Goal: Task Accomplishment & Management: Complete application form

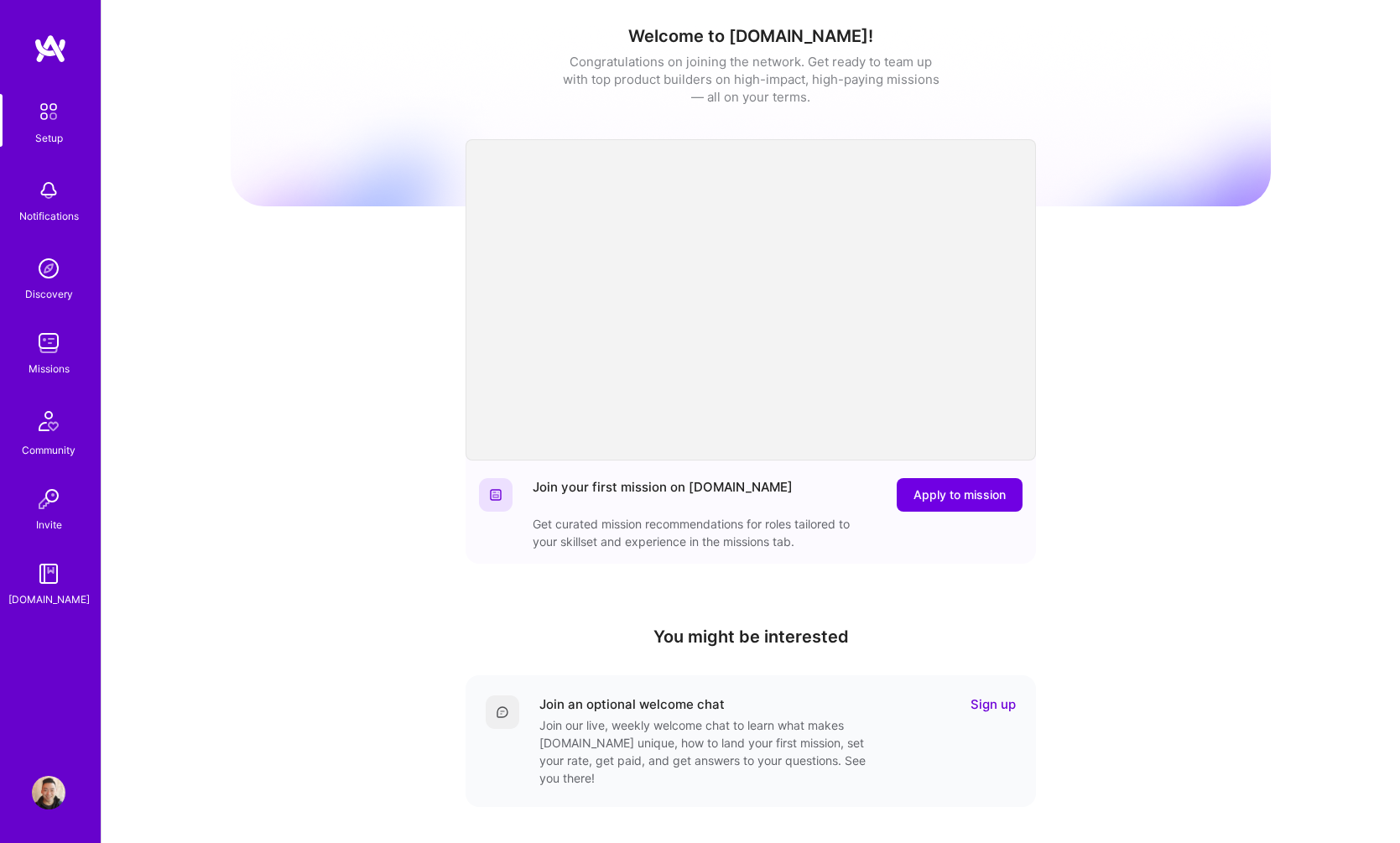
click at [56, 360] on div "Missions" at bounding box center [48, 369] width 41 height 18
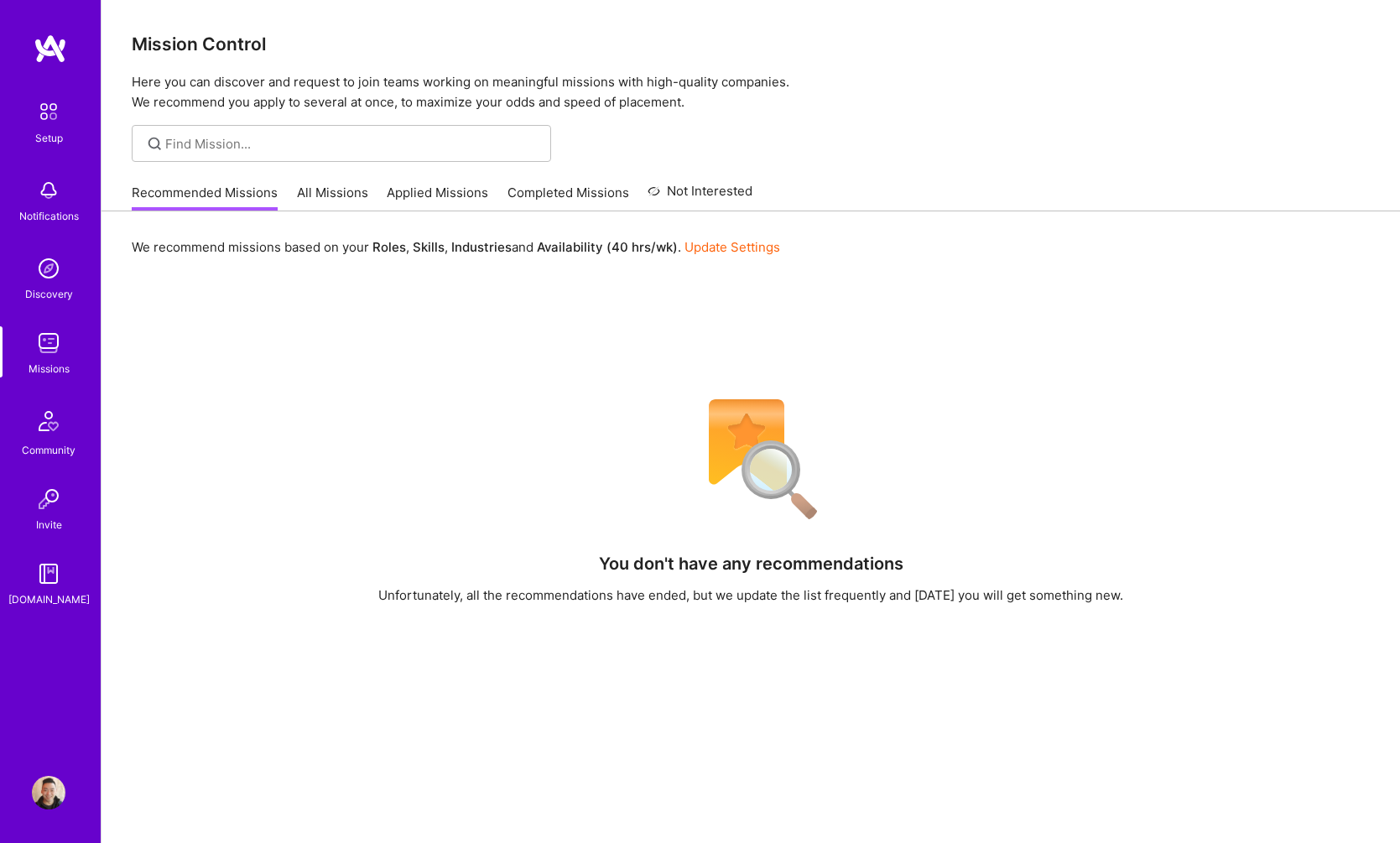
click at [335, 184] on link "All Missions" at bounding box center [332, 197] width 71 height 27
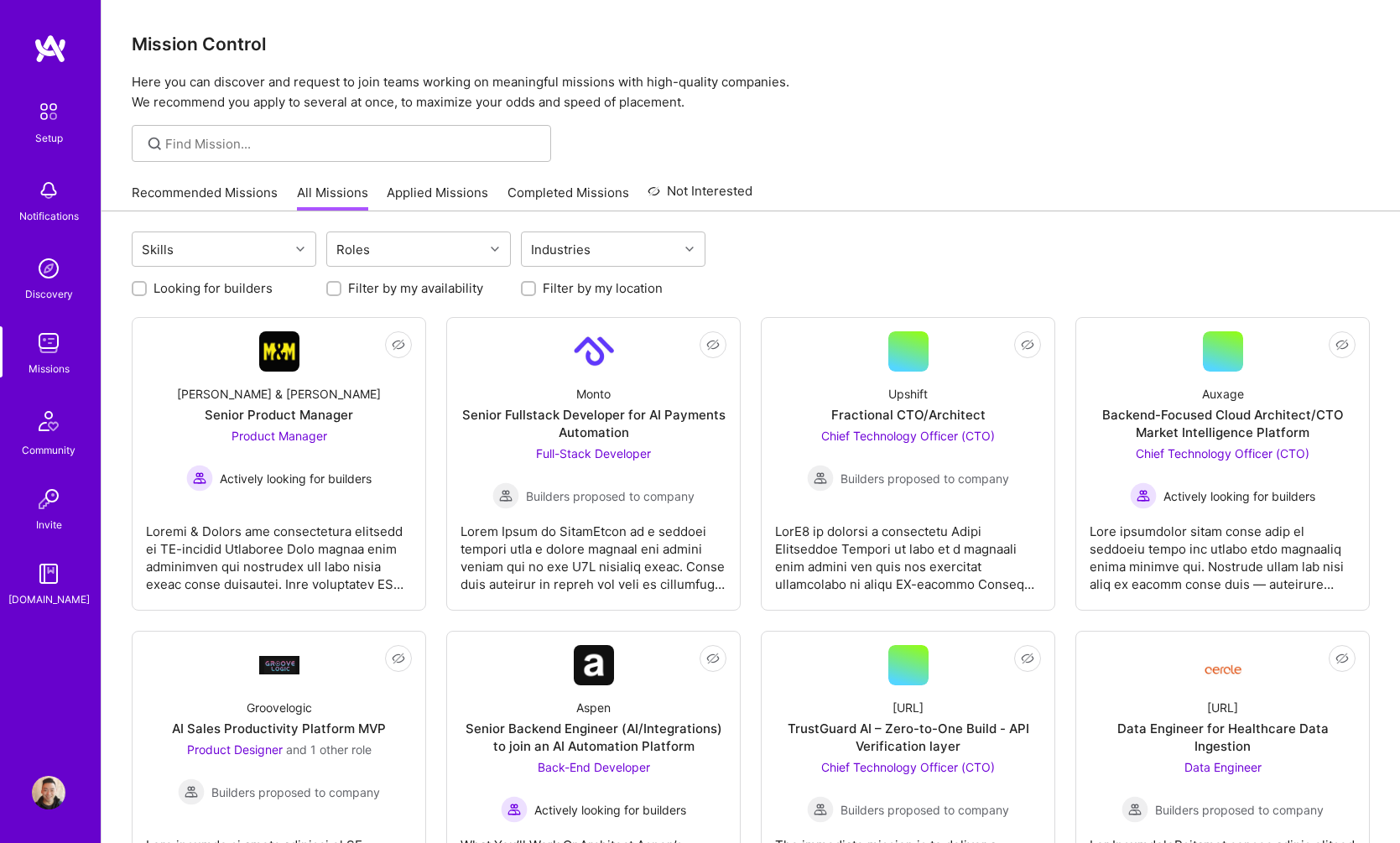
click at [27, 99] on link "Setup" at bounding box center [48, 121] width 104 height 53
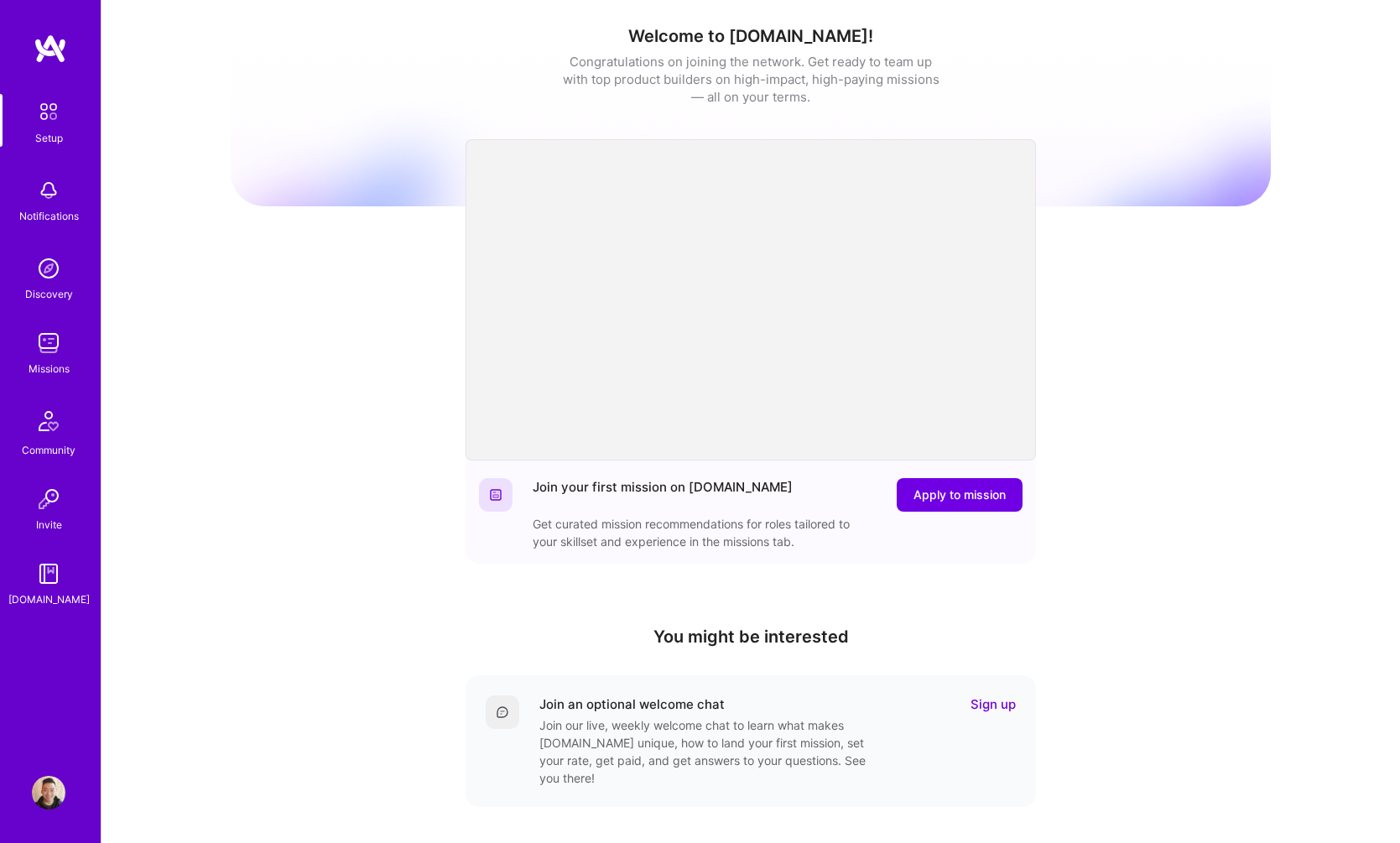
click at [51, 757] on div "Setup Notifications Discovery Missions Community Invite [DOMAIN_NAME] Profile" at bounding box center [50, 422] width 101 height 843
click at [53, 786] on img at bounding box center [48, 793] width 34 height 34
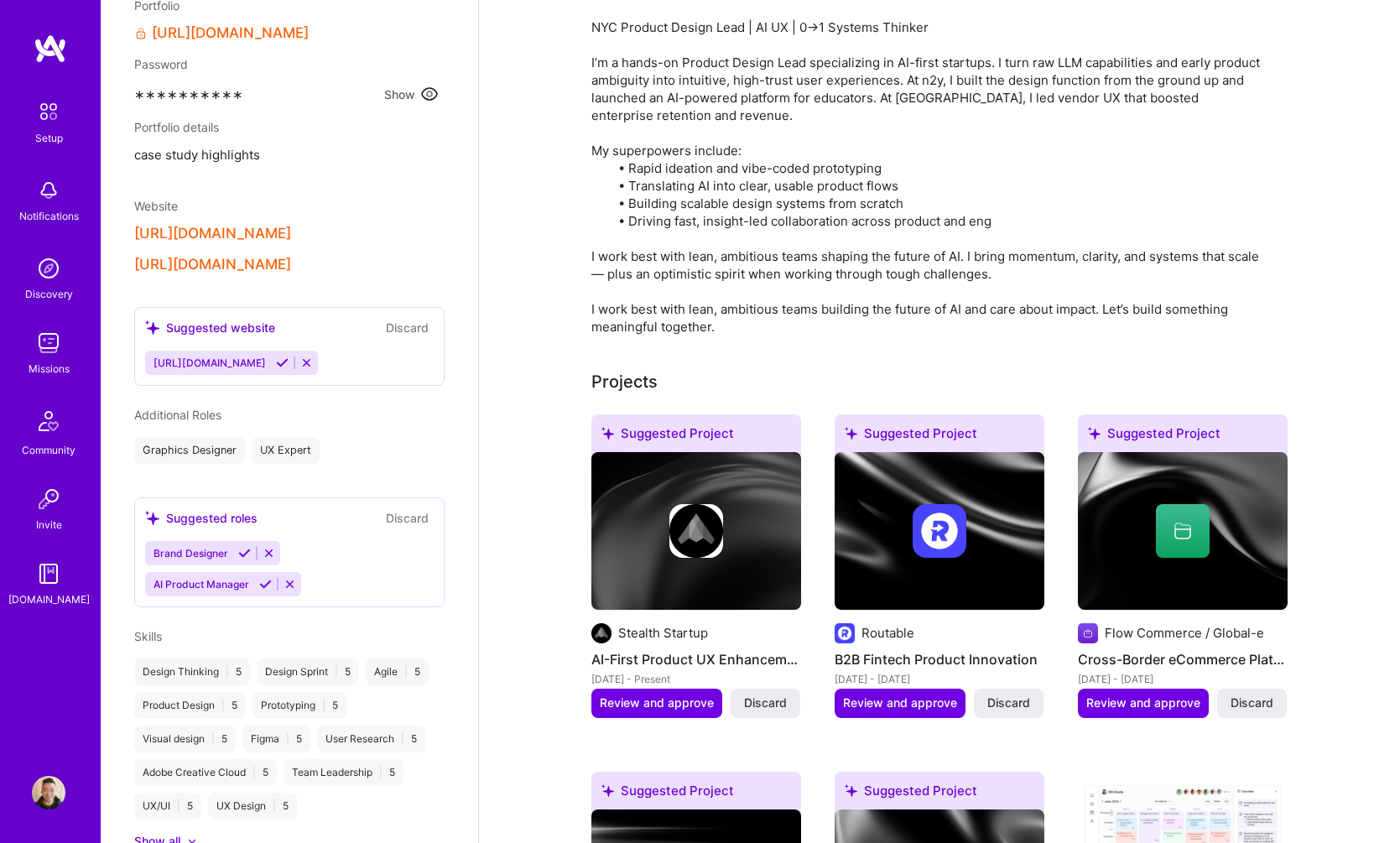
scroll to position [1347, 0]
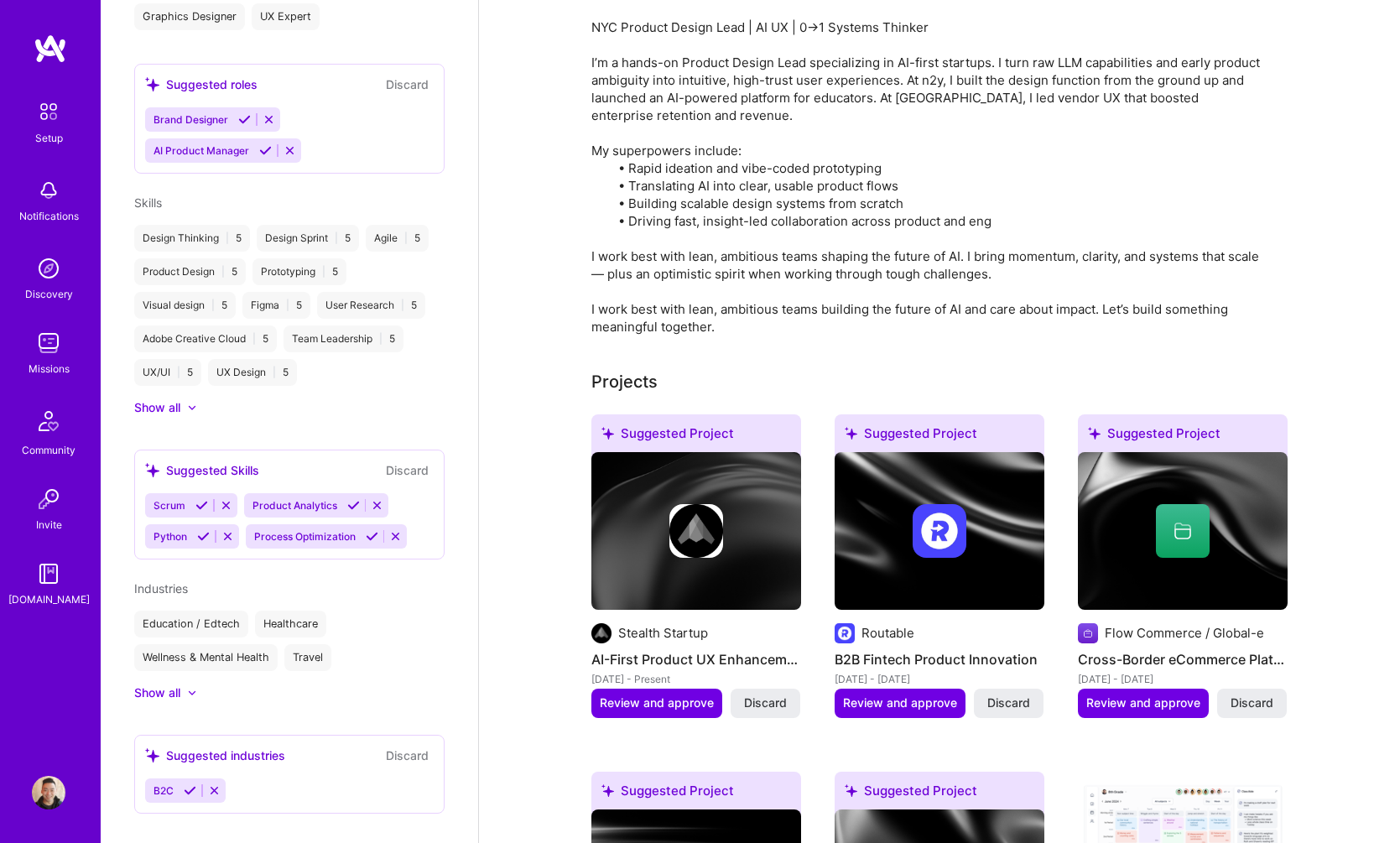
drag, startPoint x: 350, startPoint y: 122, endPoint x: 349, endPoint y: 112, distance: 10.0
click at [350, 122] on div "Brand Designer AI Product Manager" at bounding box center [289, 135] width 288 height 56
click at [266, 113] on icon at bounding box center [269, 119] width 12 height 12
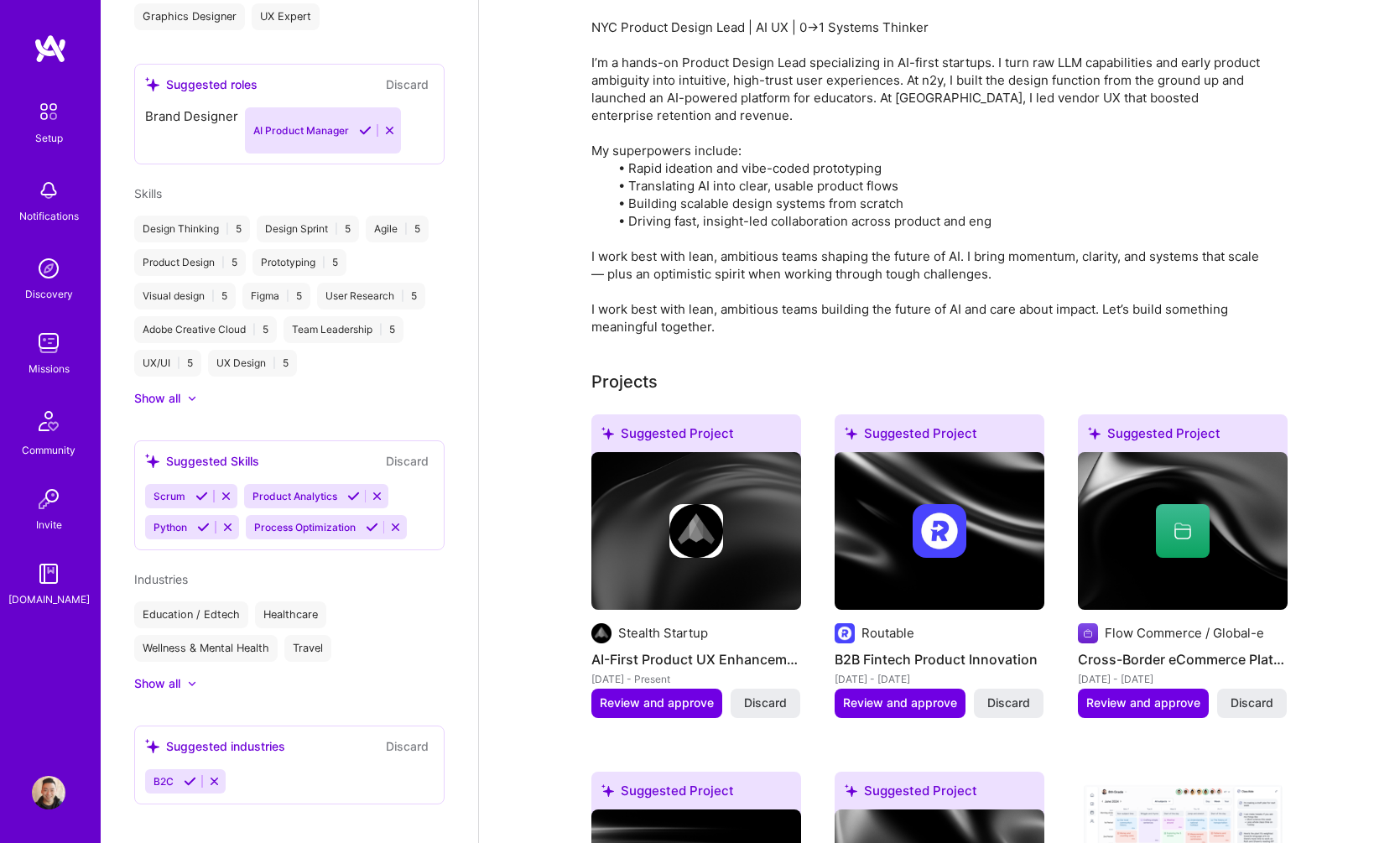
scroll to position [1321, 0]
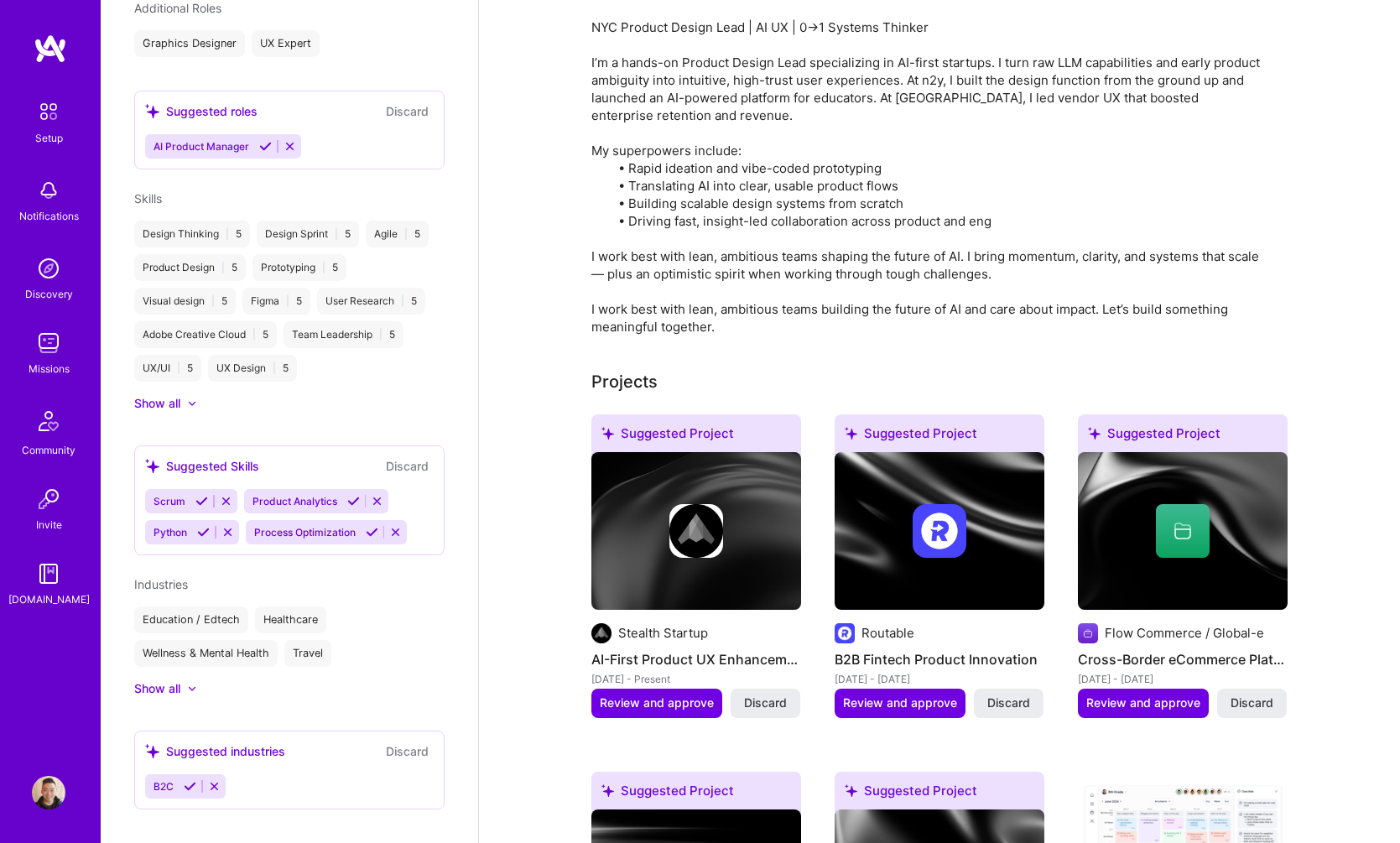
drag, startPoint x: 410, startPoint y: 89, endPoint x: 431, endPoint y: 238, distance: 150.5
click at [431, 238] on div "[PERSON_NAME] Product Designer 10 Years Experience My Connections View All 1 co…" at bounding box center [289, 422] width 377 height 843
click at [52, 283] on img at bounding box center [48, 268] width 34 height 34
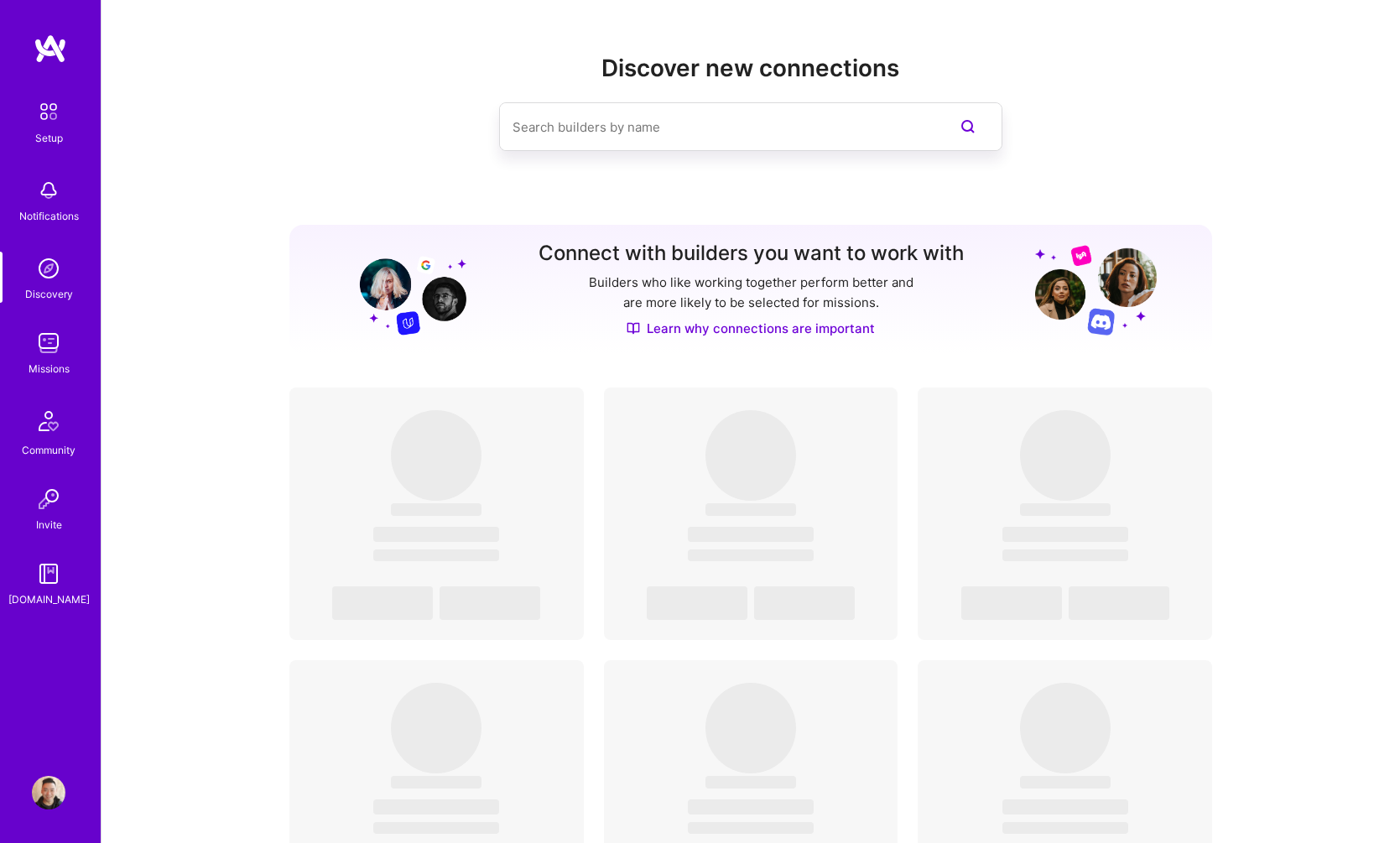
click at [60, 354] on img at bounding box center [48, 343] width 34 height 34
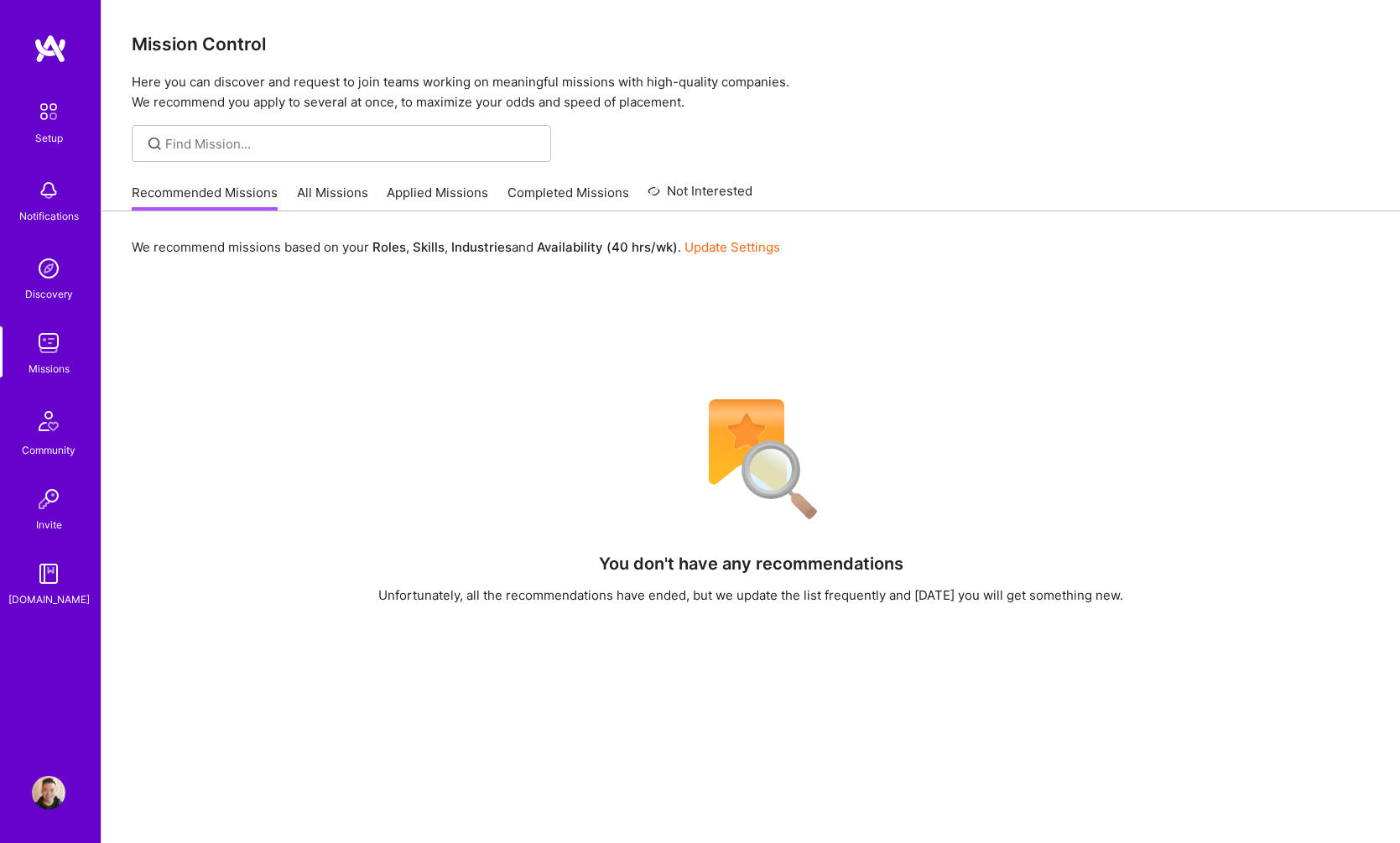
click at [332, 191] on link "All Missions" at bounding box center [332, 197] width 71 height 27
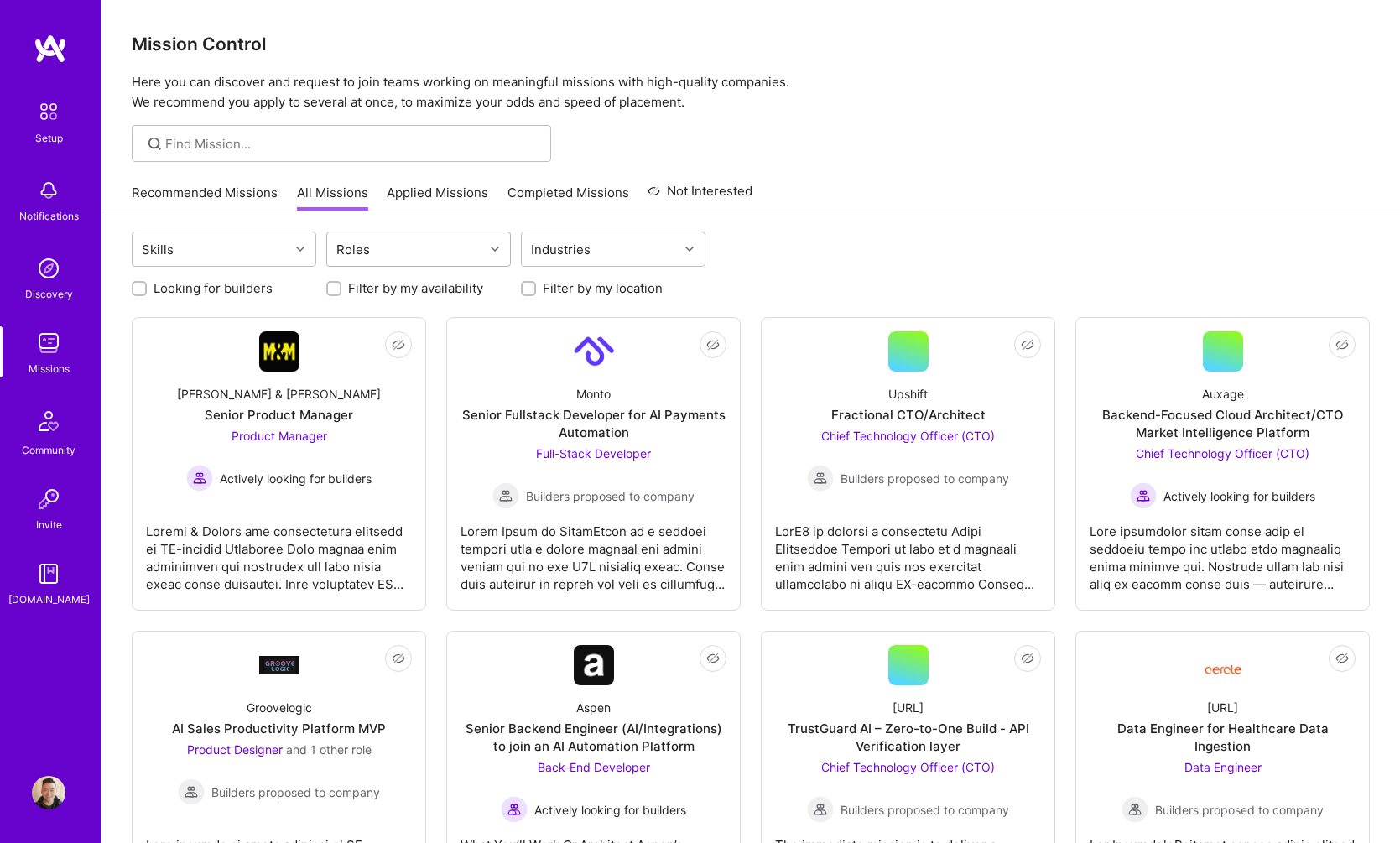
click at [395, 250] on div "Roles" at bounding box center [406, 250] width 157 height 34
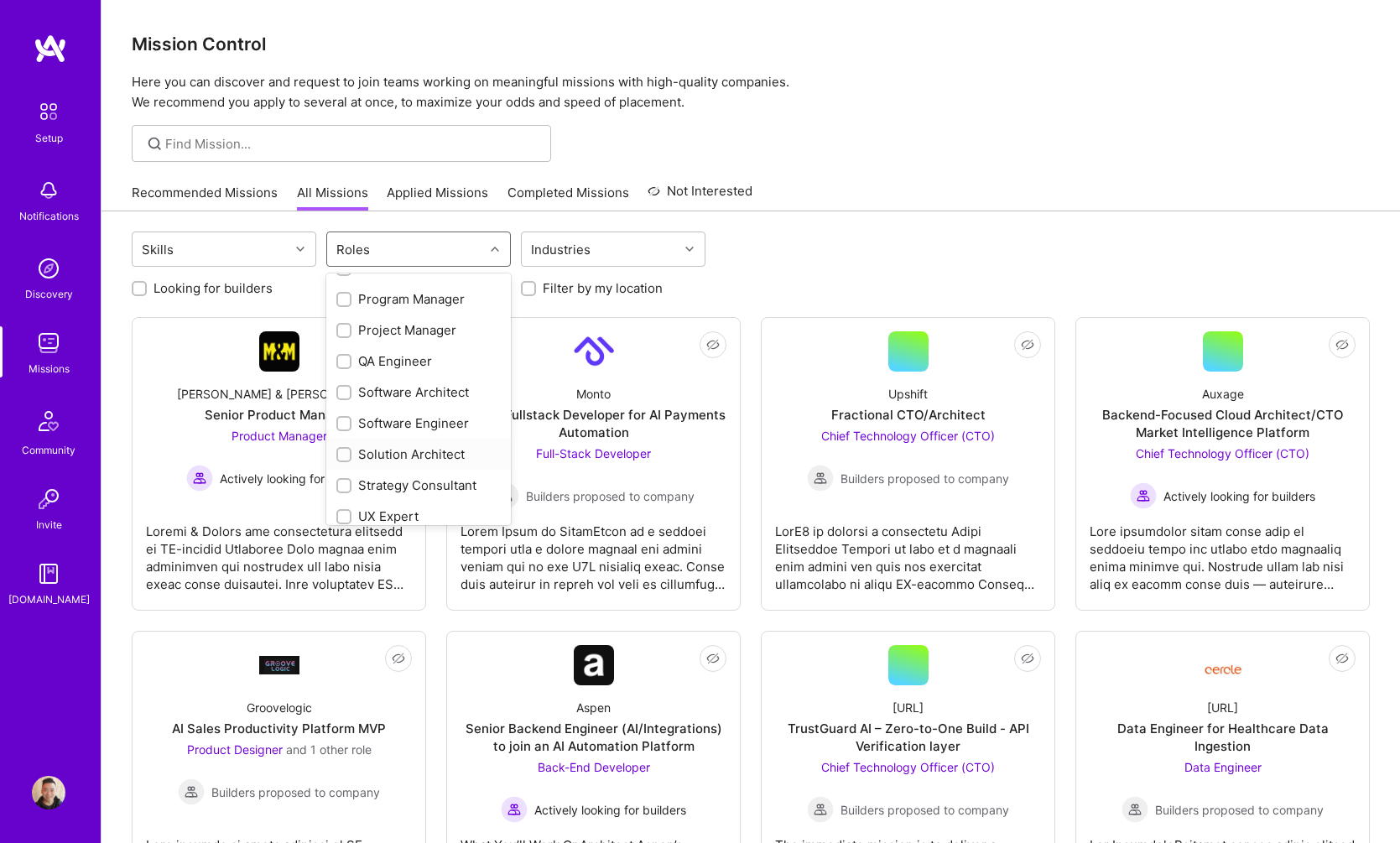
scroll to position [802, 0]
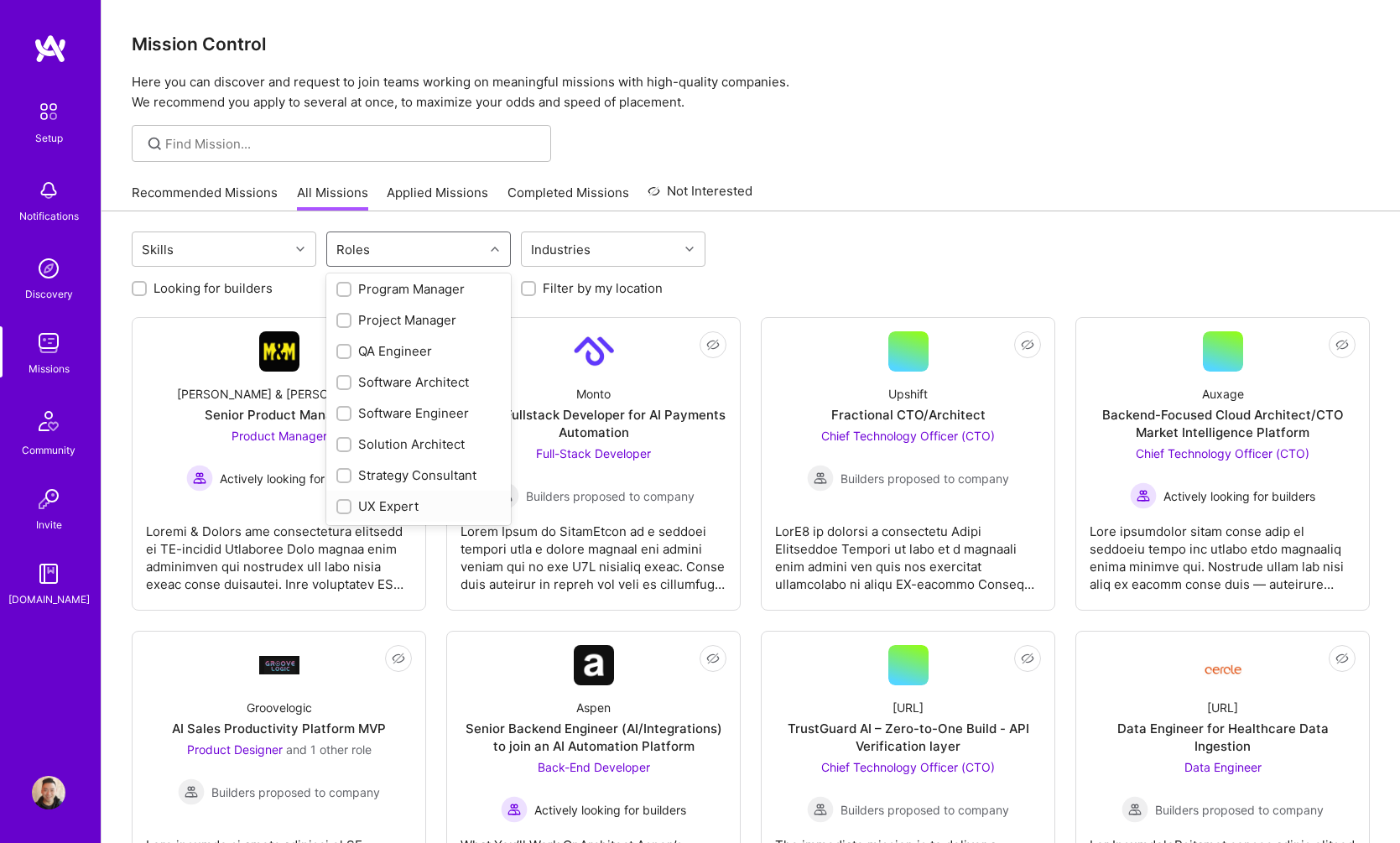
click at [397, 504] on div "UX Expert" at bounding box center [419, 506] width 165 height 18
checkbox input "true"
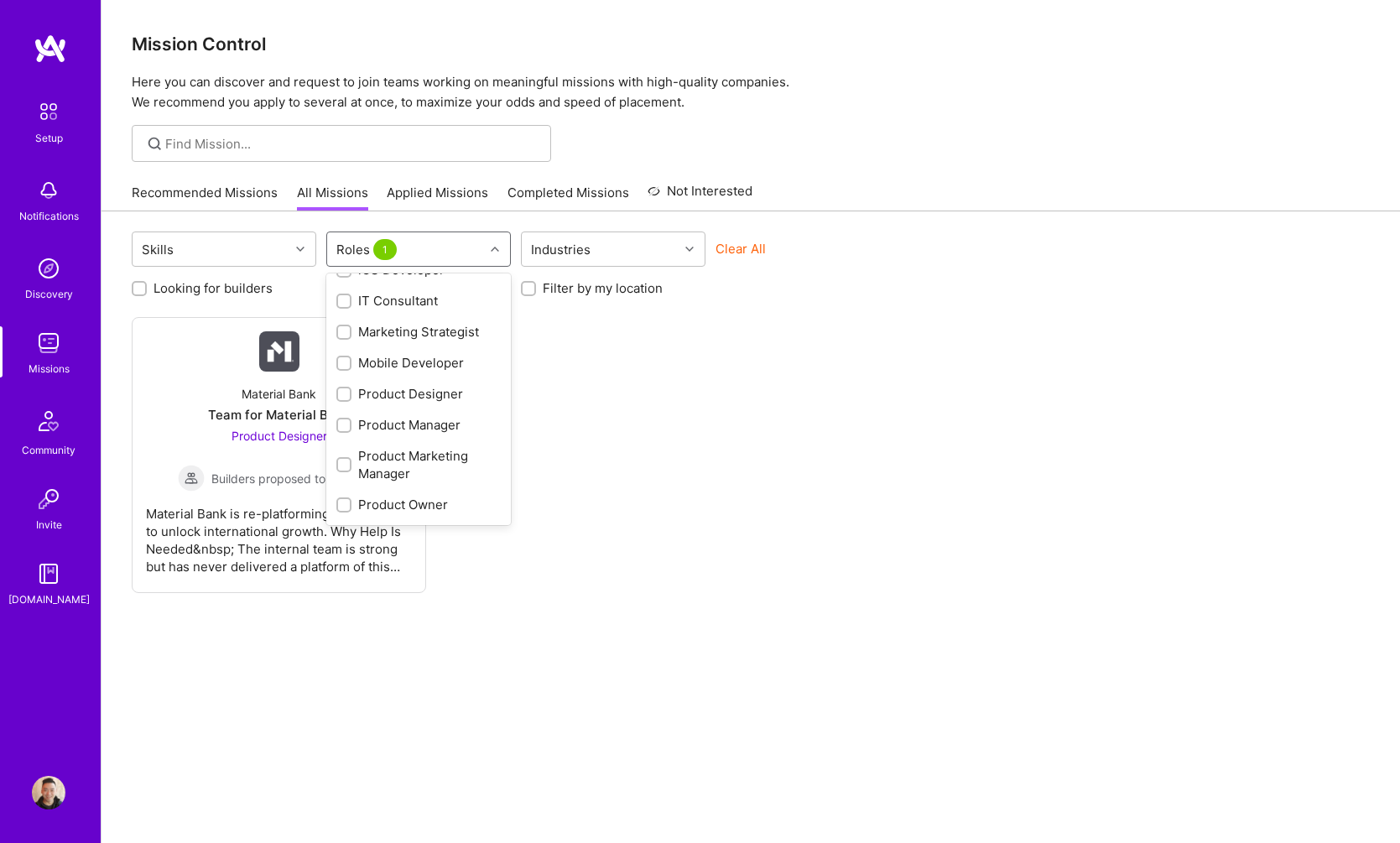
scroll to position [577, 0]
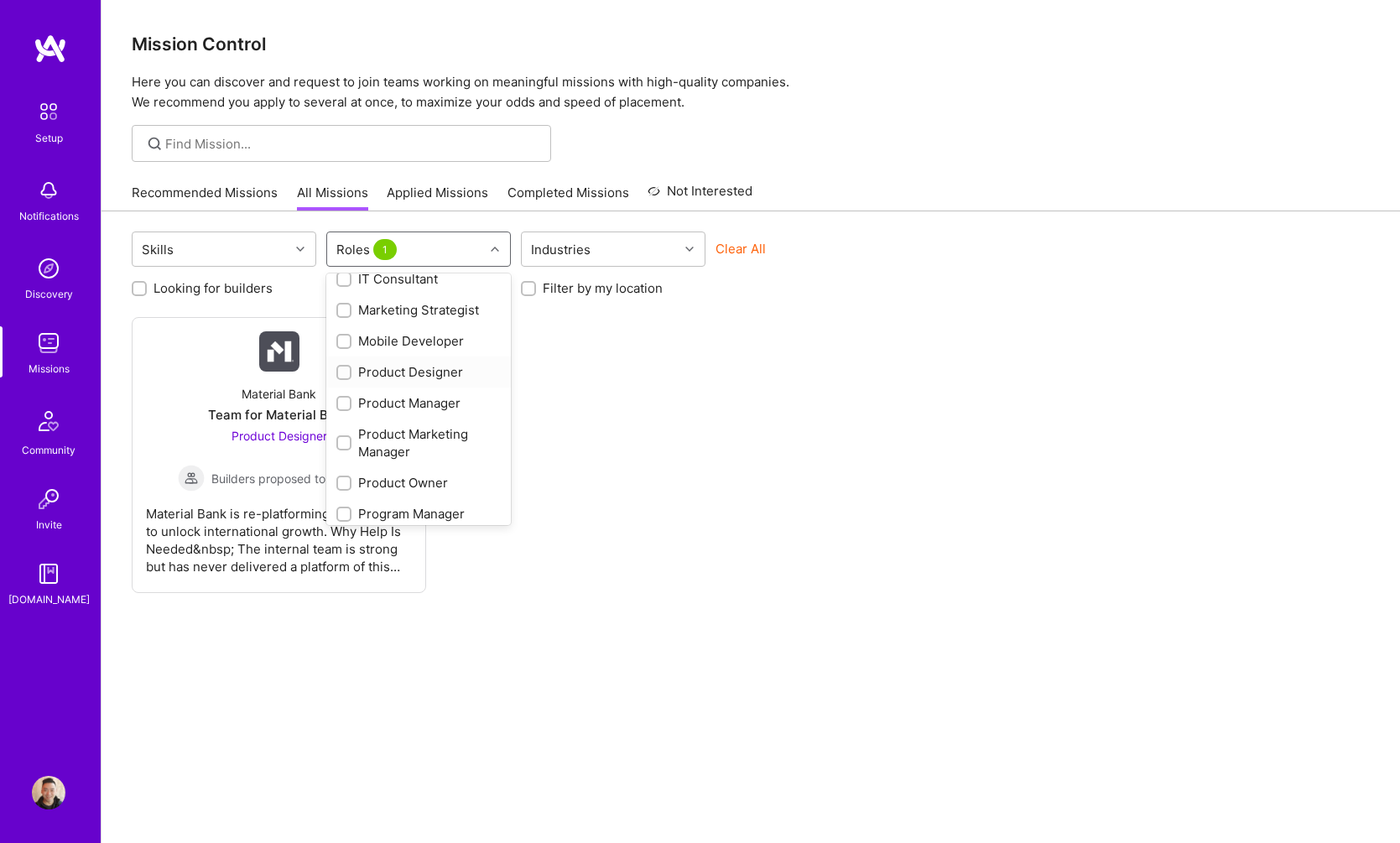
click at [444, 375] on div "Product Designer" at bounding box center [419, 372] width 165 height 18
checkbox input "true"
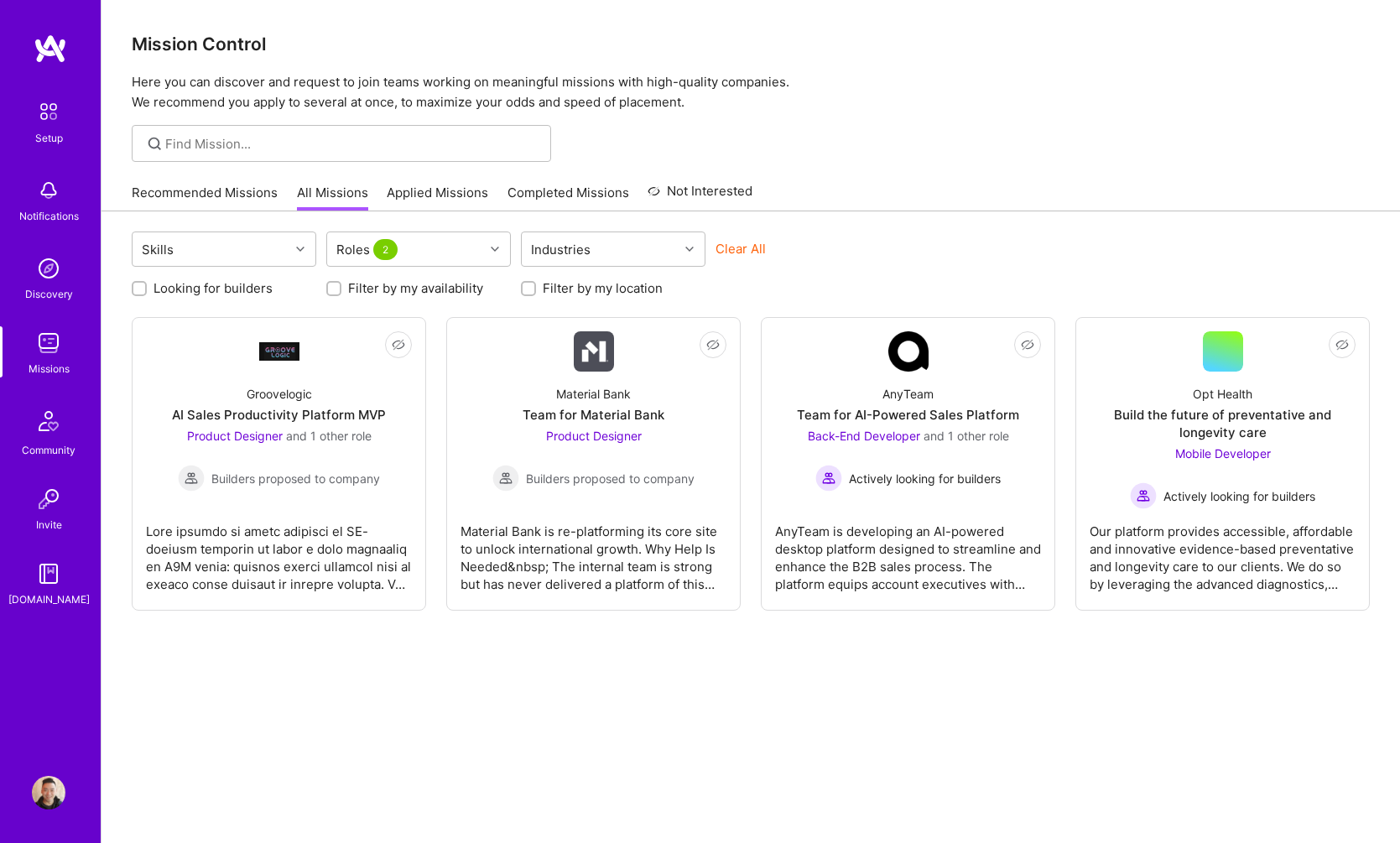
click at [1038, 177] on div "Recommended Missions All Missions Applied Missions Completed Missions Not Inter…" at bounding box center [750, 192] width 1239 height 36
click at [274, 464] on div "Product Designer and 1 other role Builders proposed to company" at bounding box center [279, 459] width 202 height 64
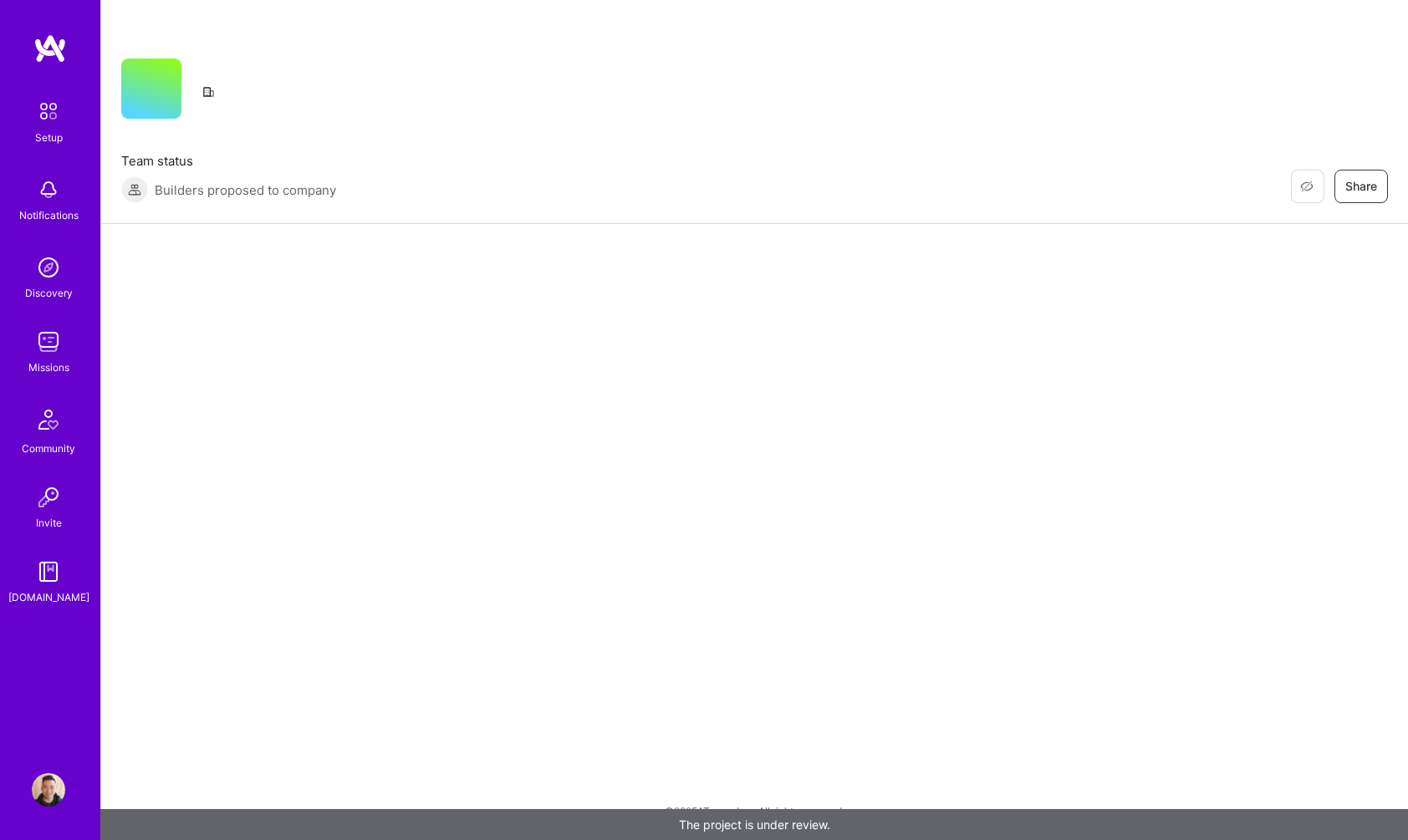
click at [185, 198] on span "Builders proposed to company" at bounding box center [245, 190] width 181 height 18
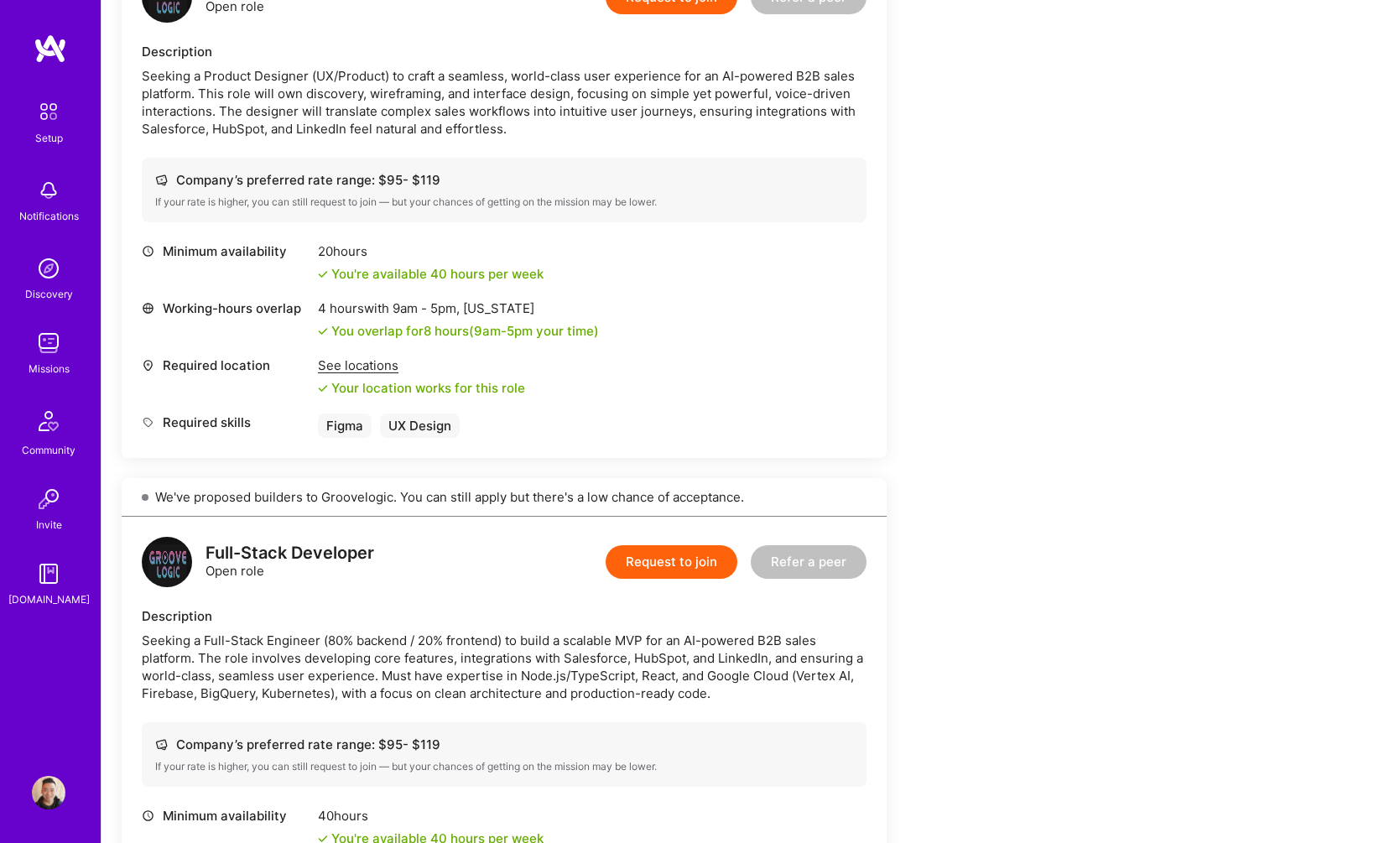
scroll to position [652, 0]
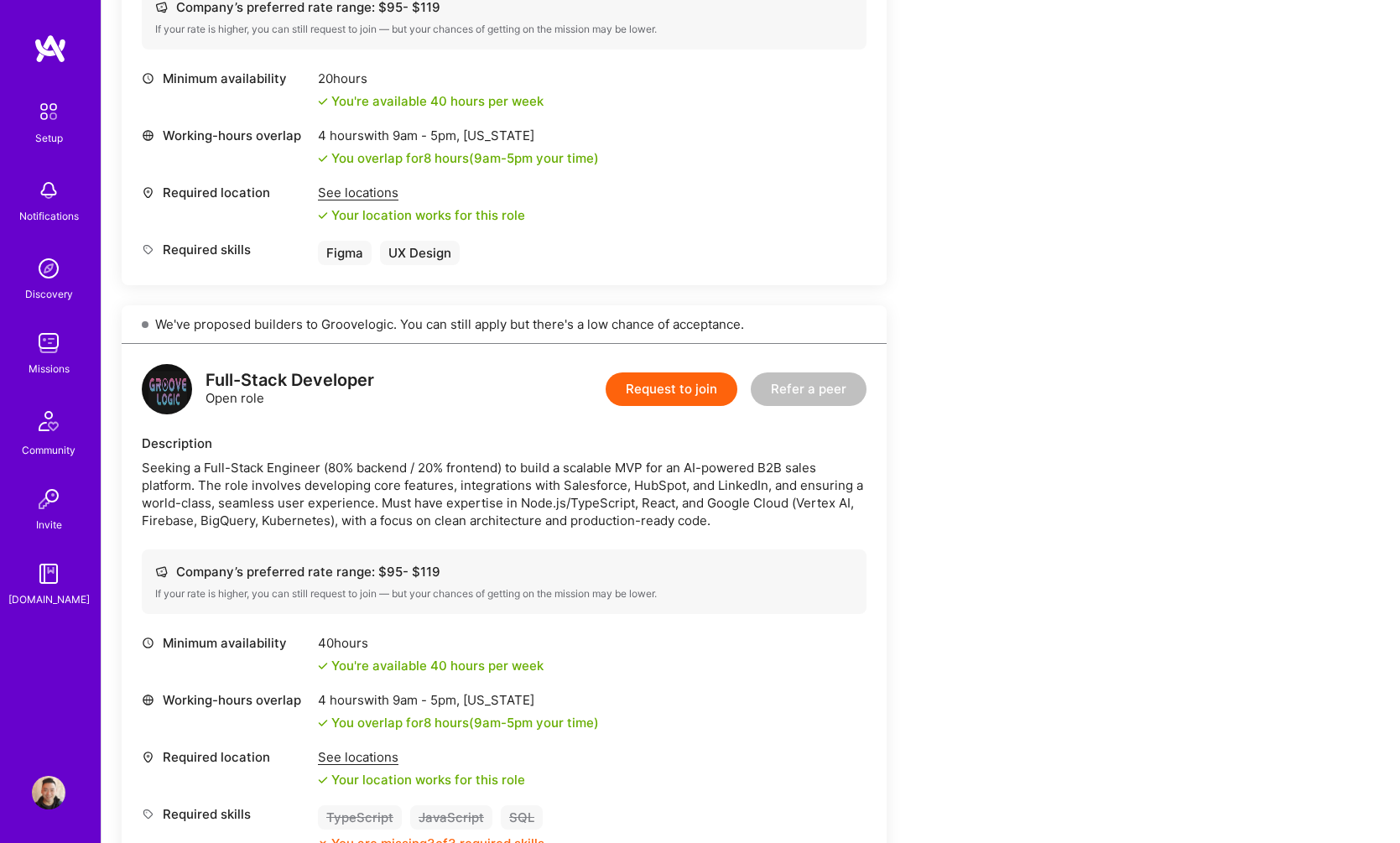
click at [674, 399] on button "Request to join" at bounding box center [671, 390] width 131 height 34
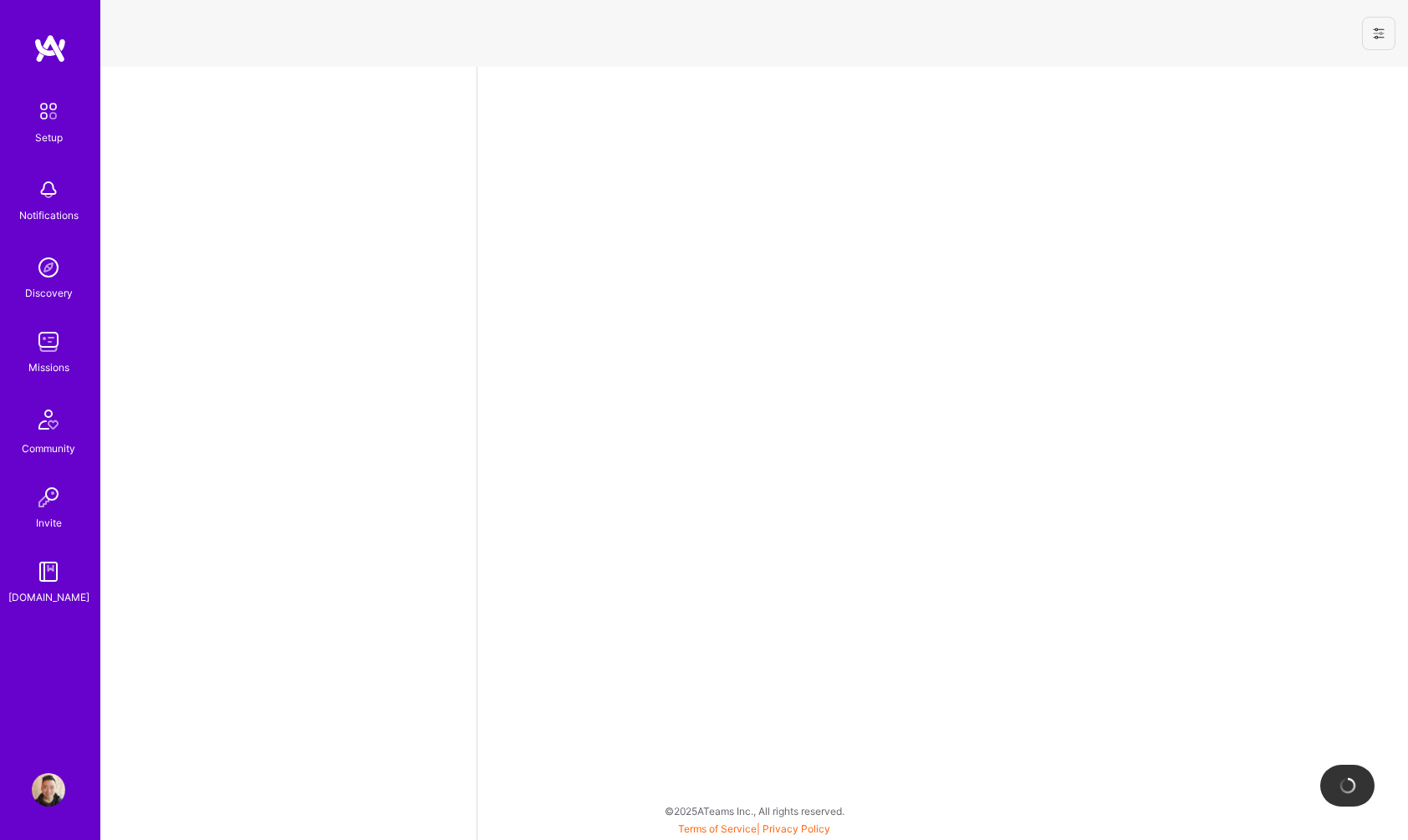
select select "US"
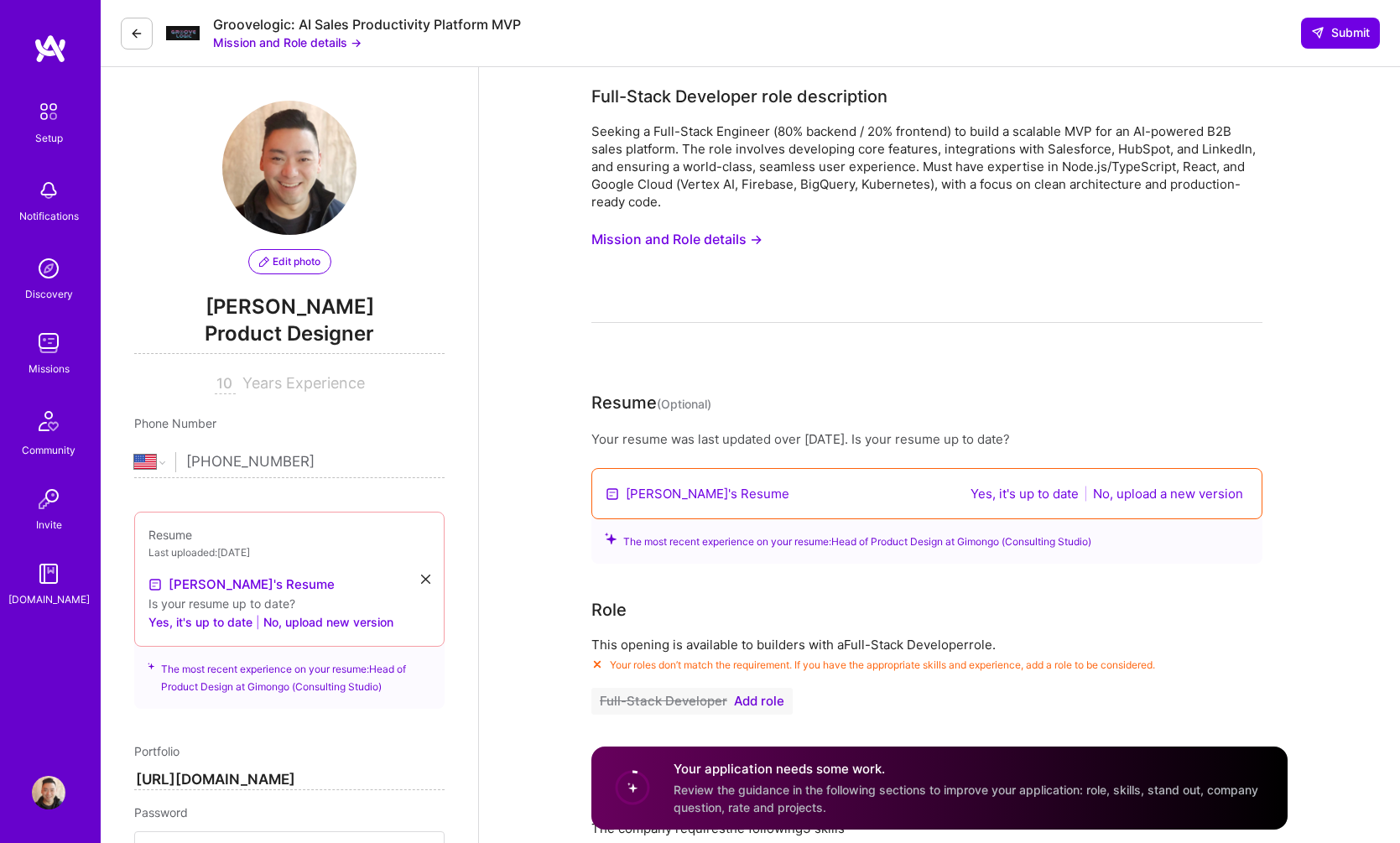
click at [1023, 491] on button "Yes, it's up to date" at bounding box center [1024, 494] width 118 height 19
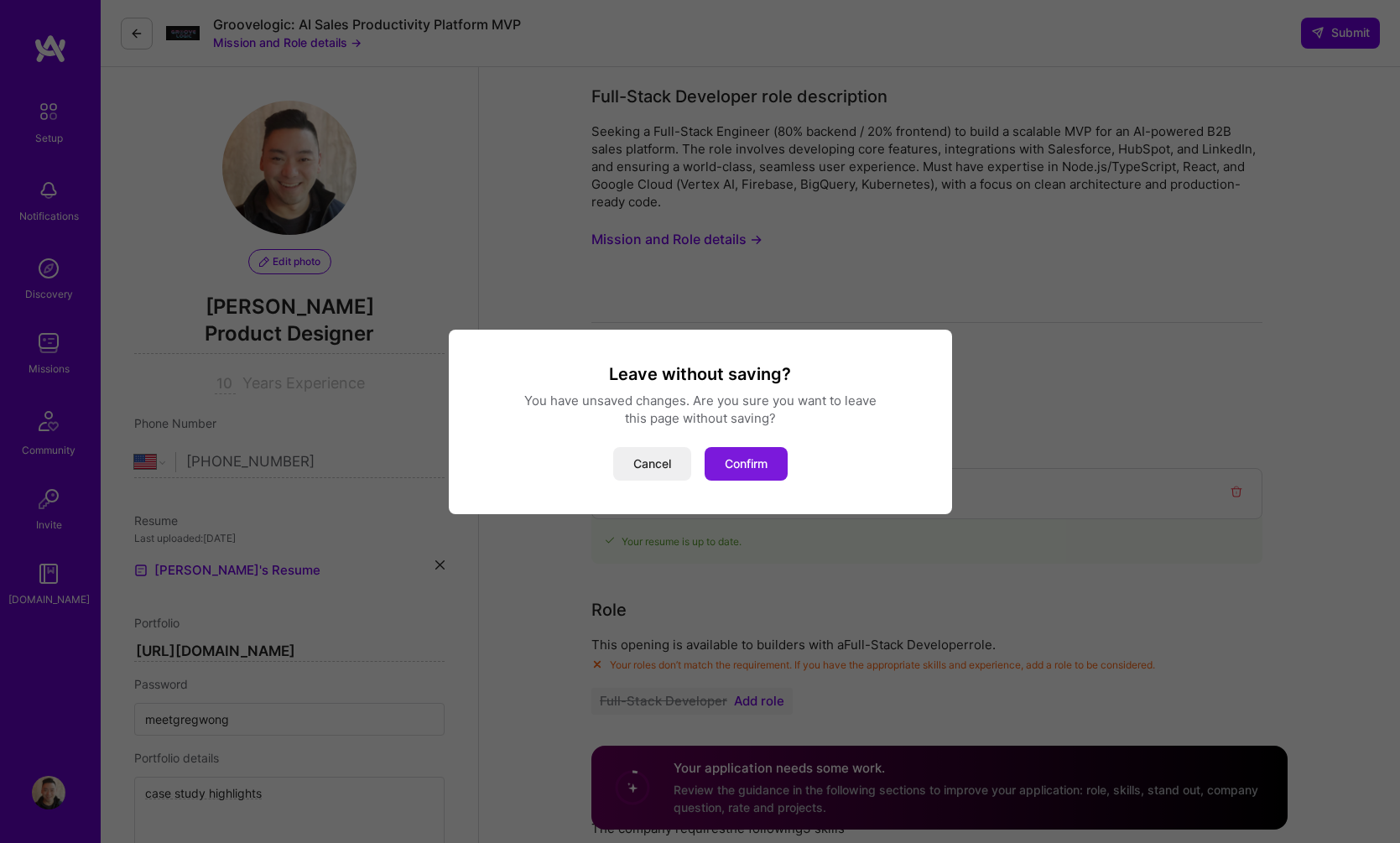
click at [738, 473] on button "Confirm" at bounding box center [746, 464] width 83 height 34
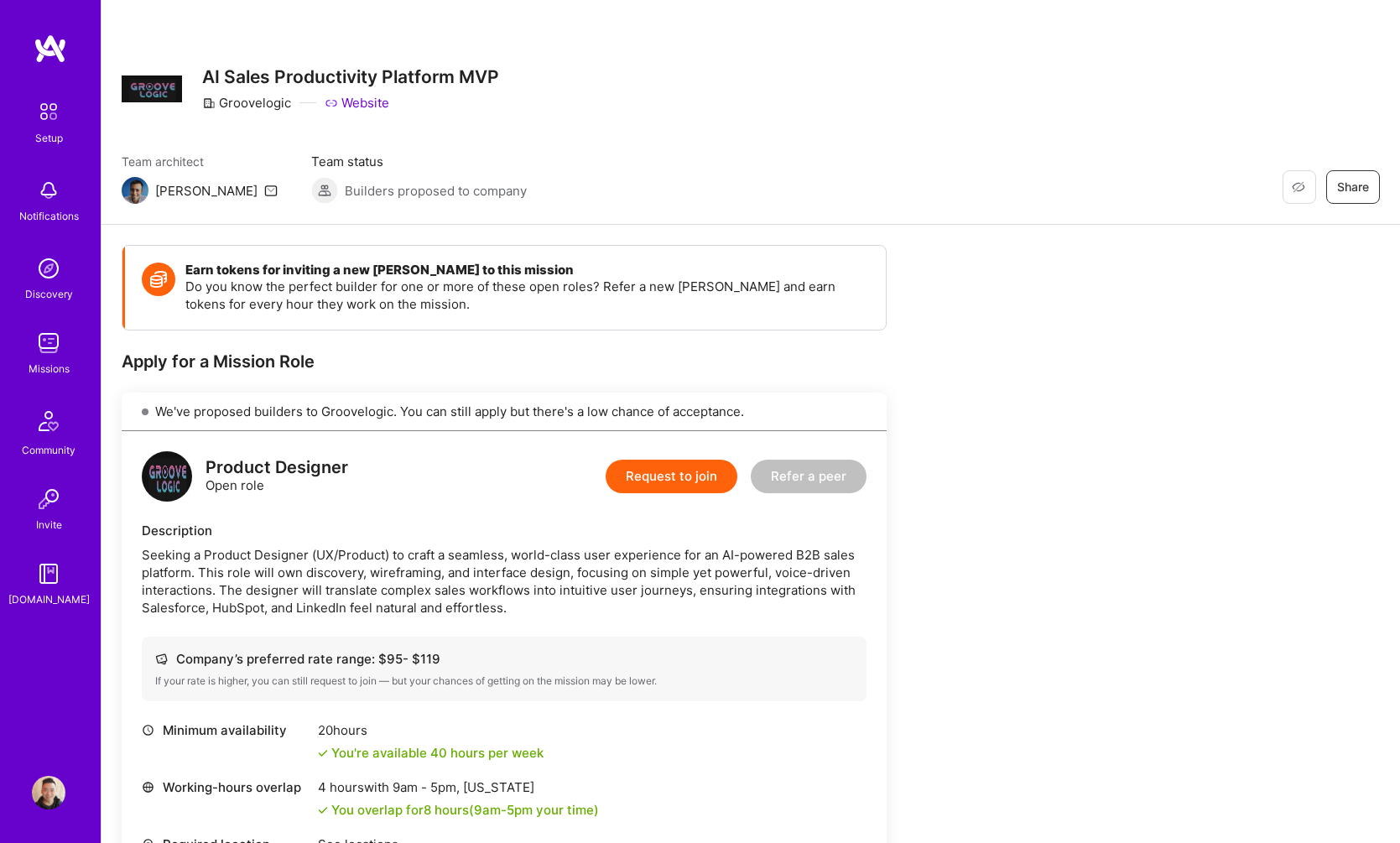
click at [215, 479] on div "Product Designer Open role" at bounding box center [277, 477] width 143 height 35
click at [563, 598] on div "Seeking a Product Designer (UX/Product) to craft a seamless, world-class user e…" at bounding box center [504, 581] width 725 height 71
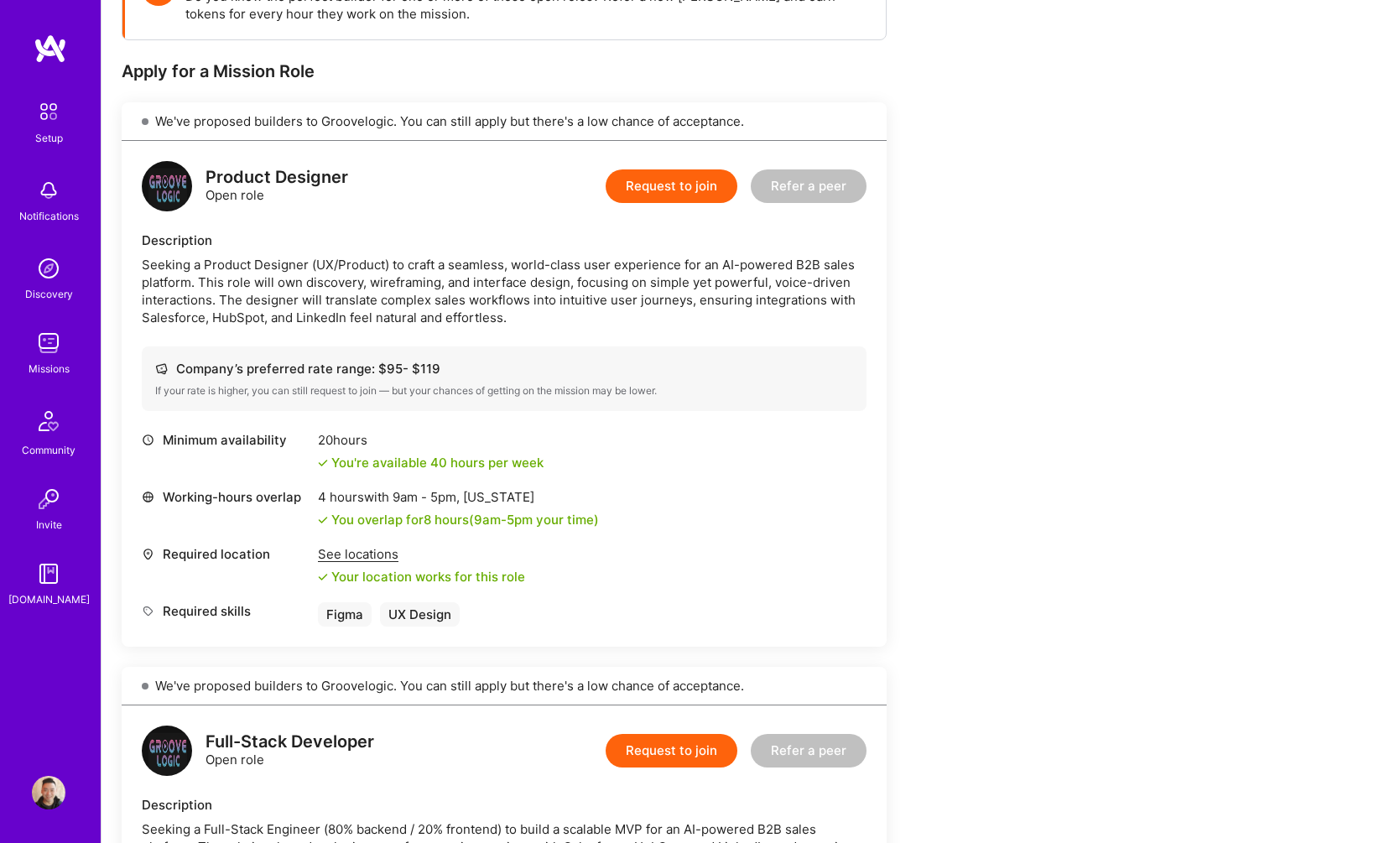
click at [689, 183] on button "Request to join" at bounding box center [671, 186] width 131 height 34
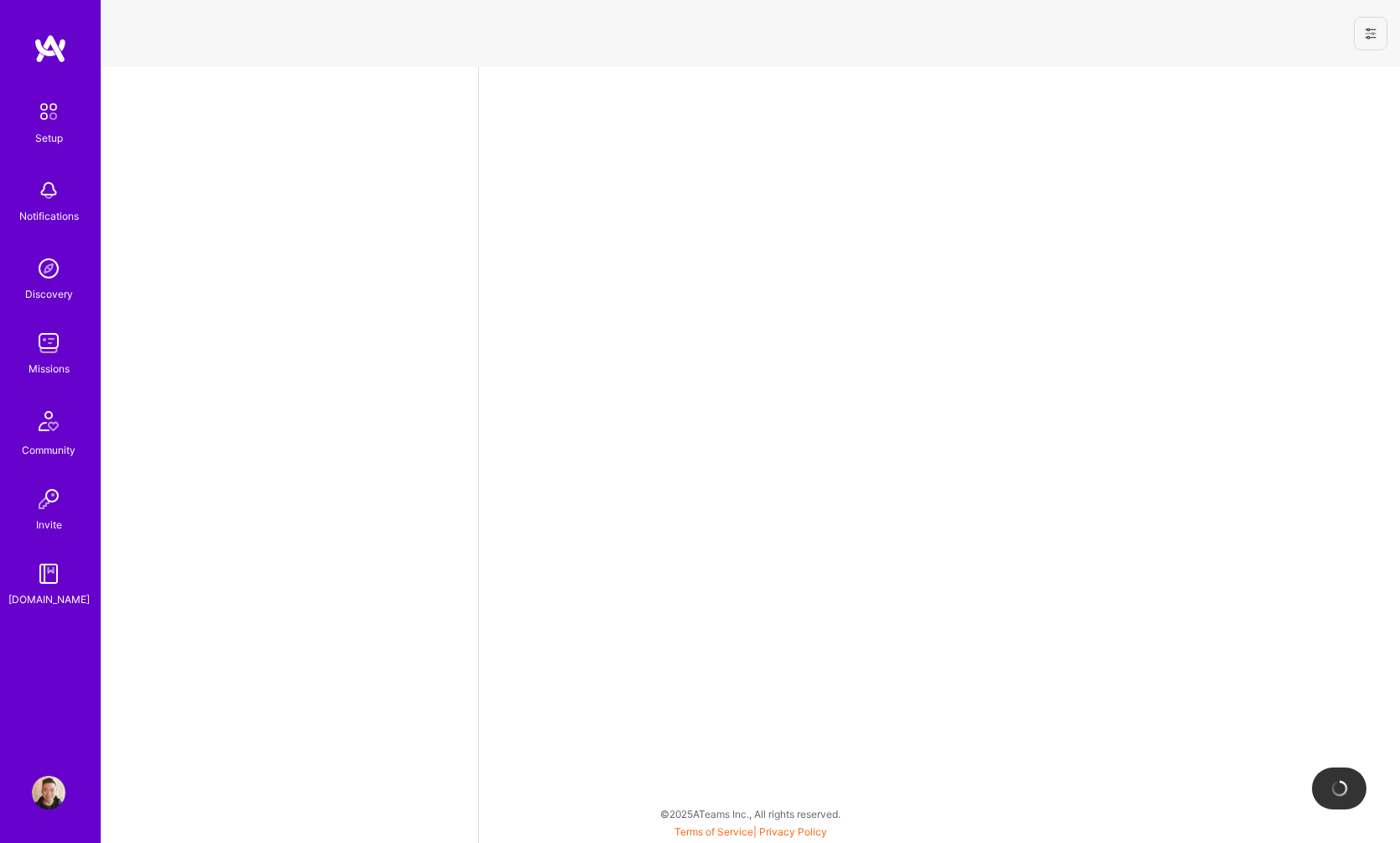
select select "US"
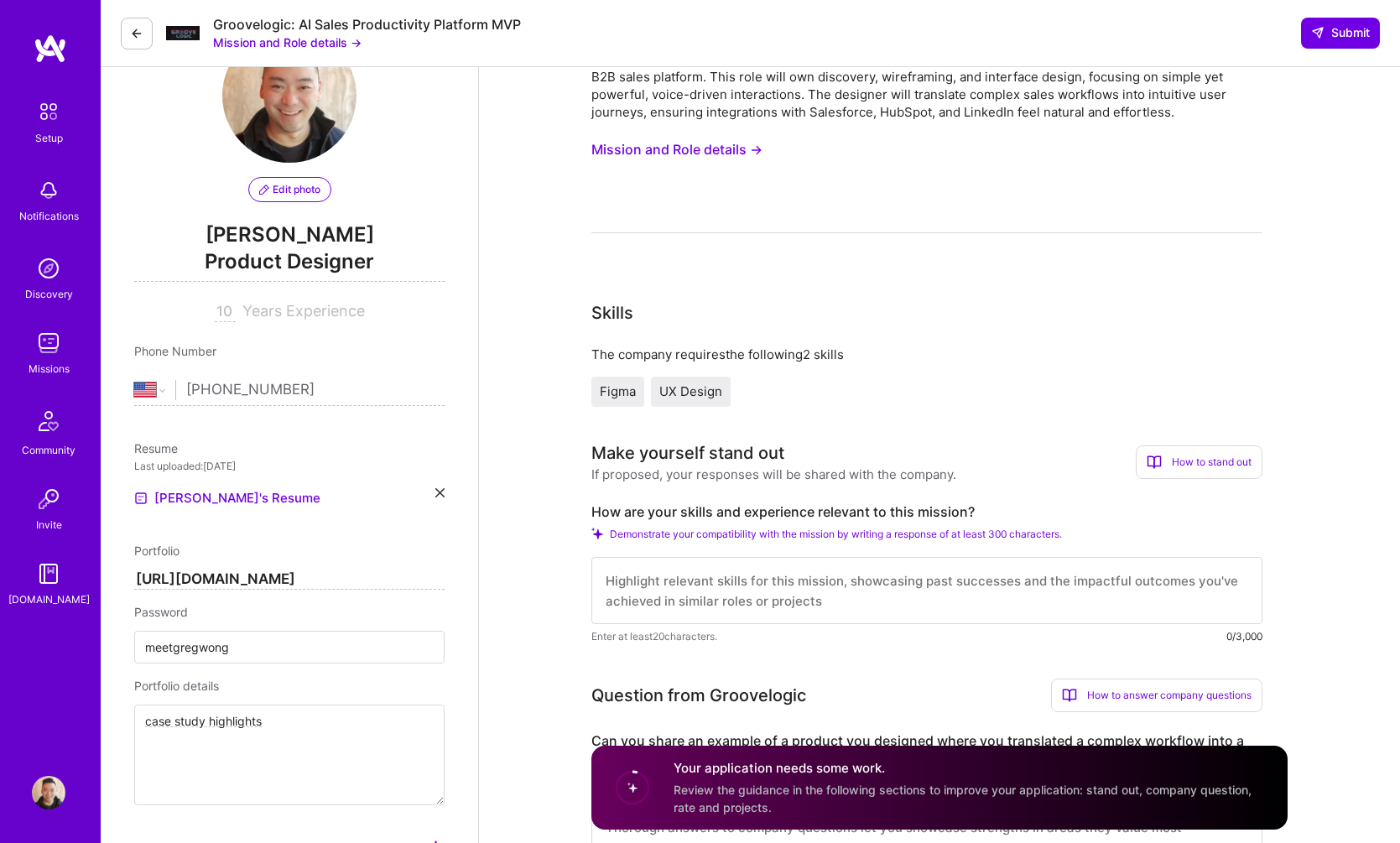
scroll to position [439, 0]
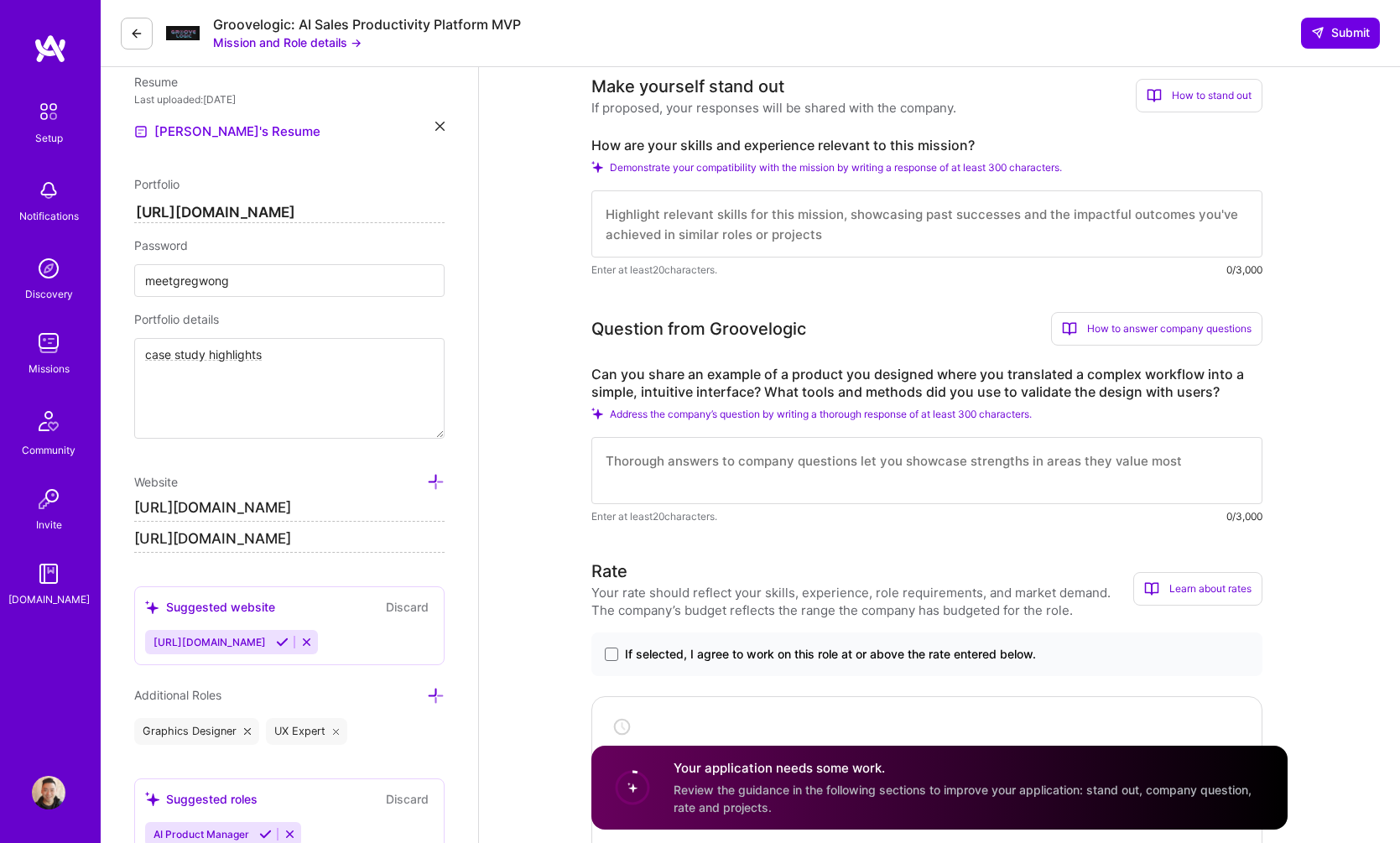
click at [897, 227] on textarea at bounding box center [927, 224] width 671 height 67
click at [963, 141] on label "How are your skills and experience relevant to this mission?" at bounding box center [927, 145] width 671 height 18
copy label "How are your skills and experience relevant to this mission?"
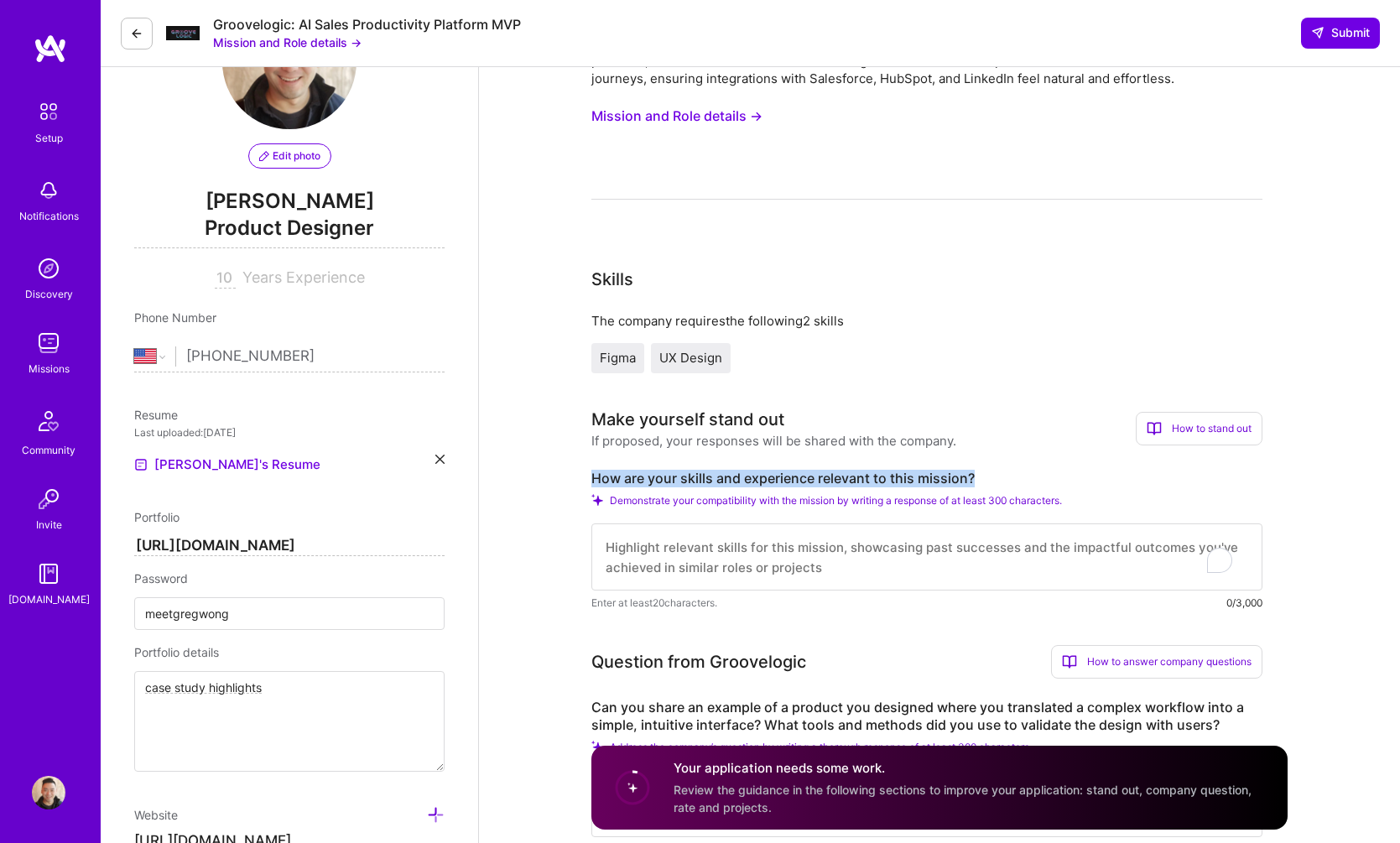
scroll to position [0, 0]
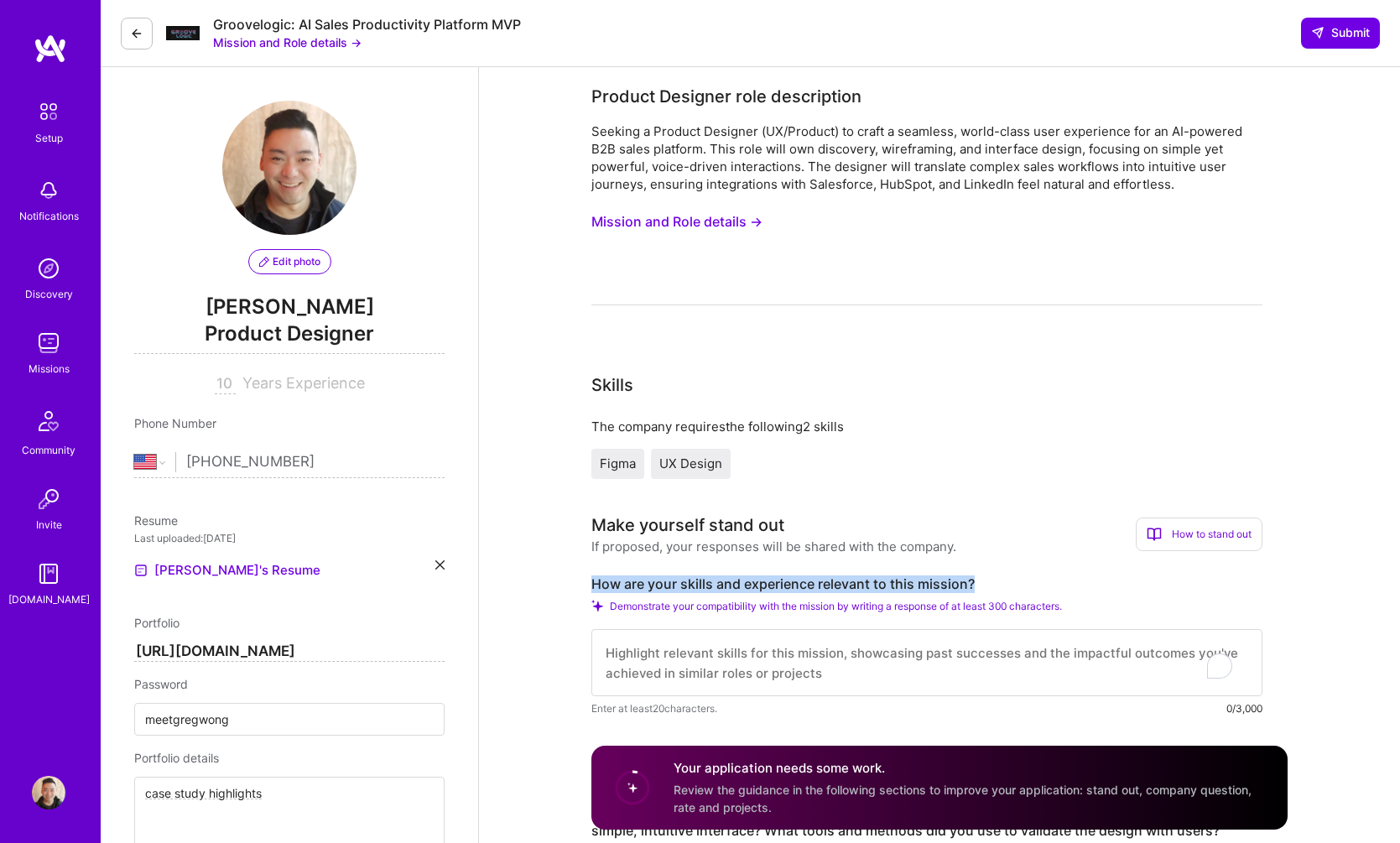
click at [747, 219] on button "Mission and Role details →" at bounding box center [677, 221] width 171 height 31
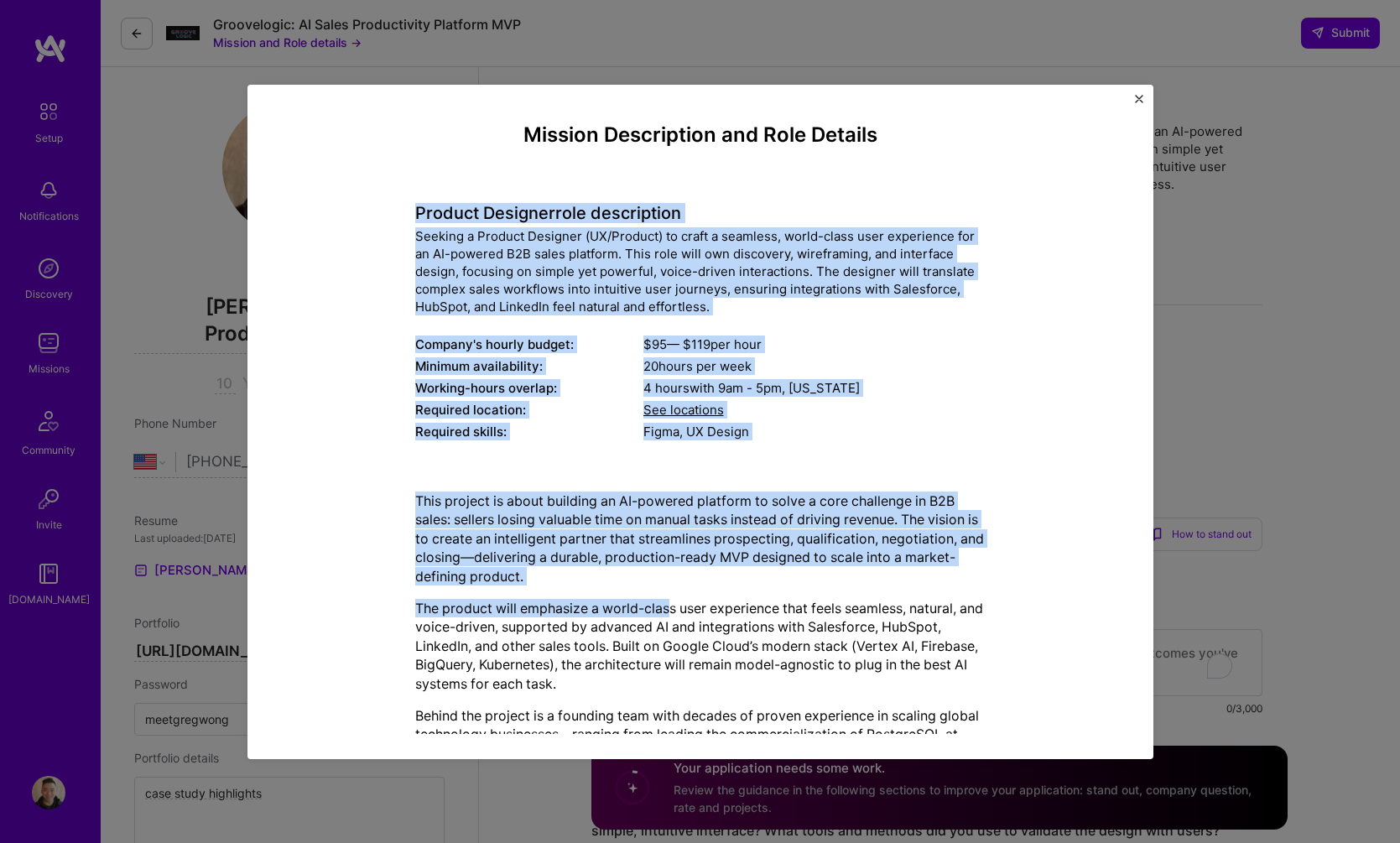
scroll to position [102, 0]
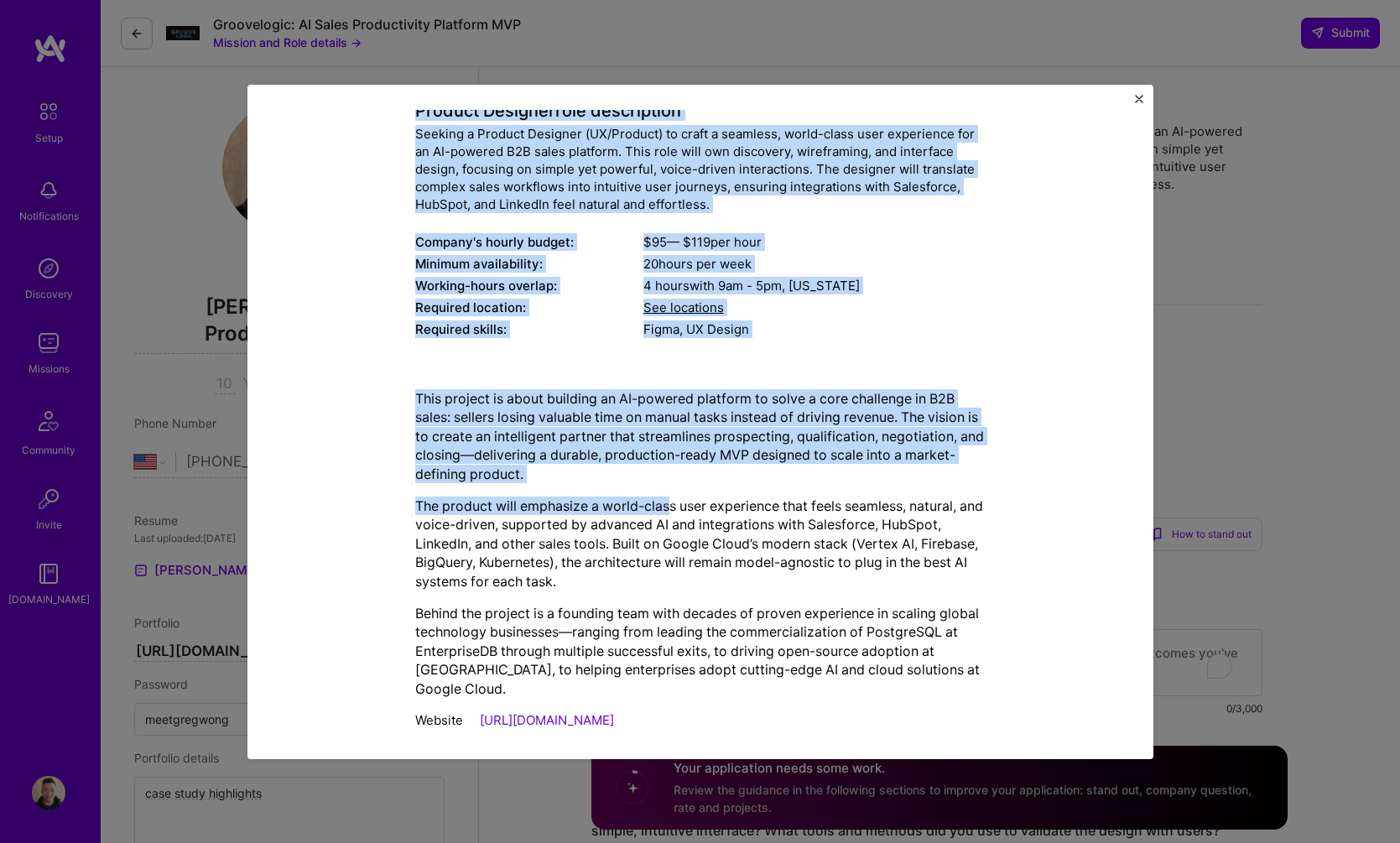
drag, startPoint x: 406, startPoint y: 199, endPoint x: 1102, endPoint y: 585, distance: 795.9
click at [1021, 701] on div "Mission Description and Role Details Product Designer role description Seeking …" at bounding box center [700, 380] width 829 height 719
copy div "Loremip Dolorsit amet consectetur Adipisc e Seddoei Temporin (UT/Laboree) do ma…"
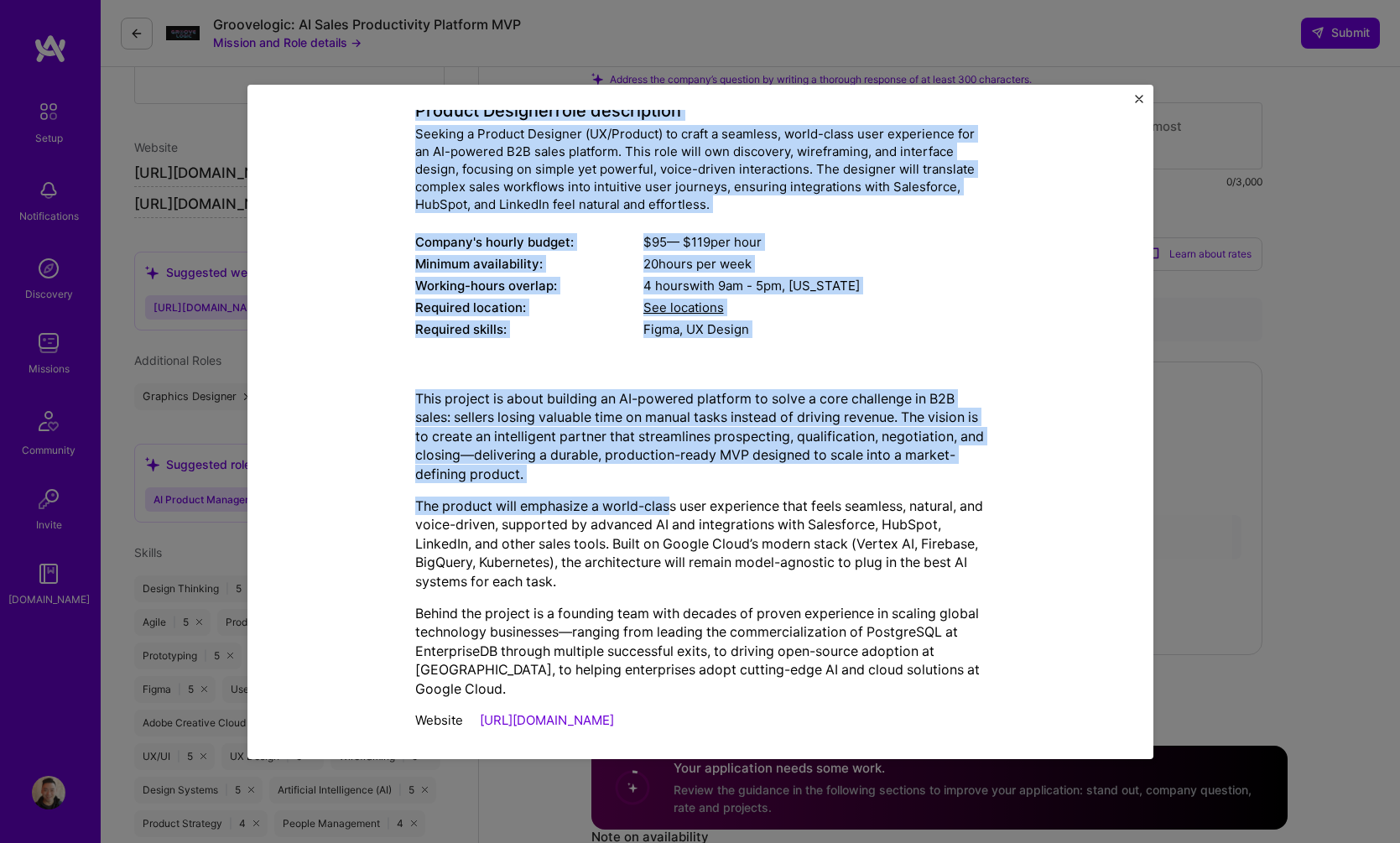
scroll to position [946, 0]
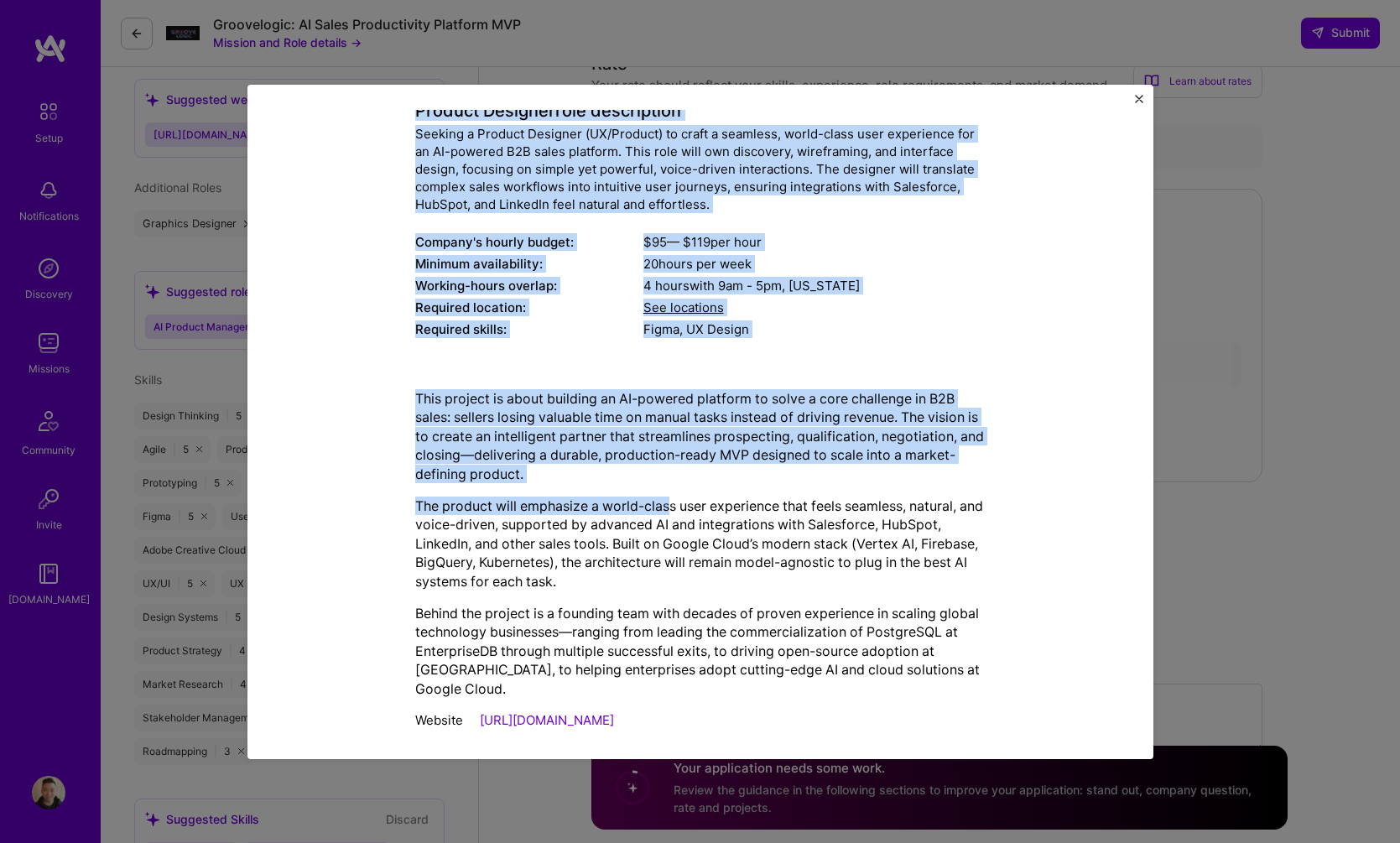
click at [1138, 98] on img "Close" at bounding box center [1140, 100] width 9 height 9
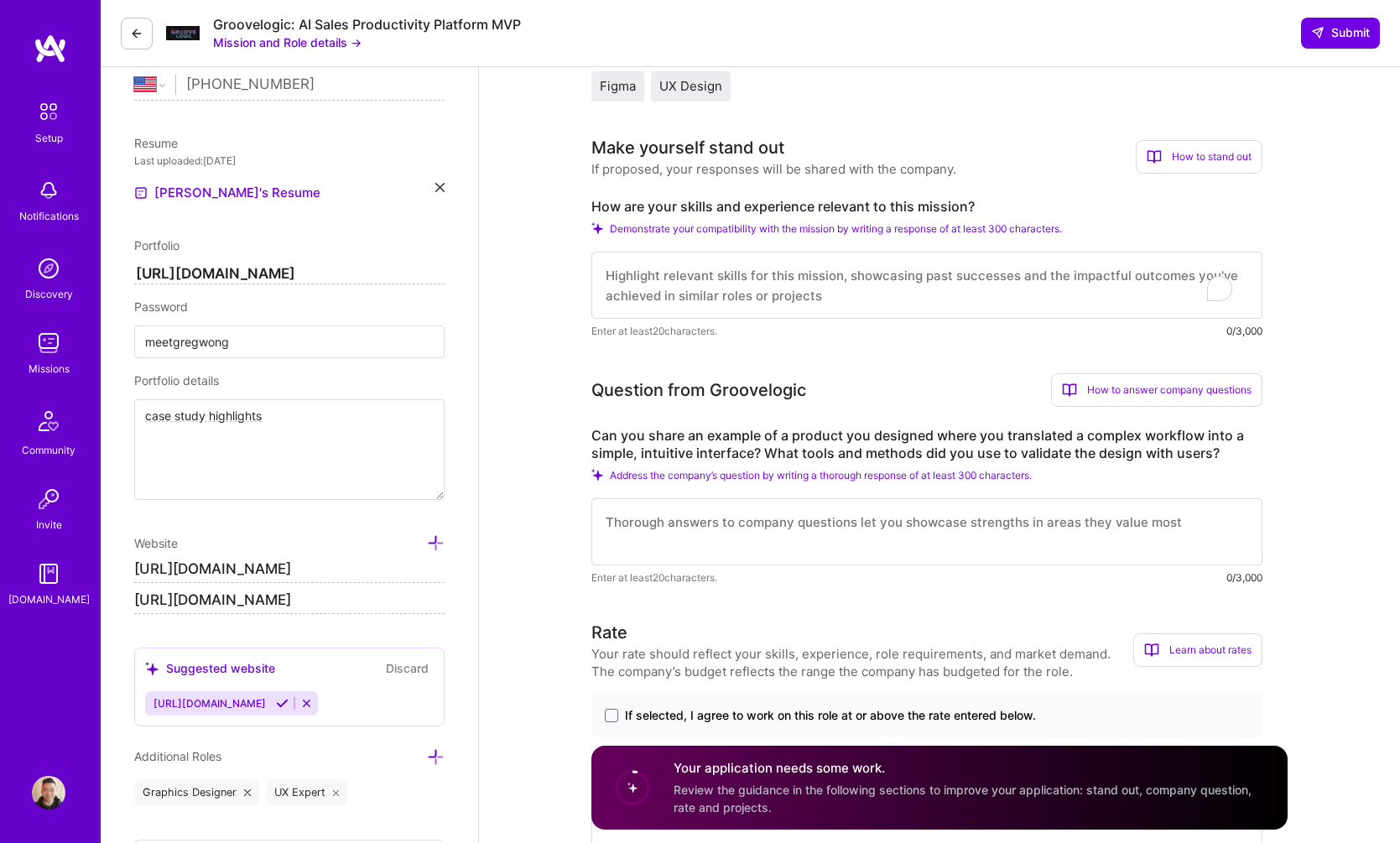
scroll to position [389, 0]
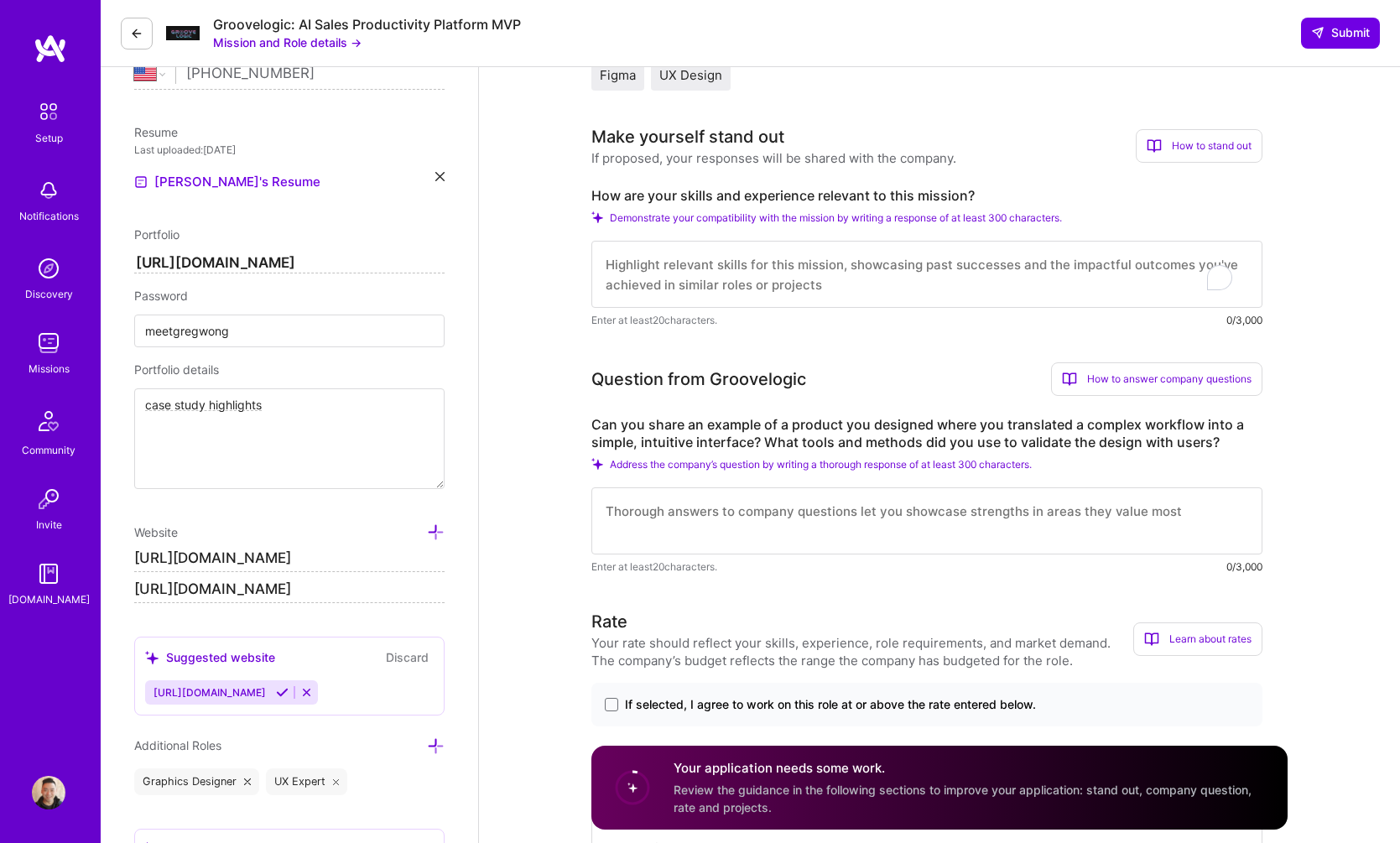
click at [905, 192] on label "How are your skills and experience relevant to this mission?" at bounding box center [927, 196] width 671 height 18
copy label "How are your skills and experience relevant to this mission?"
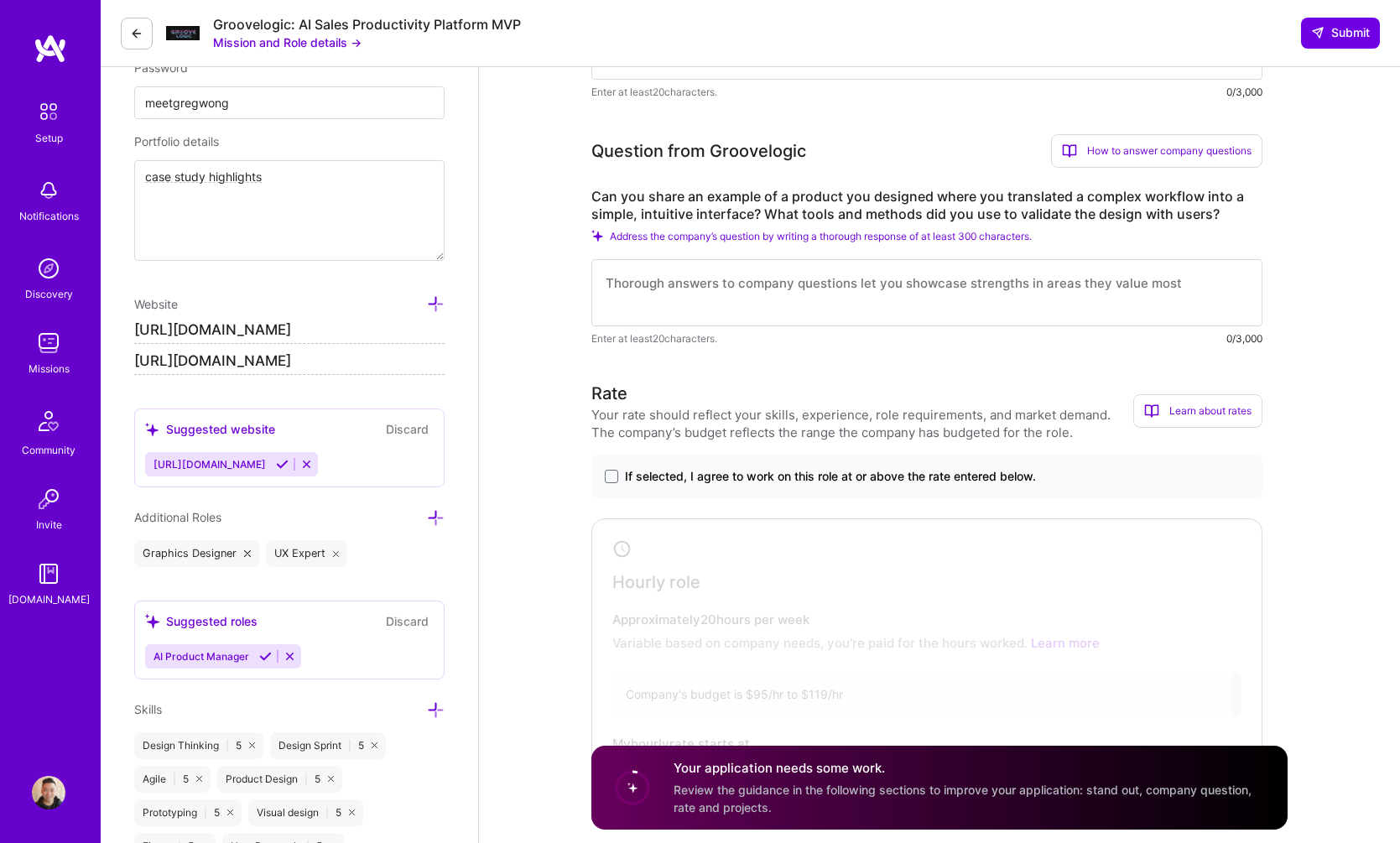
scroll to position [353, 0]
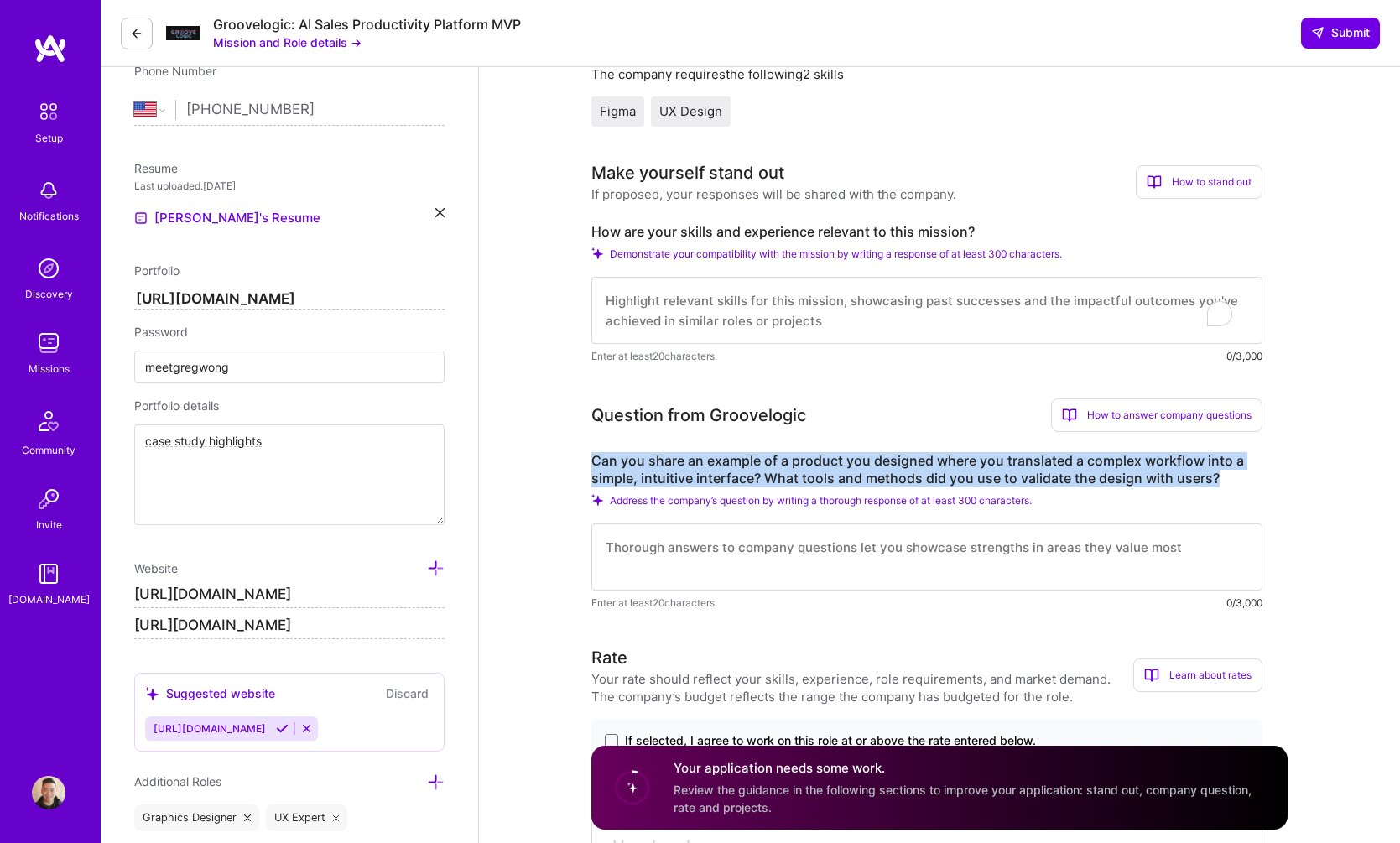
drag, startPoint x: 587, startPoint y: 459, endPoint x: 1251, endPoint y: 487, distance: 664.6
copy label "Can you share an example of a product you designed where you translated a compl…"
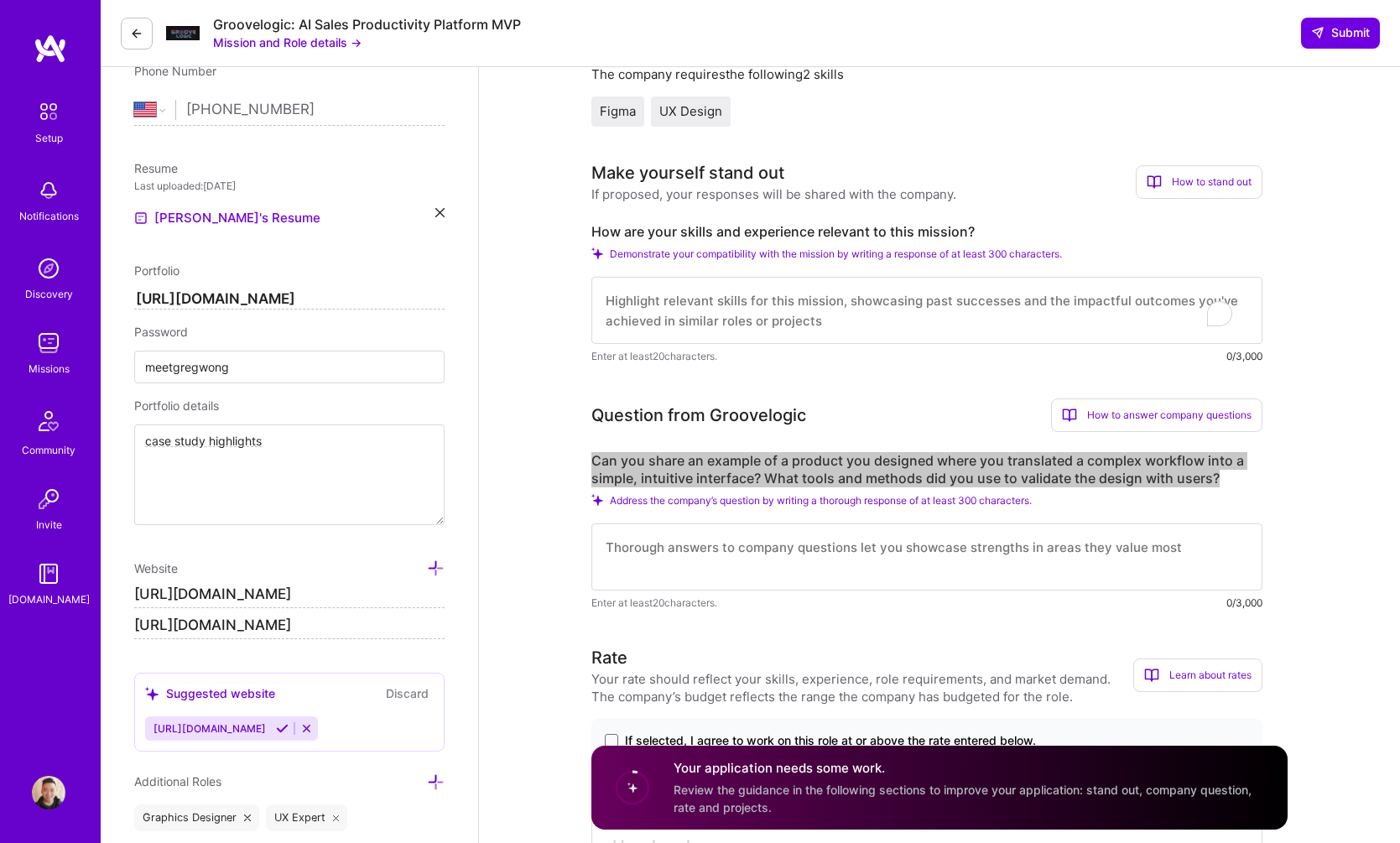
scroll to position [0, 0]
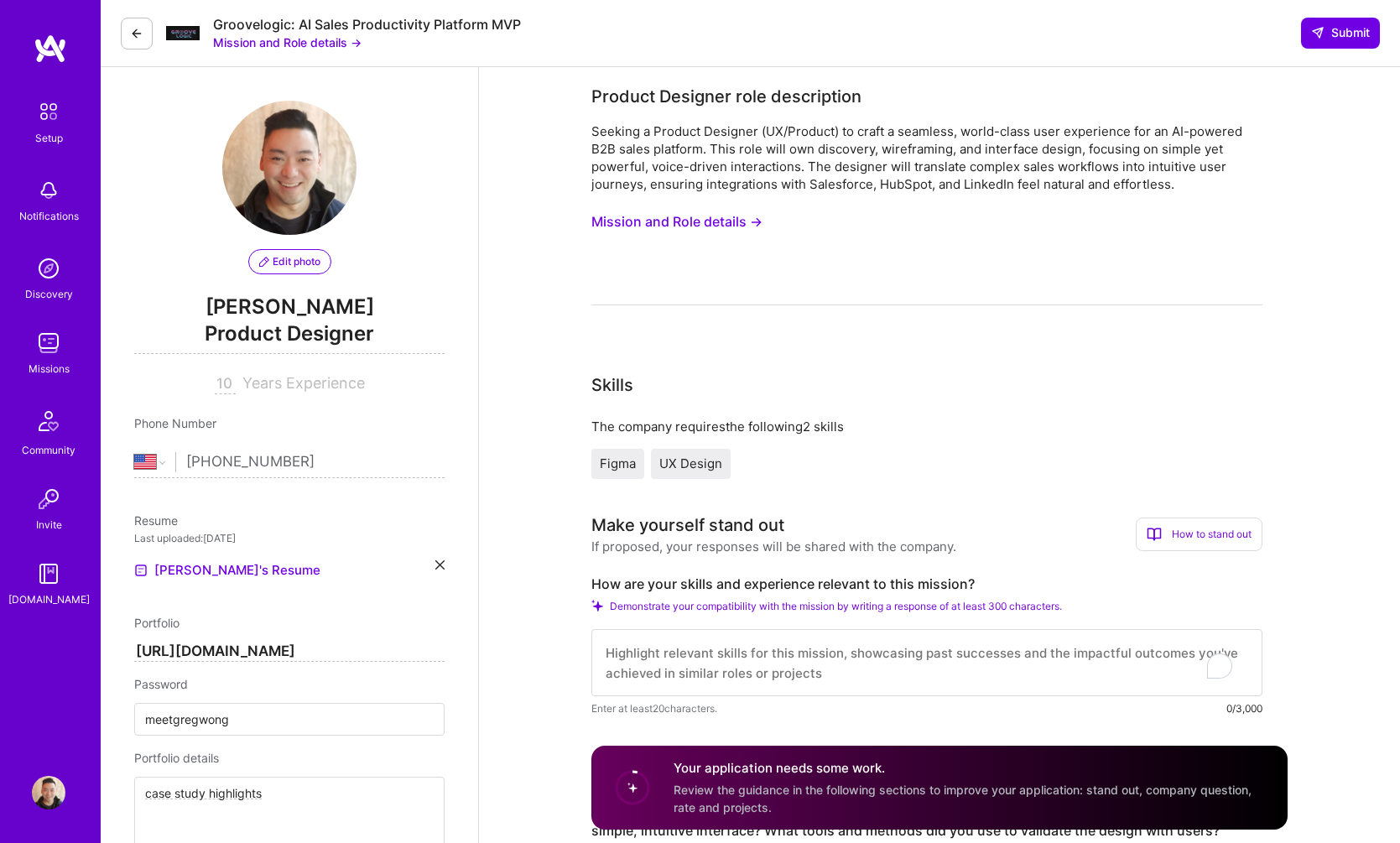
click at [1071, 655] on textarea "To enrich screen reader interactions, please activate Accessibility in Grammarl…" at bounding box center [927, 663] width 671 height 67
paste textarea "Lor, I’d Sita, co AD-elitsed doeiusm tempor inci ut Laboreet. D magna aliquaen …"
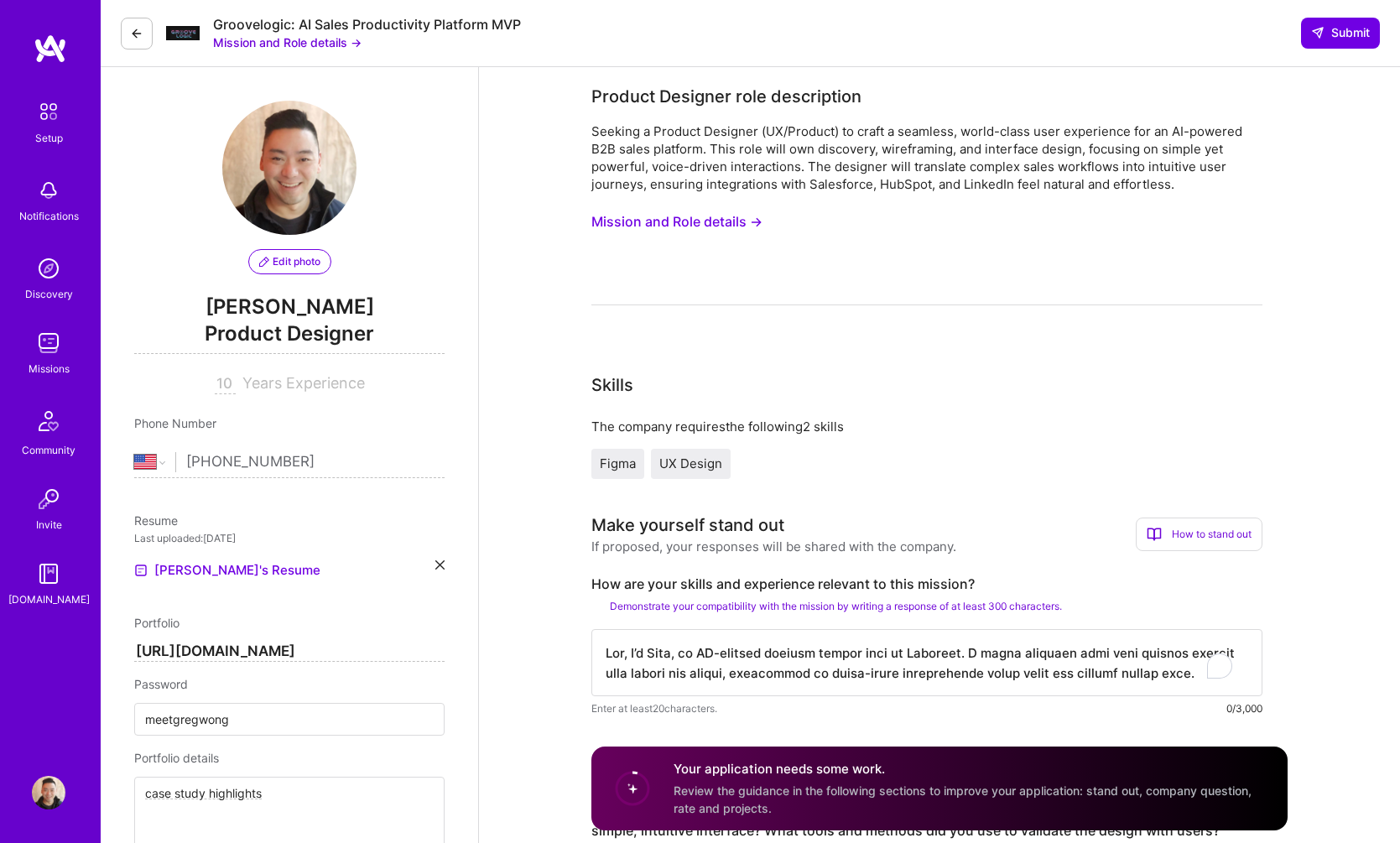
scroll to position [91, 0]
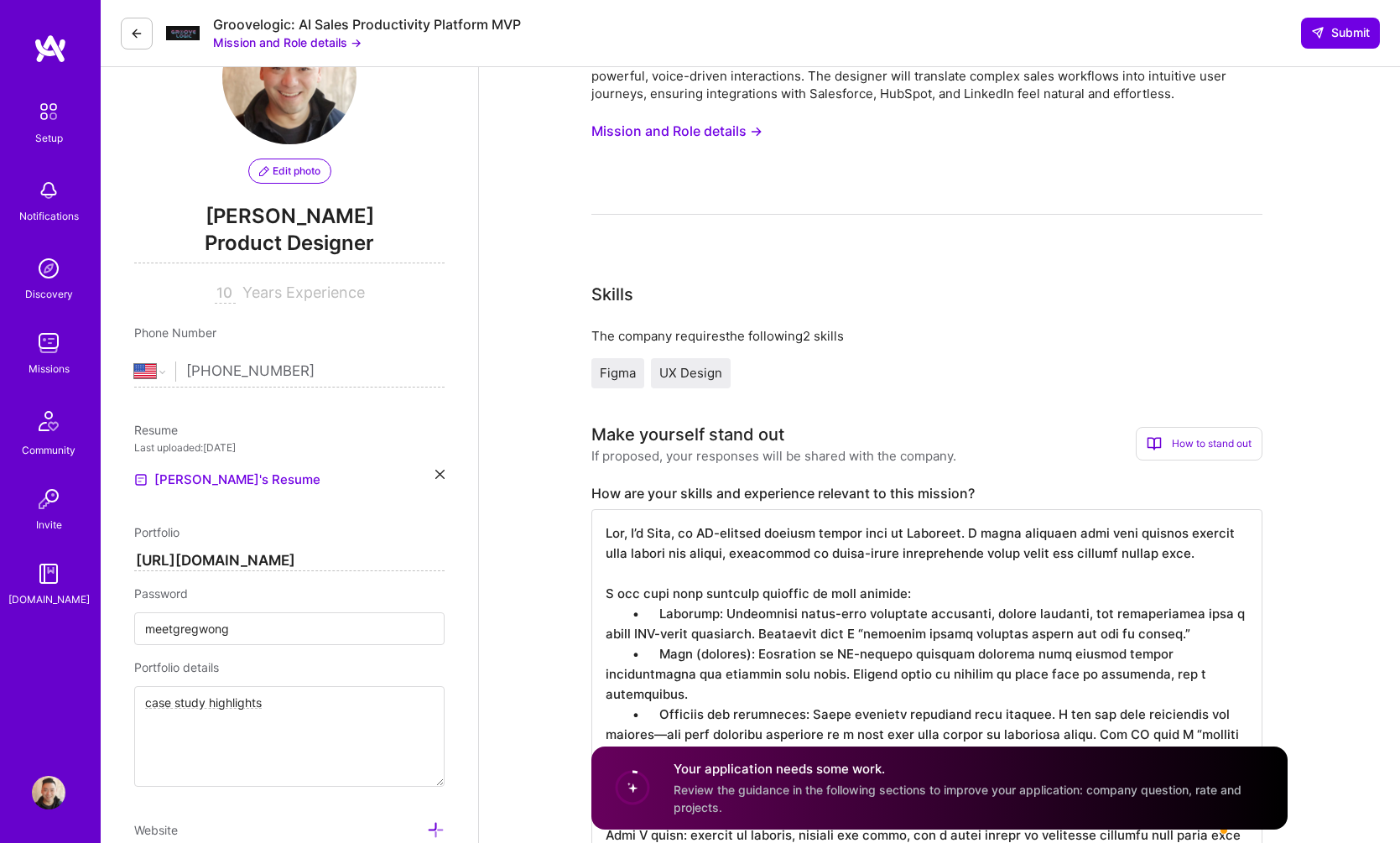
drag, startPoint x: 681, startPoint y: 609, endPoint x: 702, endPoint y: 608, distance: 21.0
click at [681, 609] on textarea "To enrich screen reader interactions, please activate Accessibility in Grammarl…" at bounding box center [927, 684] width 671 height 349
click at [631, 615] on textarea "To enrich screen reader interactions, please activate Accessibility in Grammarl…" at bounding box center [927, 684] width 671 height 349
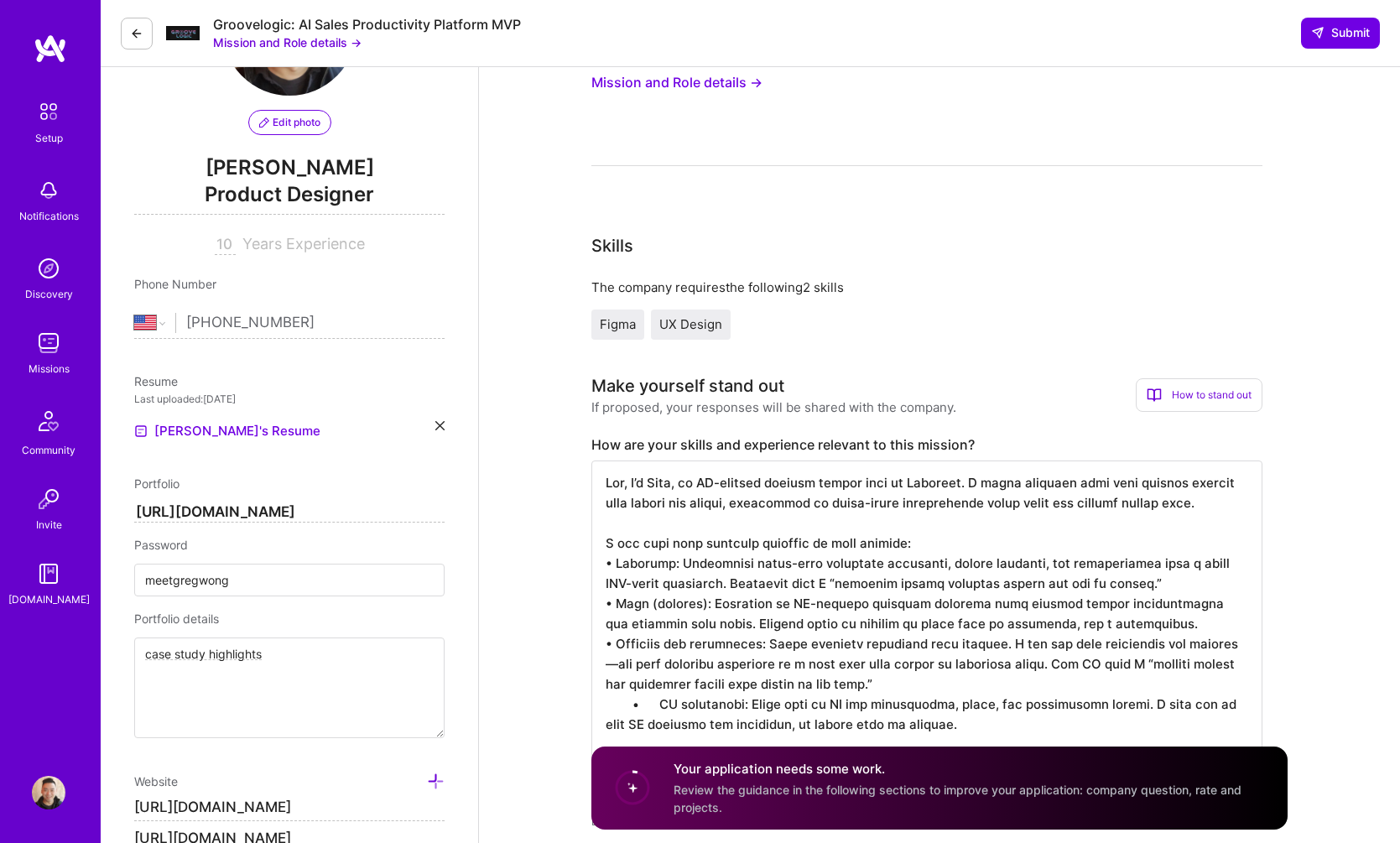
scroll to position [150, 0]
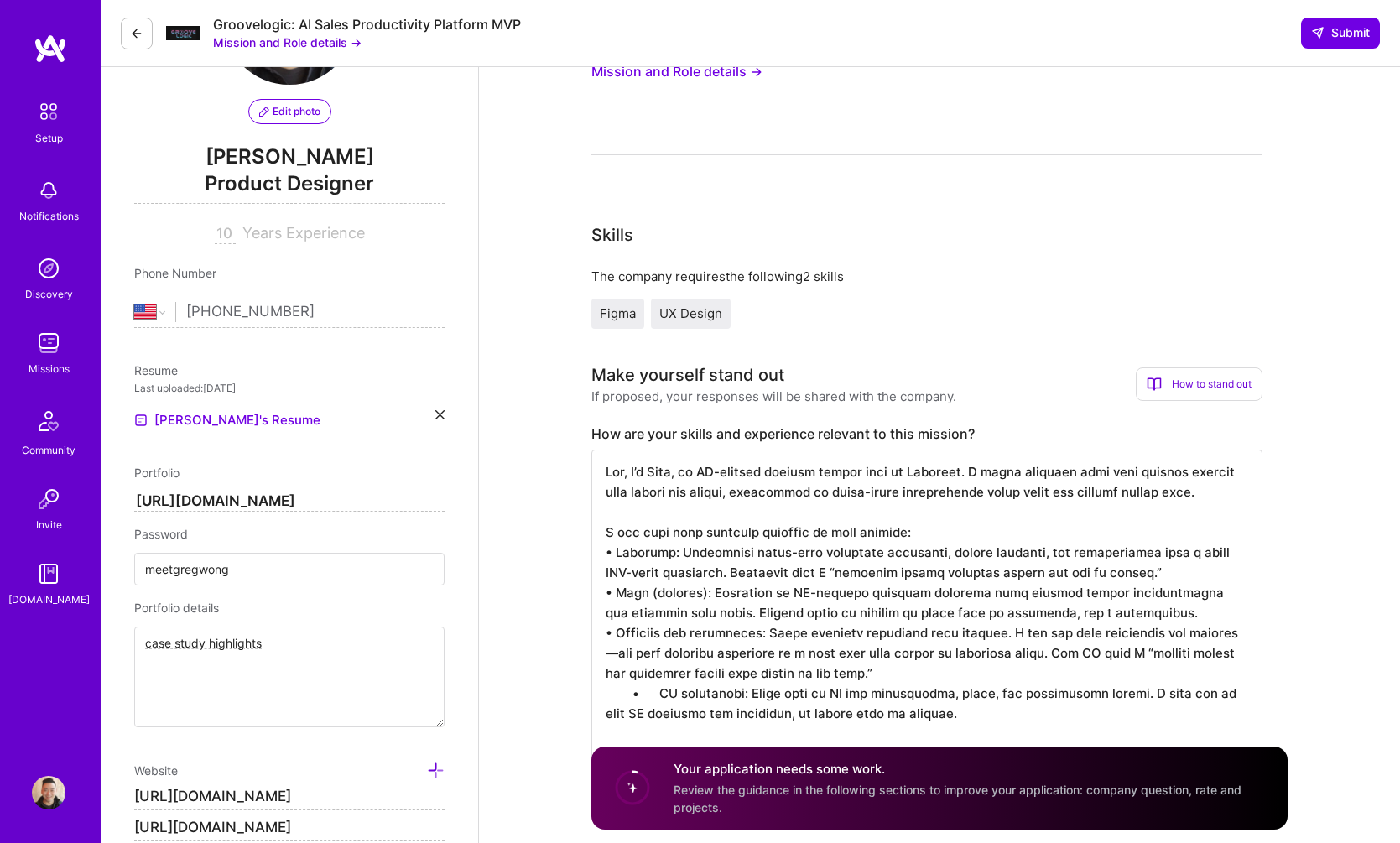
click at [979, 663] on textarea "To enrich screen reader interactions, please activate Accessibility in Grammarl…" at bounding box center [927, 624] width 671 height 349
click at [938, 673] on textarea "To enrich screen reader interactions, please activate Accessibility in Grammarl…" at bounding box center [927, 624] width 671 height 349
click at [636, 697] on textarea "To enrich screen reader interactions, please activate Accessibility in Grammarl…" at bounding box center [927, 624] width 671 height 349
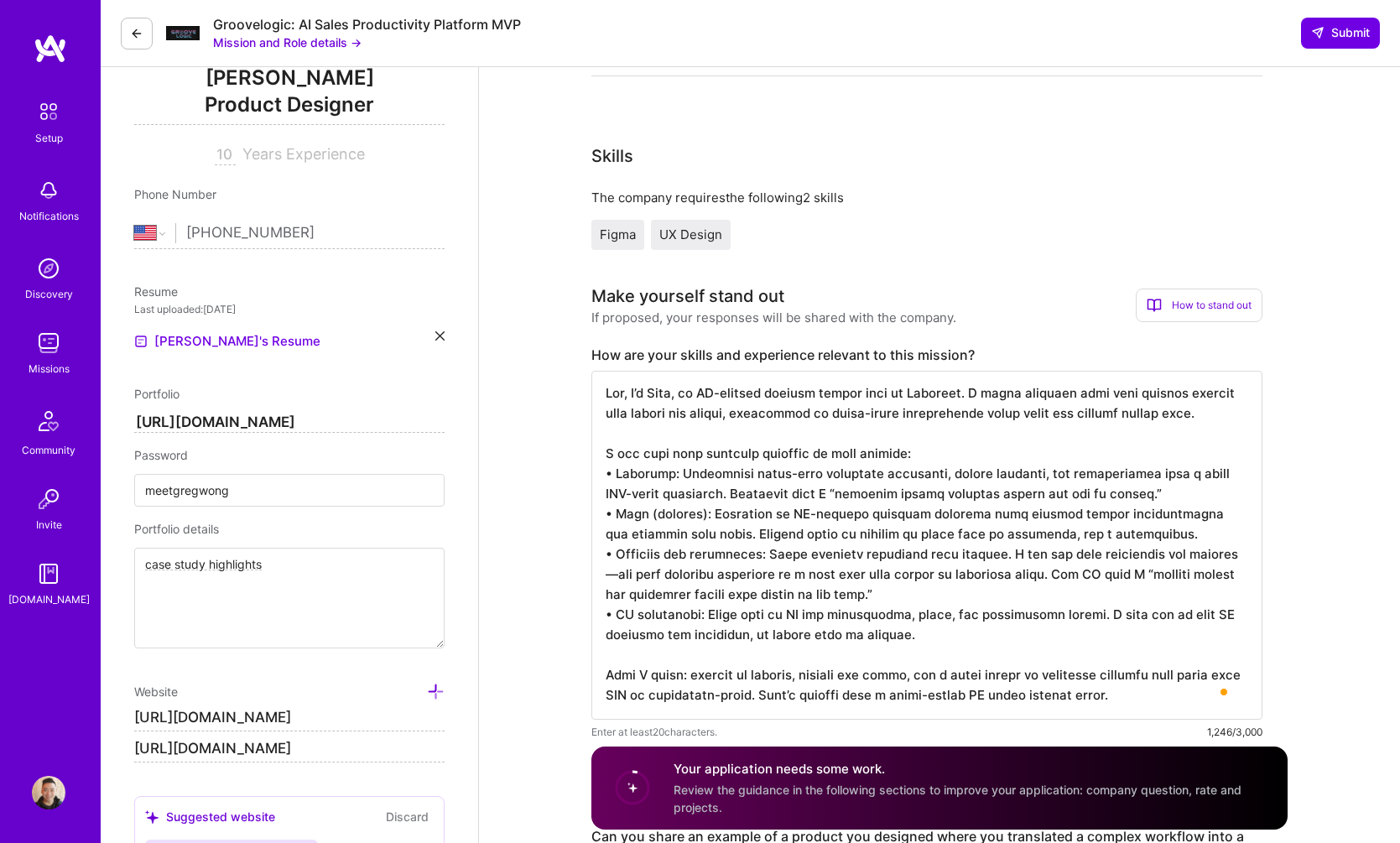
scroll to position [377, 0]
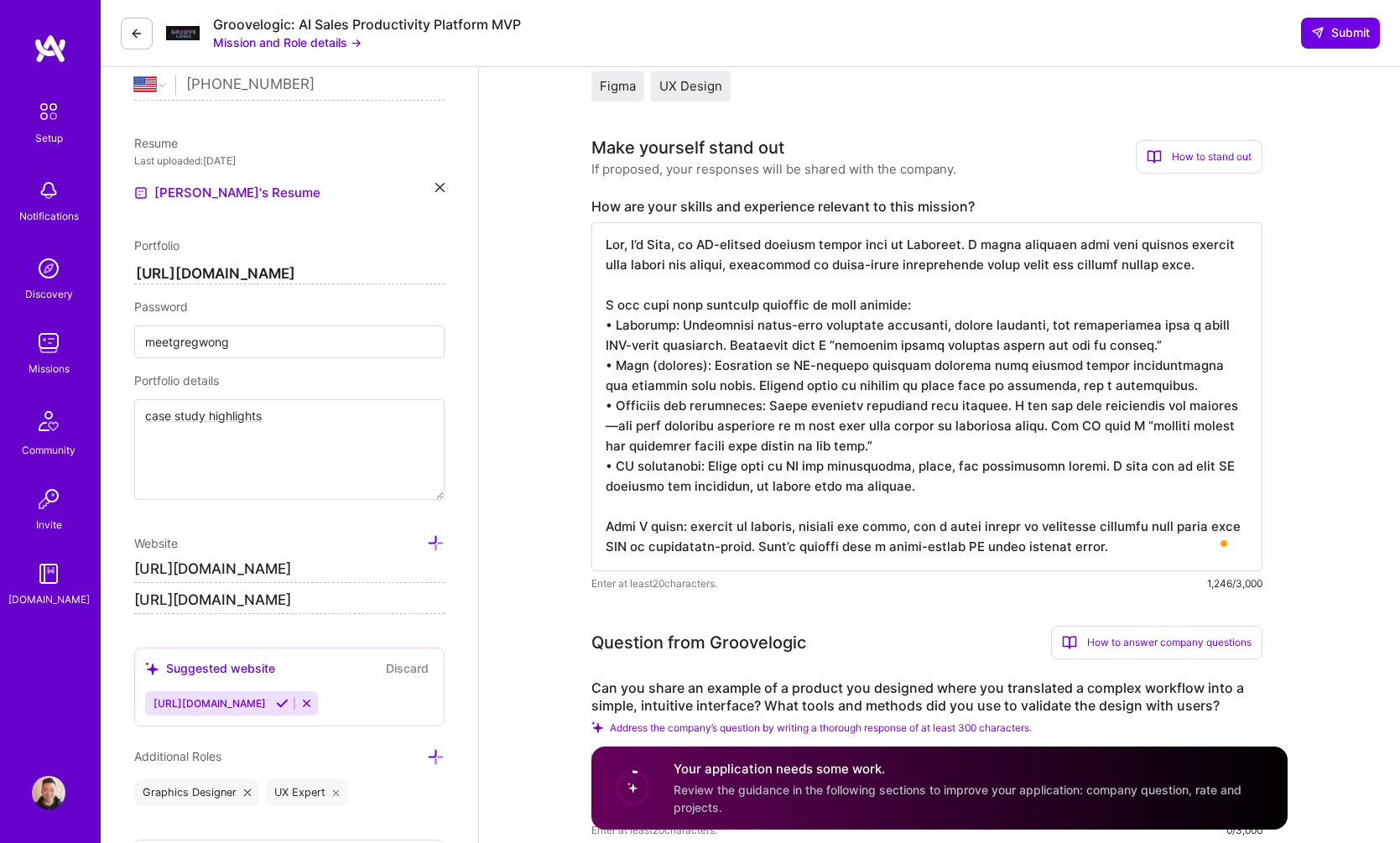
drag, startPoint x: 683, startPoint y: 527, endPoint x: 900, endPoint y: 465, distance: 225.7
click at [684, 527] on textarea "To enrich screen reader interactions, please activate Accessibility in Grammarl…" at bounding box center [927, 397] width 671 height 349
click at [1201, 545] on textarea "To enrich screen reader interactions, please activate Accessibility in Grammarl…" at bounding box center [927, 397] width 671 height 349
click at [819, 550] on textarea "To enrich screen reader interactions, please activate Accessibility in Grammarl…" at bounding box center [927, 397] width 671 height 349
click at [820, 550] on textarea "To enrich screen reader interactions, please activate Accessibility in Grammarl…" at bounding box center [927, 397] width 671 height 349
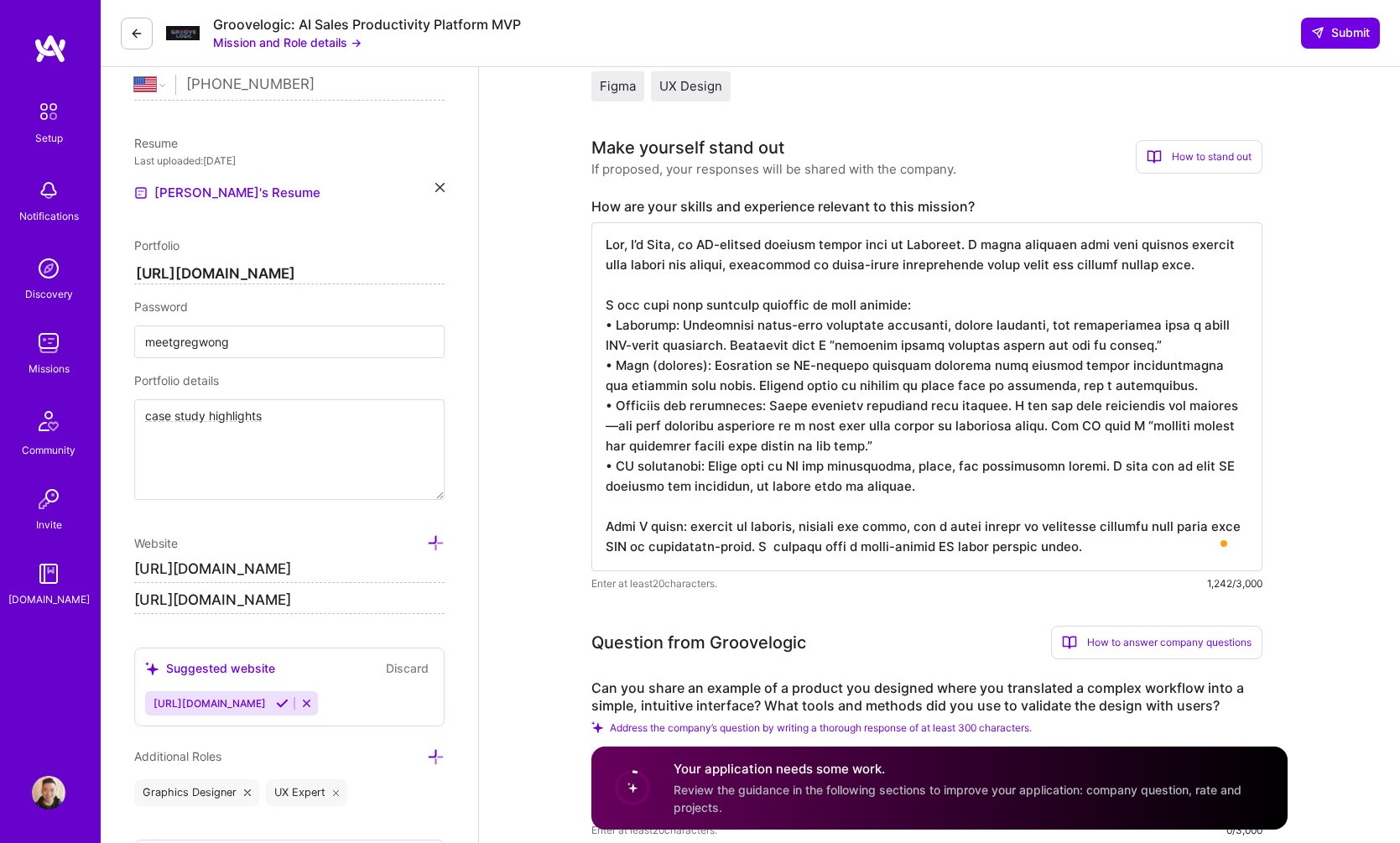
drag, startPoint x: 793, startPoint y: 548, endPoint x: 1126, endPoint y: 558, distance: 333.2
click at [1126, 558] on textarea "To enrich screen reader interactions, please activate Accessibility in Grammarl…" at bounding box center [927, 397] width 671 height 349
click at [1046, 555] on textarea "To enrich screen reader interactions, please activate Accessibility in Grammarl…" at bounding box center [927, 397] width 671 height 349
type textarea "Lor, I’d Sita, co AD-elitsed doeiusm tempor inci ut Laboreet. D magna aliquaen …"
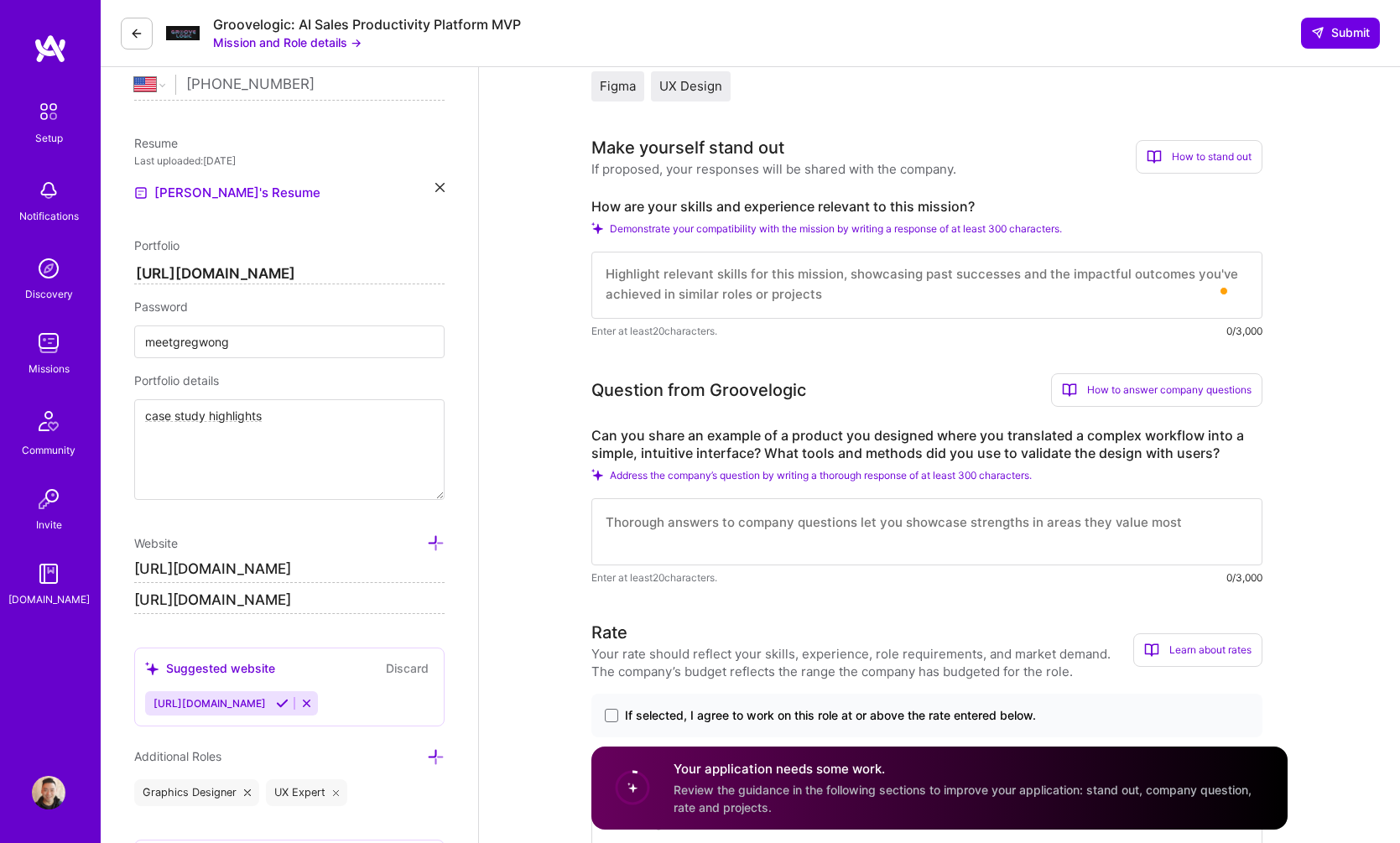
scroll to position [0, 0]
paste textarea "Lor, I’d Sita, co AD-elitsed doeiusm tempor inci ut Laboreet. D magna al enimad…"
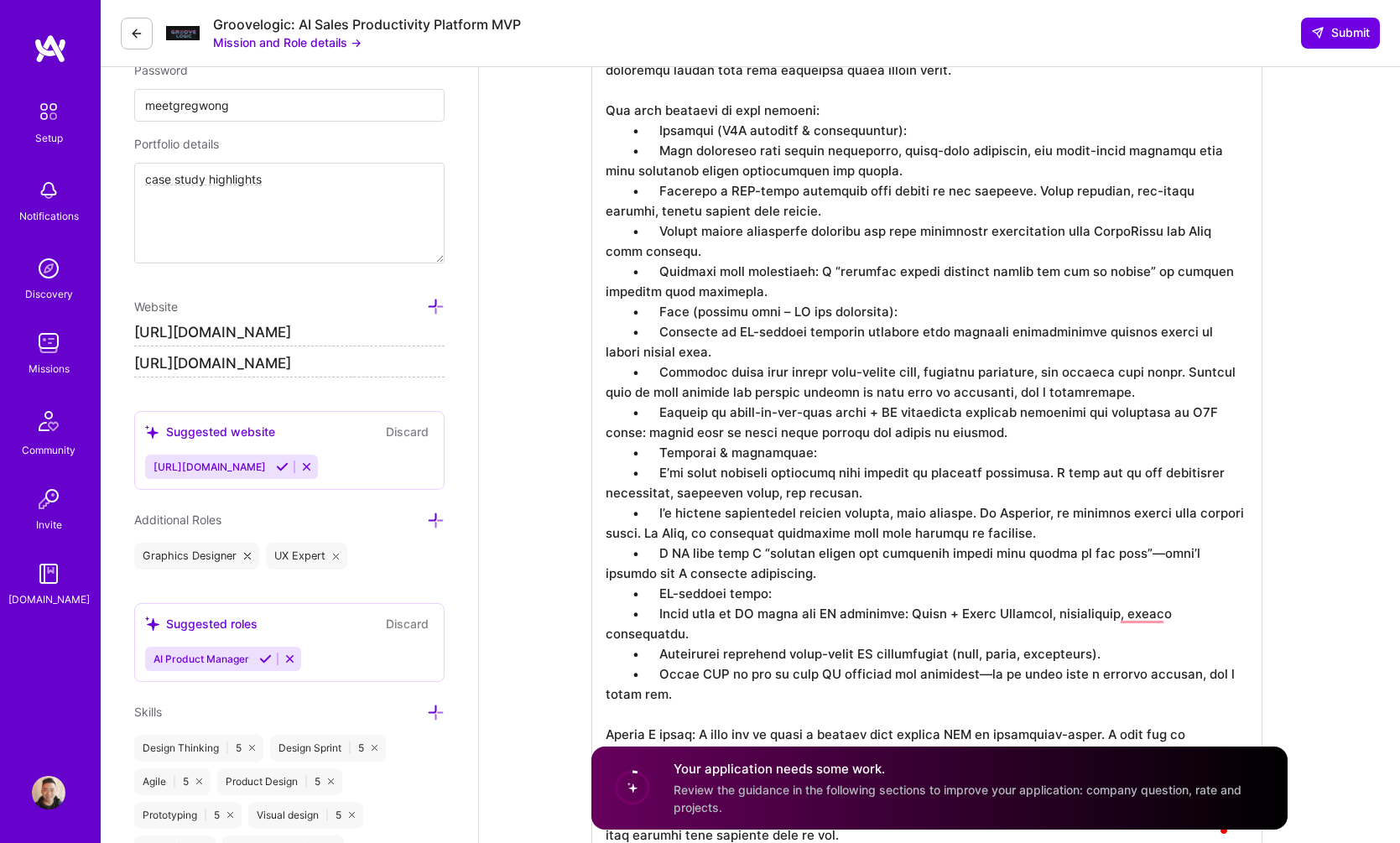
scroll to position [451, 0]
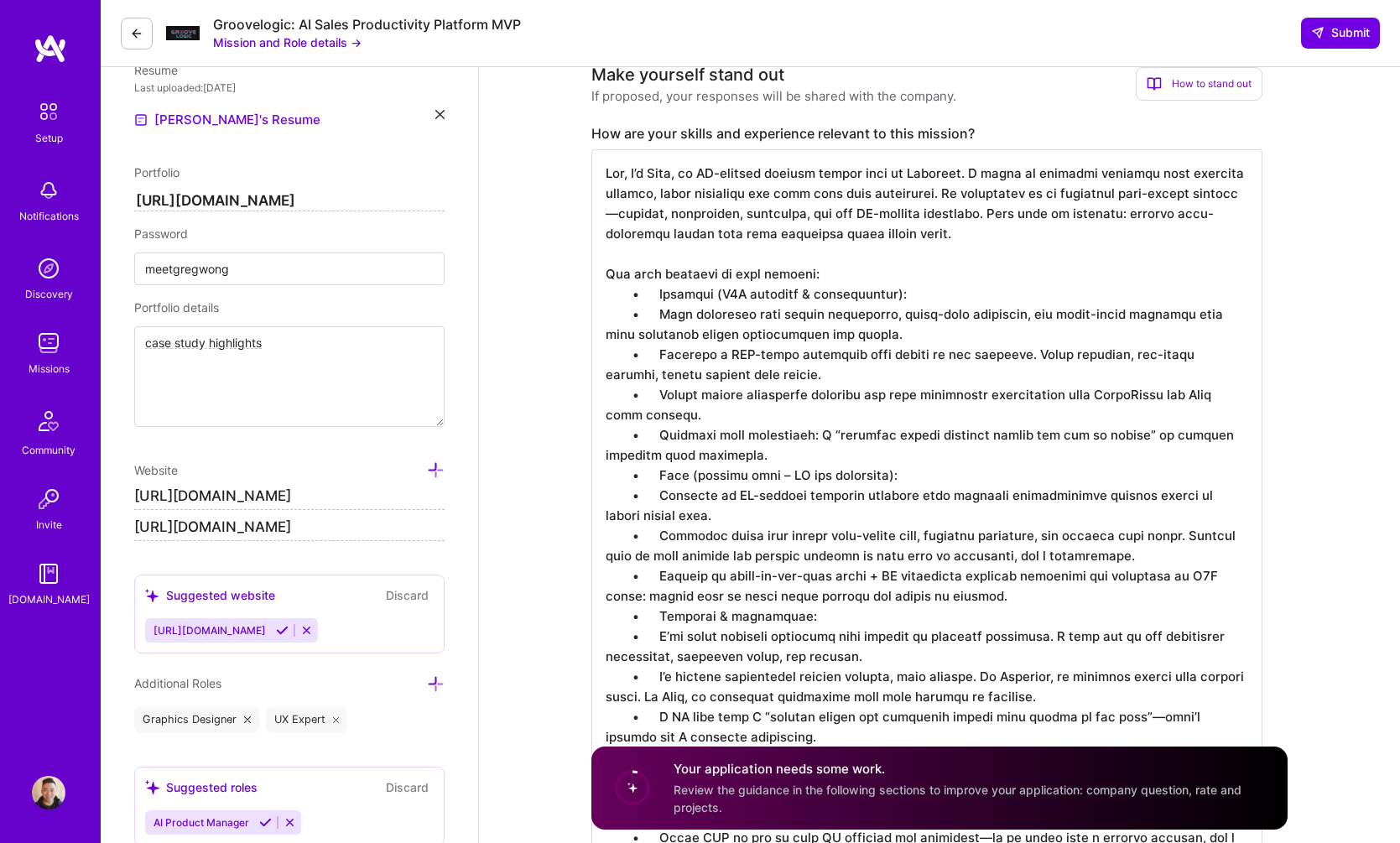
drag, startPoint x: 687, startPoint y: 175, endPoint x: 711, endPoint y: 131, distance: 50.1
click at [686, 175] on textarea "To enrich screen reader interactions, please activate Accessibility in Grammarl…" at bounding box center [927, 586] width 671 height 873
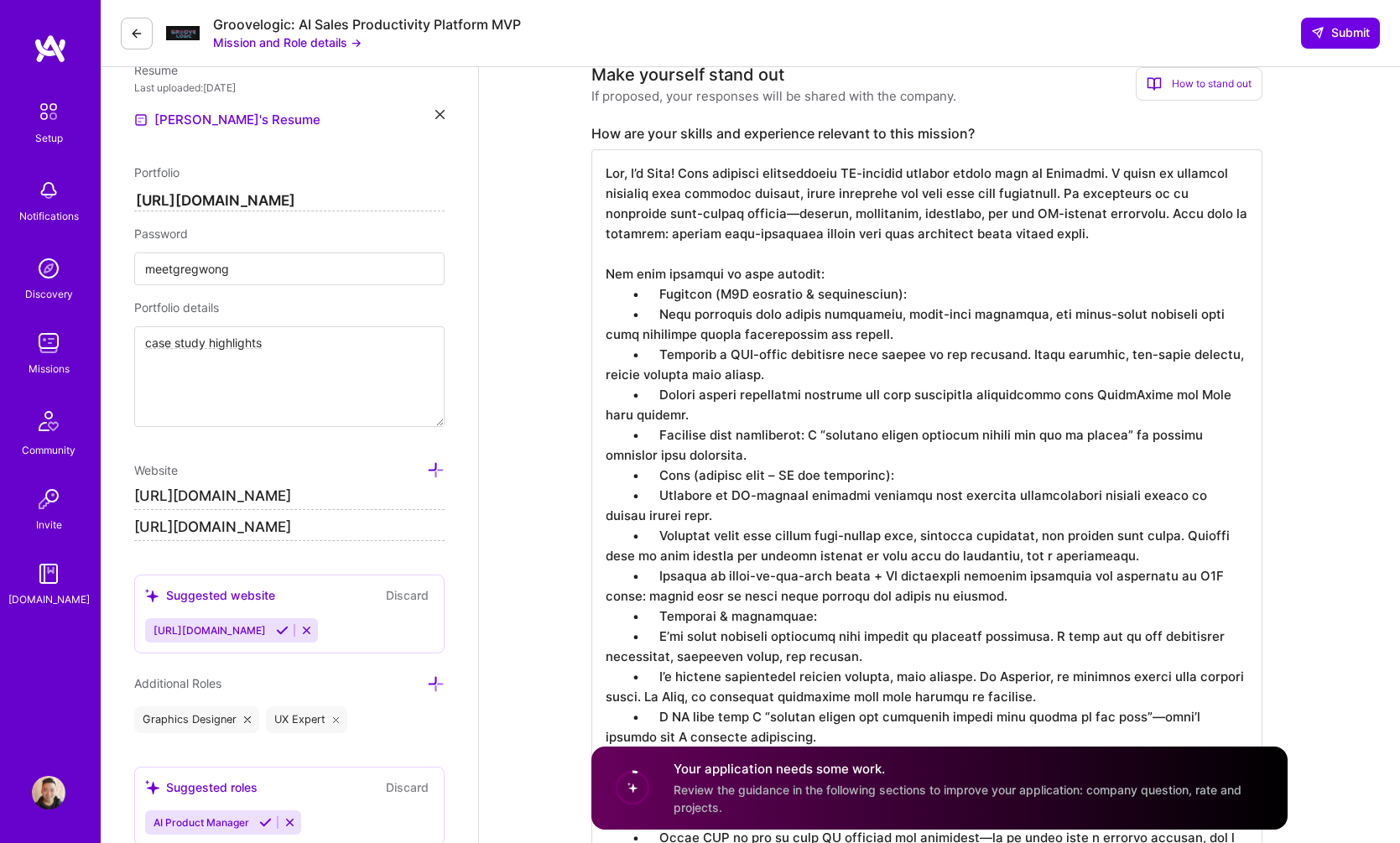
drag, startPoint x: 920, startPoint y: 175, endPoint x: 869, endPoint y: 173, distance: 51.0
click at [869, 173] on textarea "To enrich screen reader interactions, please activate Accessibility in Grammarl…" at bounding box center [927, 586] width 671 height 873
click at [1098, 206] on textarea "To enrich screen reader interactions, please activate Accessibility in Grammarl…" at bounding box center [927, 586] width 671 height 873
click at [829, 215] on textarea "To enrich screen reader interactions, please activate Accessibility in Grammarl…" at bounding box center [927, 586] width 671 height 873
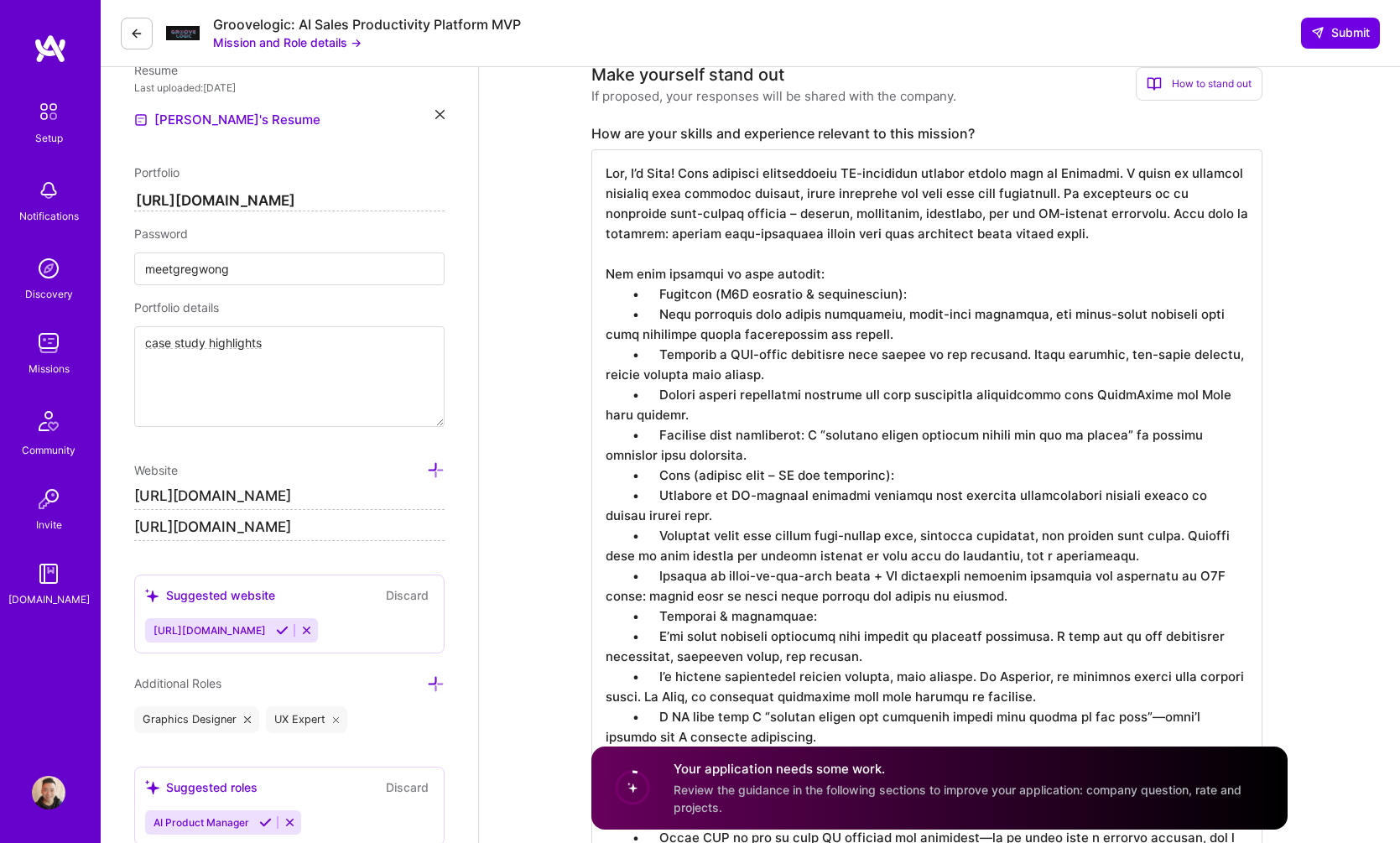
click at [1151, 231] on textarea "To enrich screen reader interactions, please activate Accessibility in Grammarl…" at bounding box center [927, 586] width 671 height 873
drag, startPoint x: 733, startPoint y: 234, endPoint x: 553, endPoint y: 230, distance: 180.0
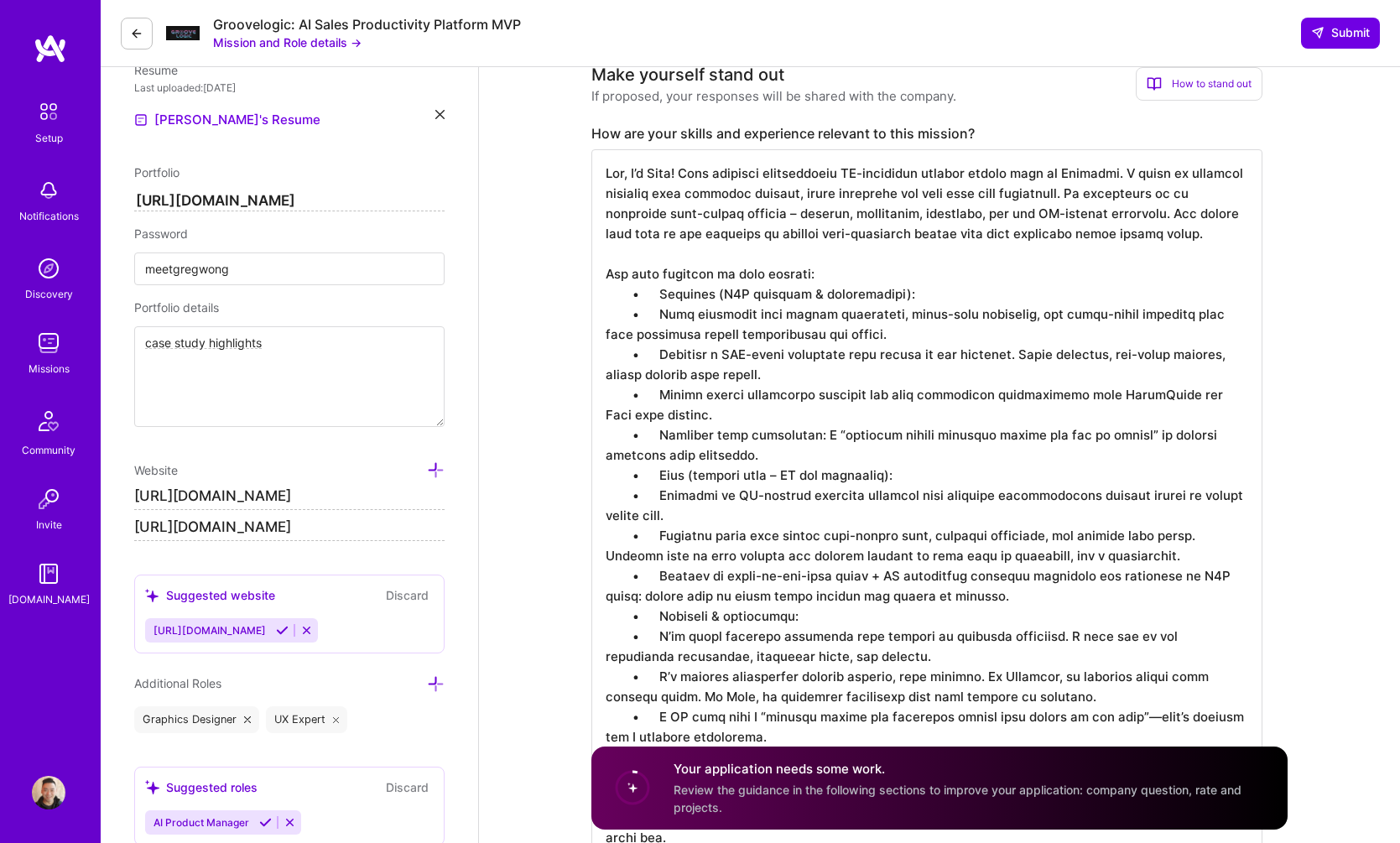
click at [631, 296] on textarea "To enrich screen reader interactions, please activate Accessibility in Grammarl…" at bounding box center [927, 586] width 671 height 873
click at [749, 277] on textarea "To enrich screen reader interactions, please activate Accessibility in Grammarl…" at bounding box center [927, 586] width 671 height 873
click at [637, 298] on textarea "To enrich screen reader interactions, please activate Accessibility in Grammarl…" at bounding box center [927, 586] width 671 height 873
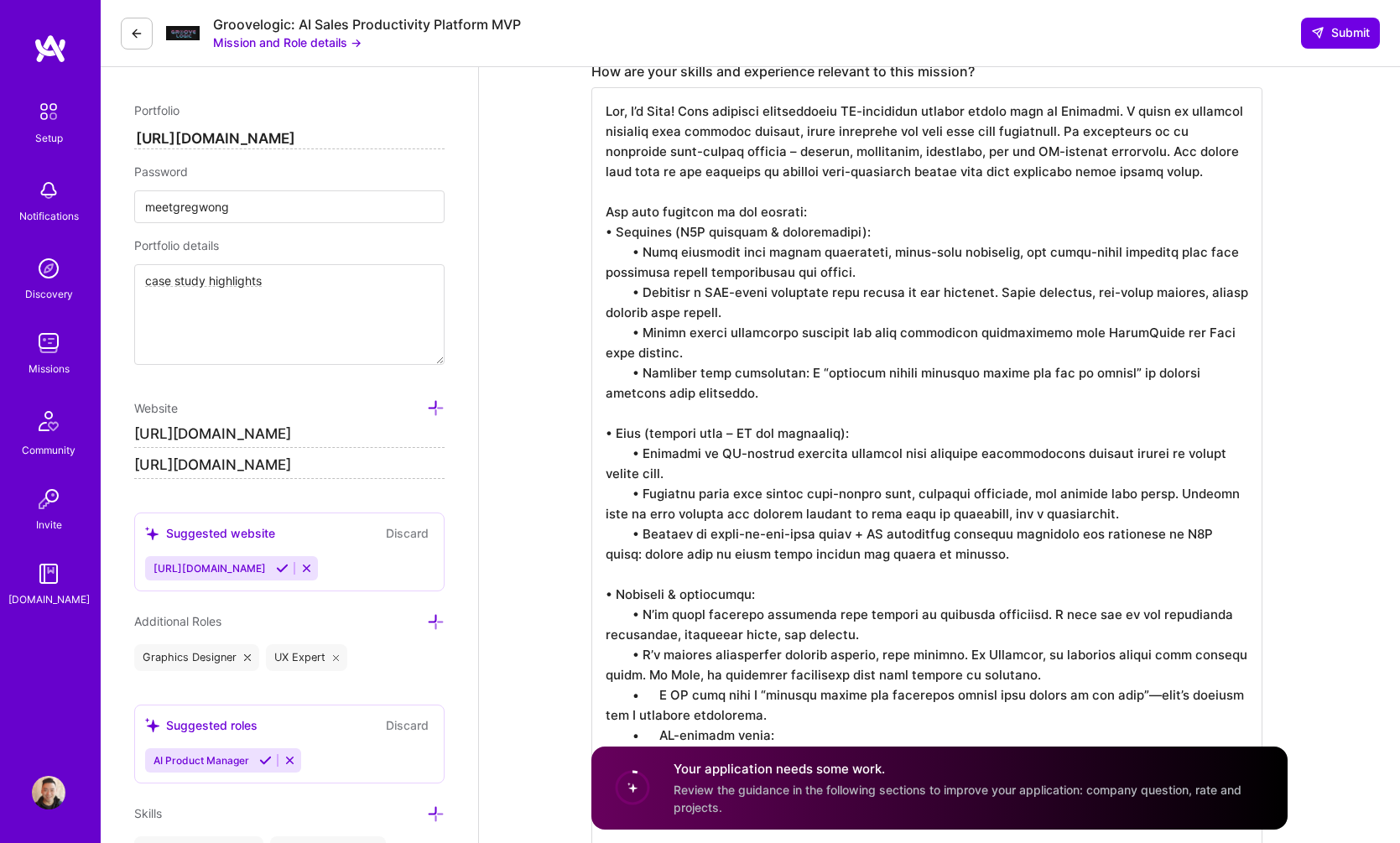
scroll to position [772, 0]
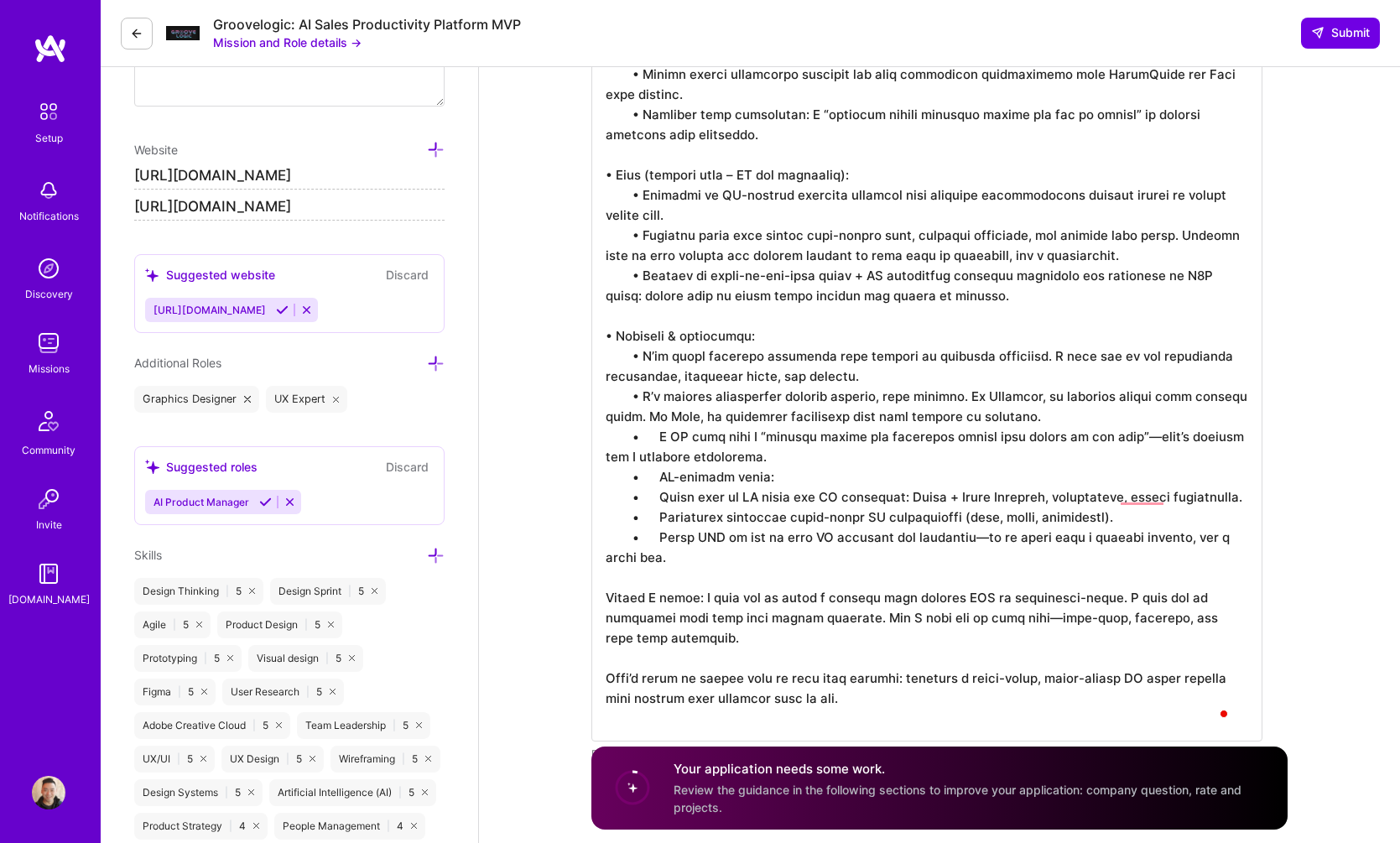
click at [654, 474] on textarea "To enrich screen reader interactions, please activate Accessibility in Grammarl…" at bounding box center [927, 285] width 671 height 913
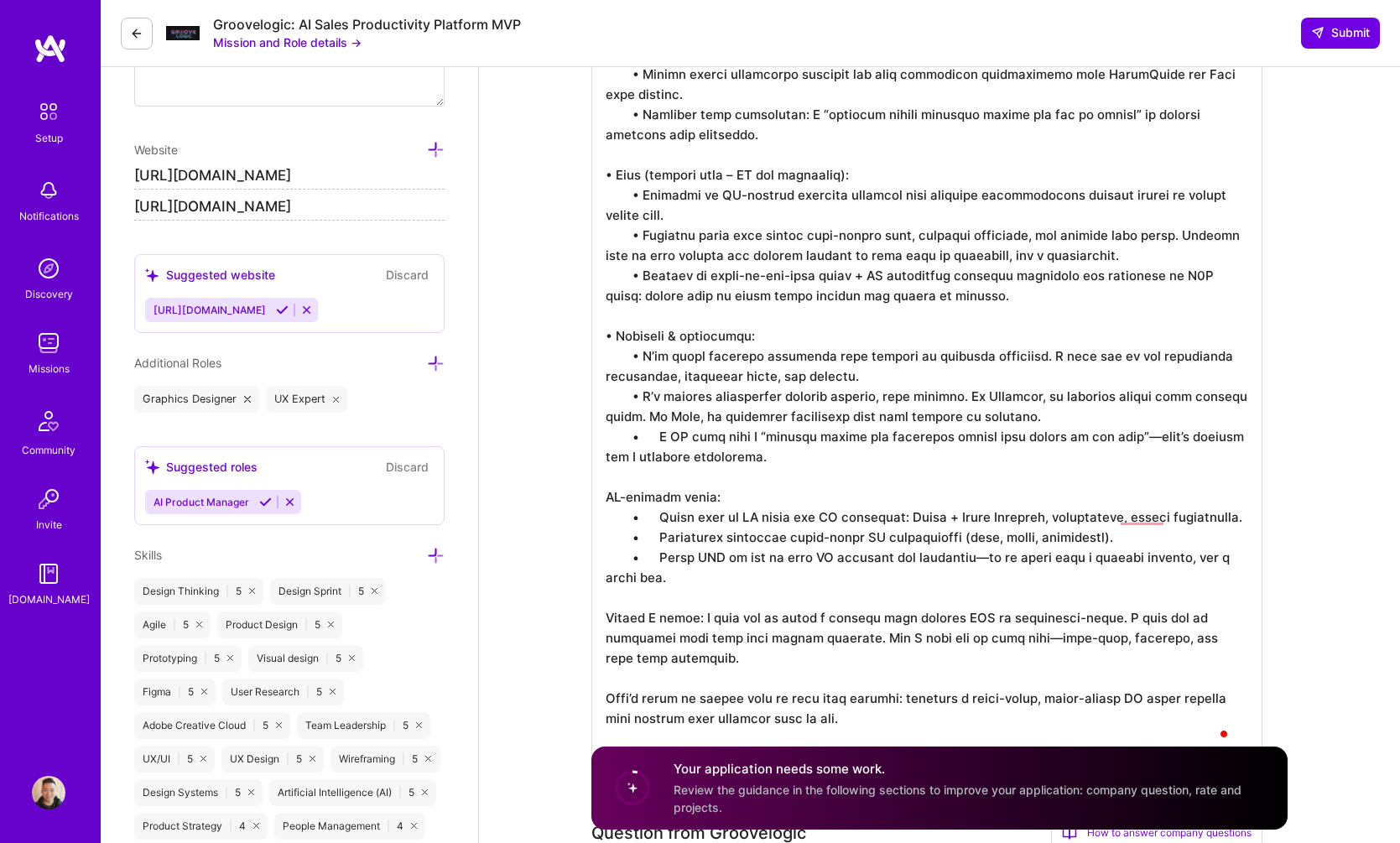
click at [665, 515] on textarea "To enrich screen reader interactions, please activate Accessibility in Grammarl…" at bounding box center [927, 295] width 671 height 933
click at [962, 562] on textarea "To enrich screen reader interactions, please activate Accessibility in Grammarl…" at bounding box center [927, 285] width 671 height 913
click at [1140, 440] on textarea "To enrich screen reader interactions, please activate Accessibility in Grammarl…" at bounding box center [927, 285] width 671 height 913
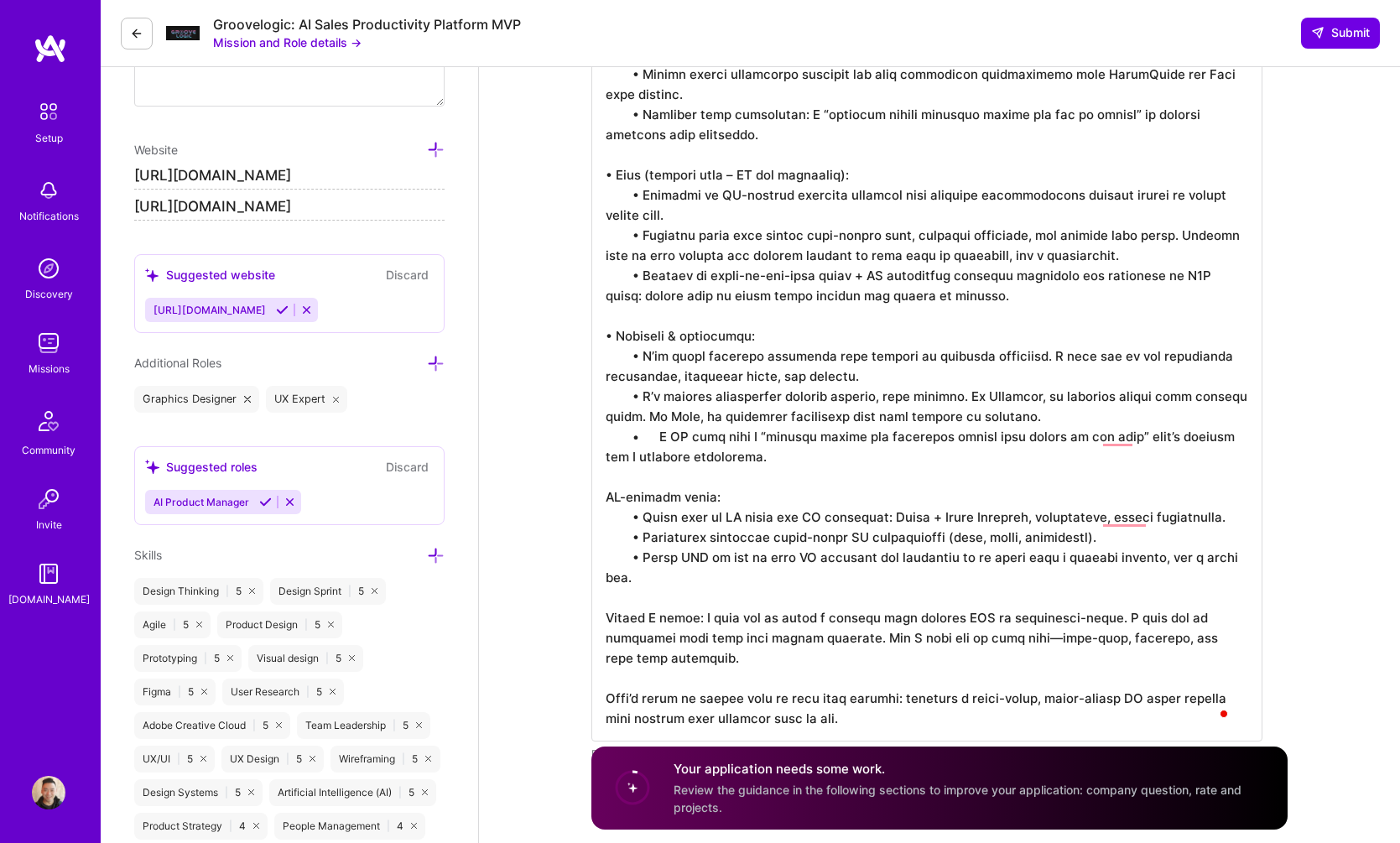
click at [664, 439] on textarea "To enrich screen reader interactions, please activate Accessibility in Grammarl…" at bounding box center [927, 285] width 671 height 913
click at [629, 181] on textarea "To enrich screen reader interactions, please activate Accessibility in Grammarl…" at bounding box center [927, 285] width 671 height 913
drag, startPoint x: 617, startPoint y: 338, endPoint x: 602, endPoint y: 338, distance: 15.0
click at [602, 338] on textarea "To enrich screen reader interactions, please activate Accessibility in Grammarl…" at bounding box center [927, 285] width 671 height 913
click at [617, 175] on textarea "To enrich screen reader interactions, please activate Accessibility in Grammarl…" at bounding box center [927, 285] width 671 height 913
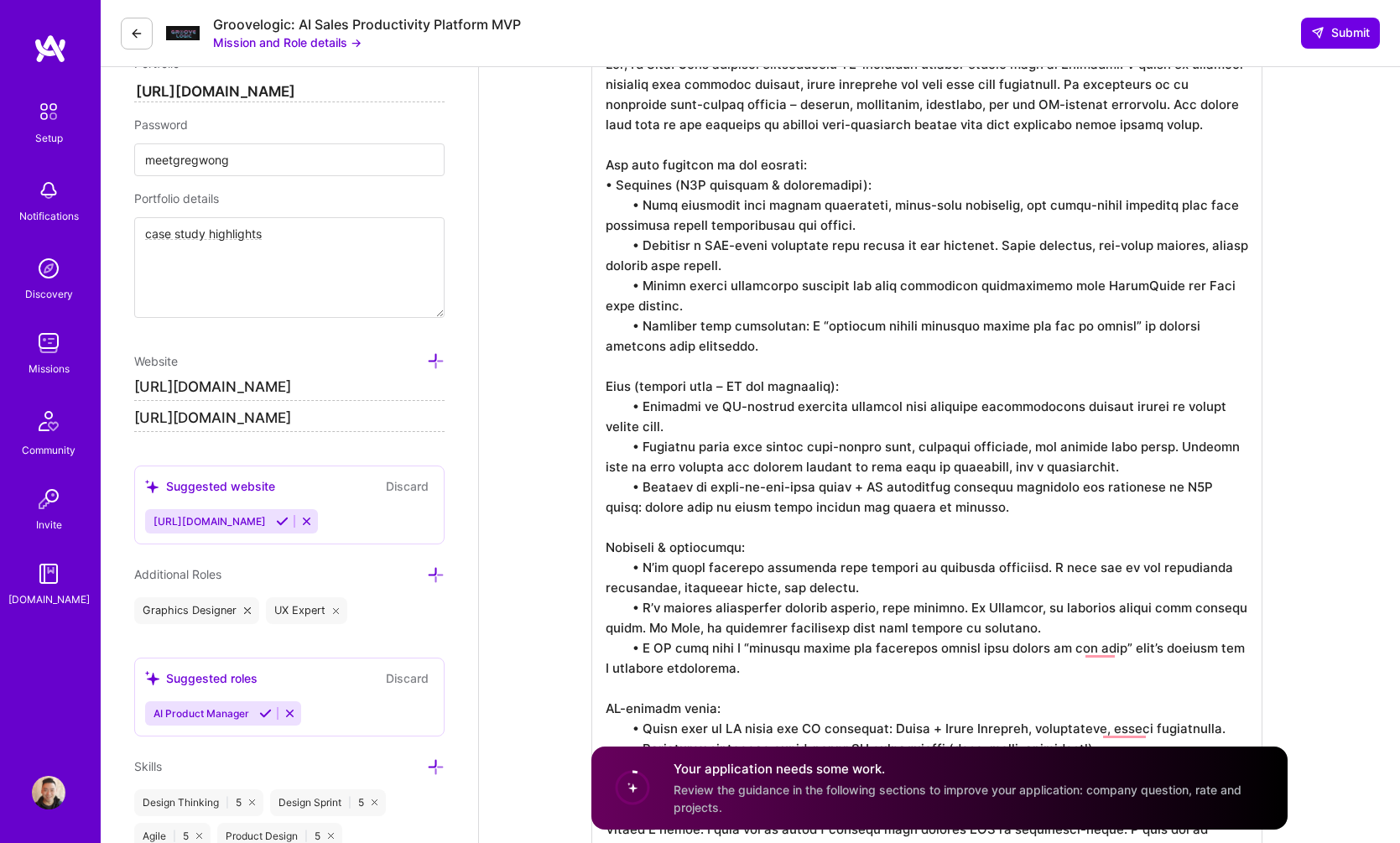
scroll to position [548, 0]
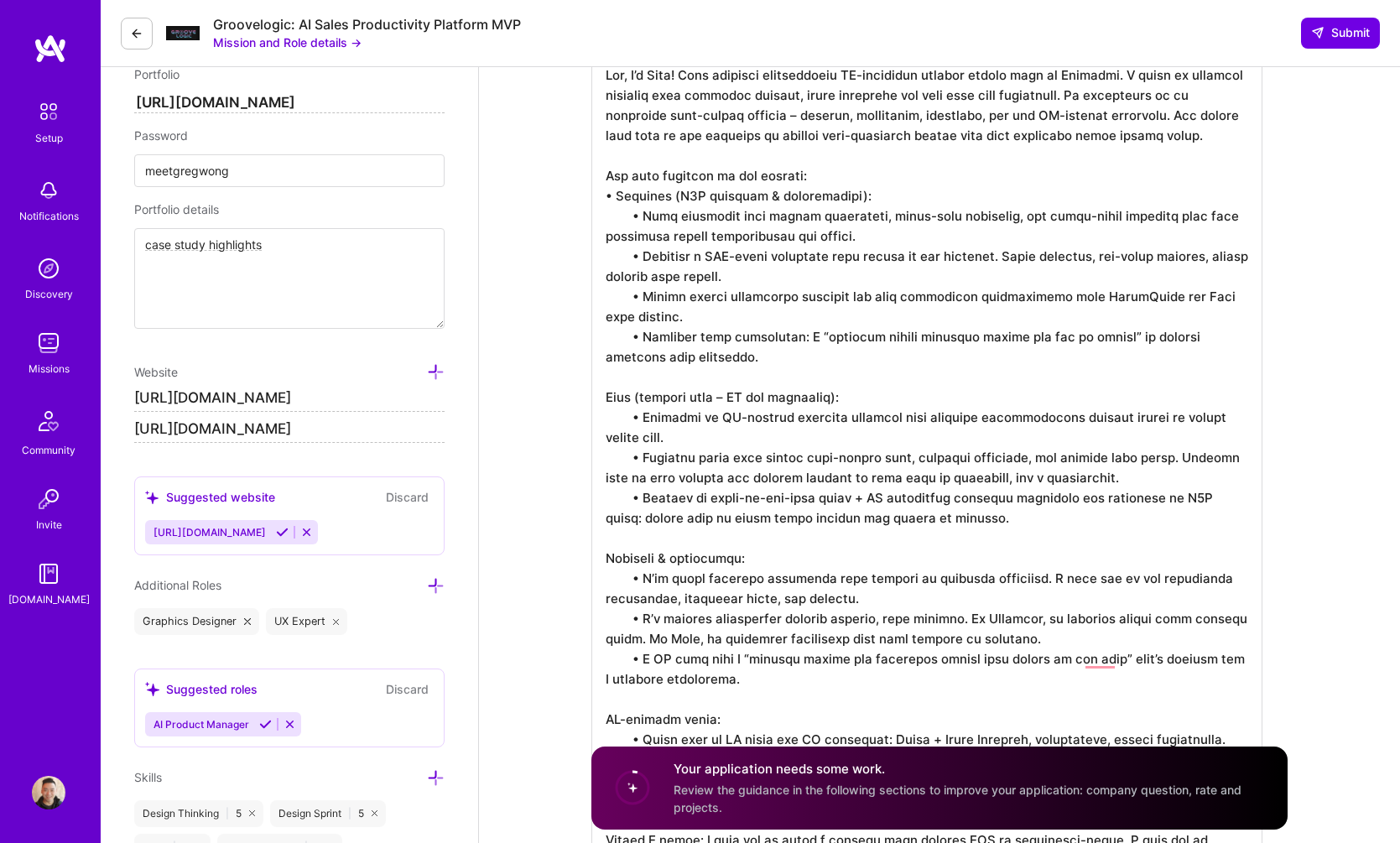
click at [618, 197] on textarea "To enrich screen reader interactions, please activate Accessibility in Grammarl…" at bounding box center [927, 507] width 671 height 913
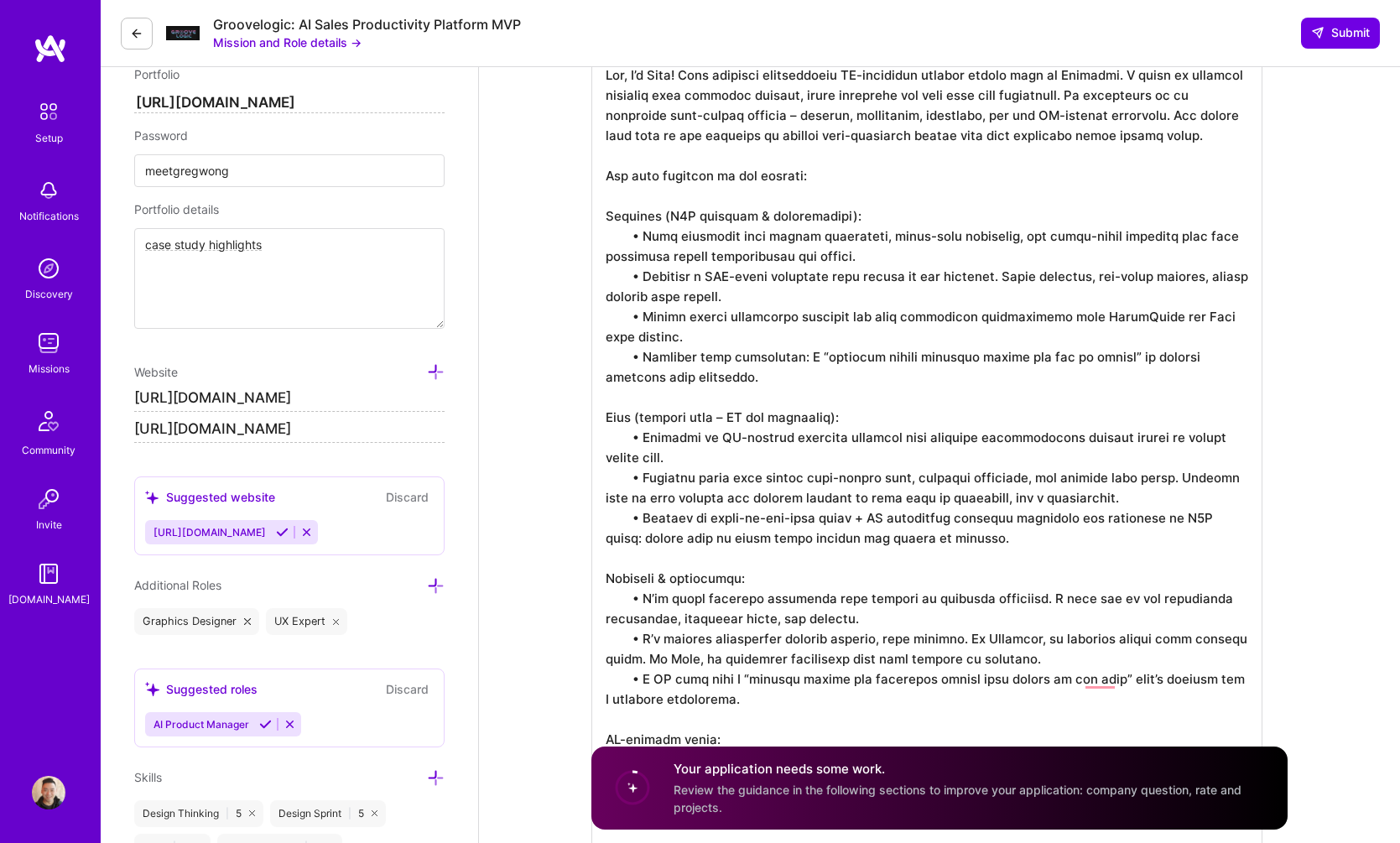
click at [780, 424] on textarea "To enrich screen reader interactions, please activate Accessibility in Grammarl…" at bounding box center [927, 518] width 671 height 933
click at [780, 418] on textarea "To enrich screen reader interactions, please activate Accessibility in Grammarl…" at bounding box center [927, 518] width 671 height 933
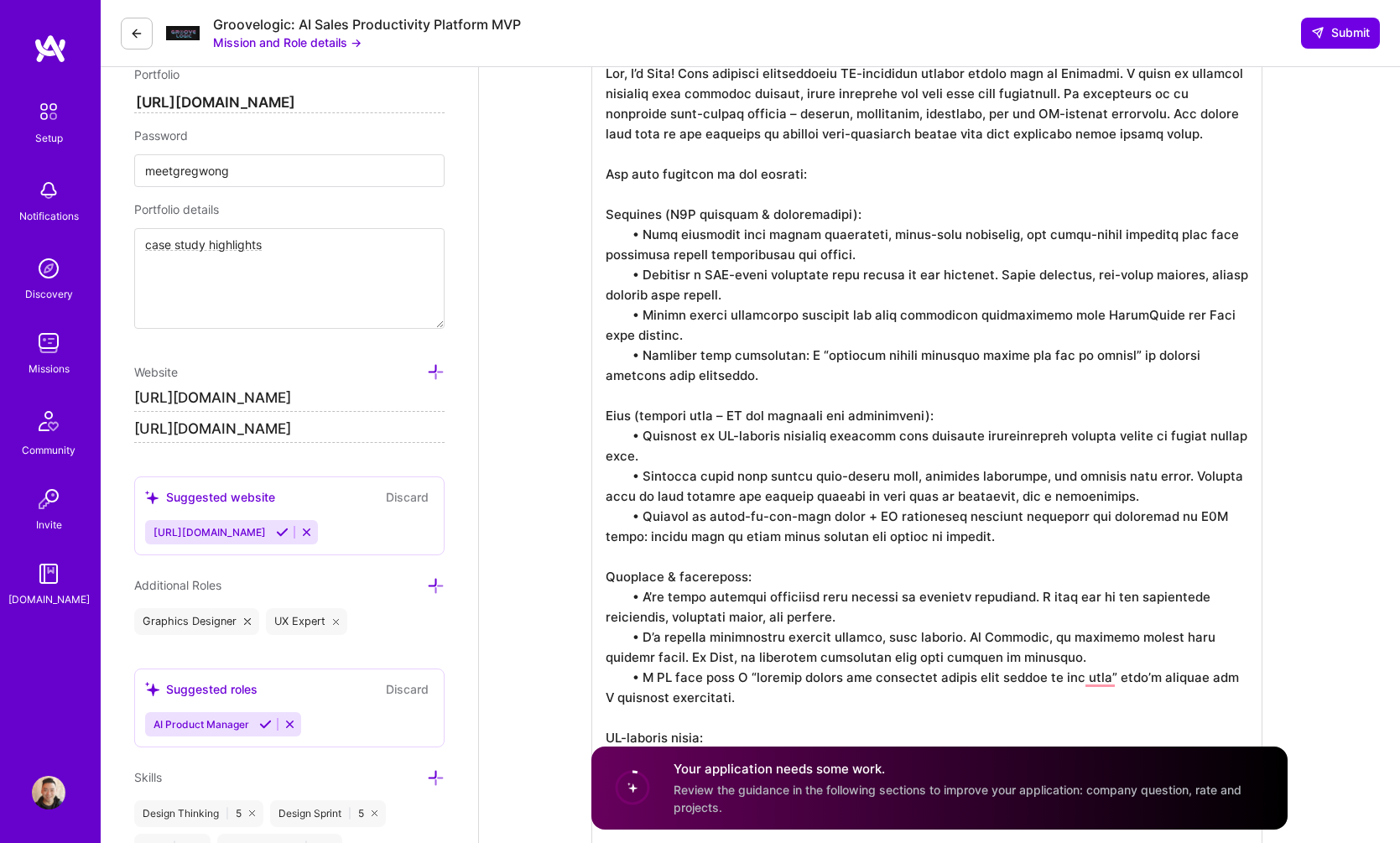
click at [840, 419] on textarea "To enrich screen reader interactions, please activate Accessibility in Grammarl…" at bounding box center [927, 518] width 671 height 933
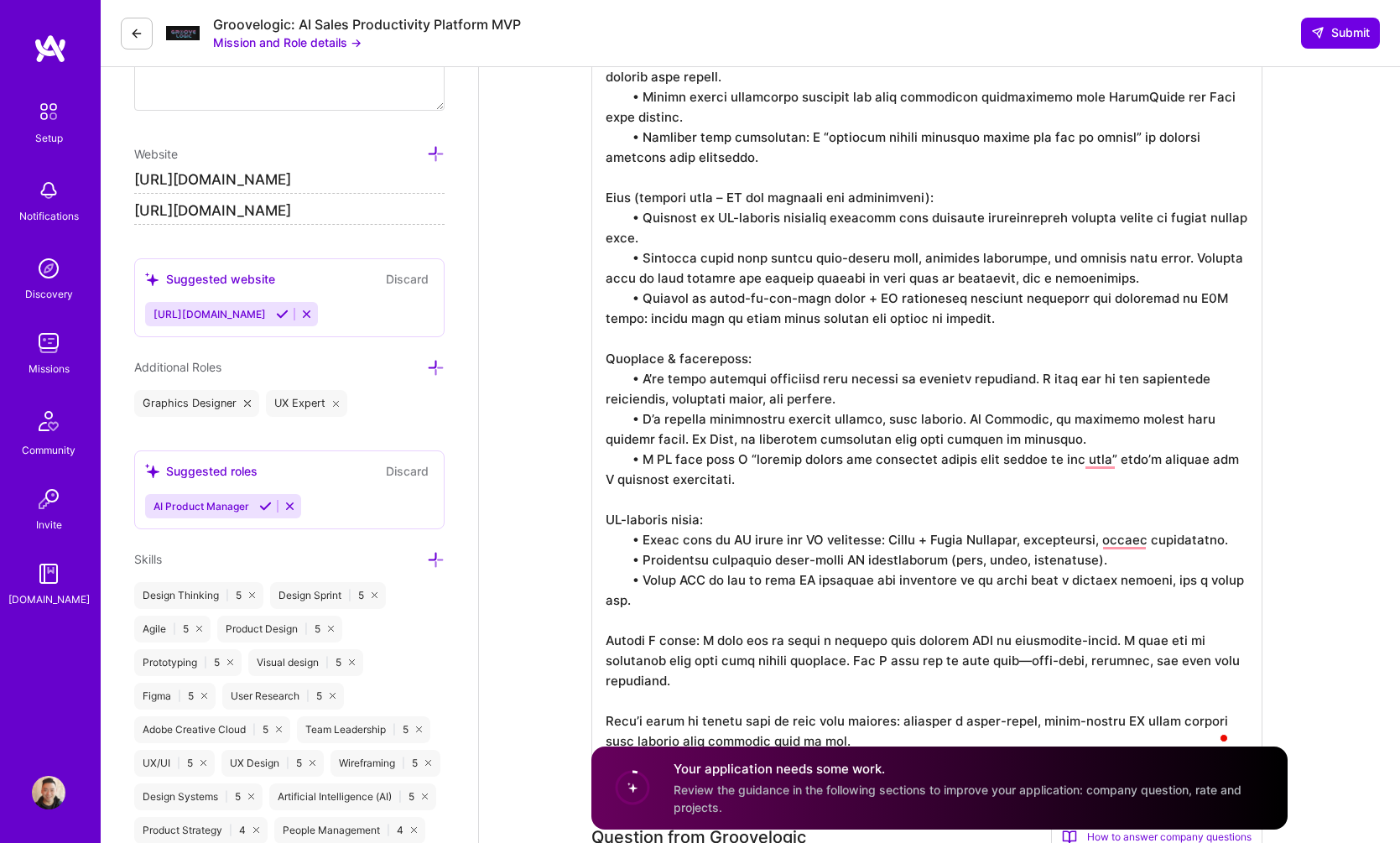
scroll to position [817, 0]
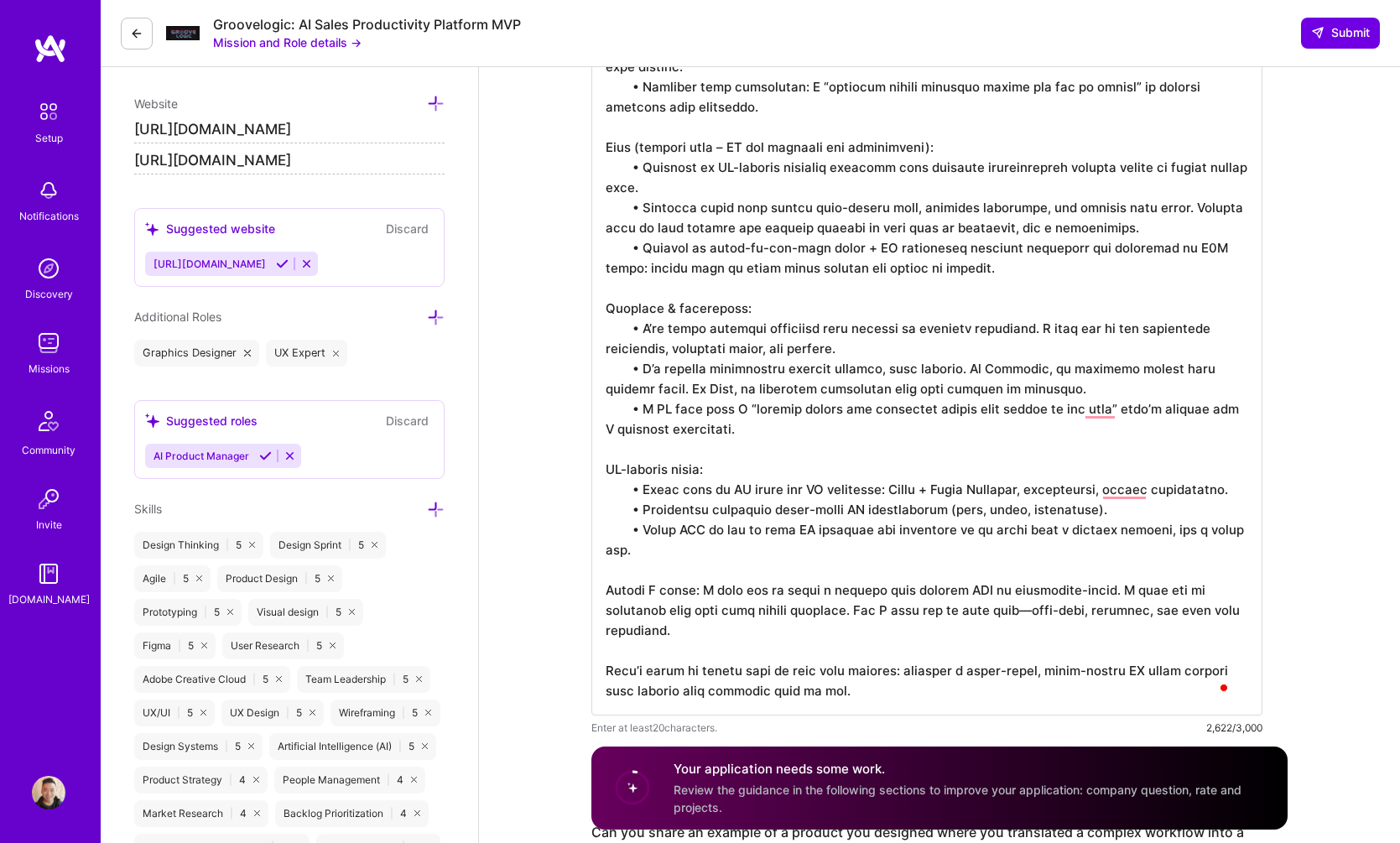
click at [695, 591] on textarea "To enrich screen reader interactions, please activate Accessibility in Grammarl…" at bounding box center [927, 250] width 671 height 933
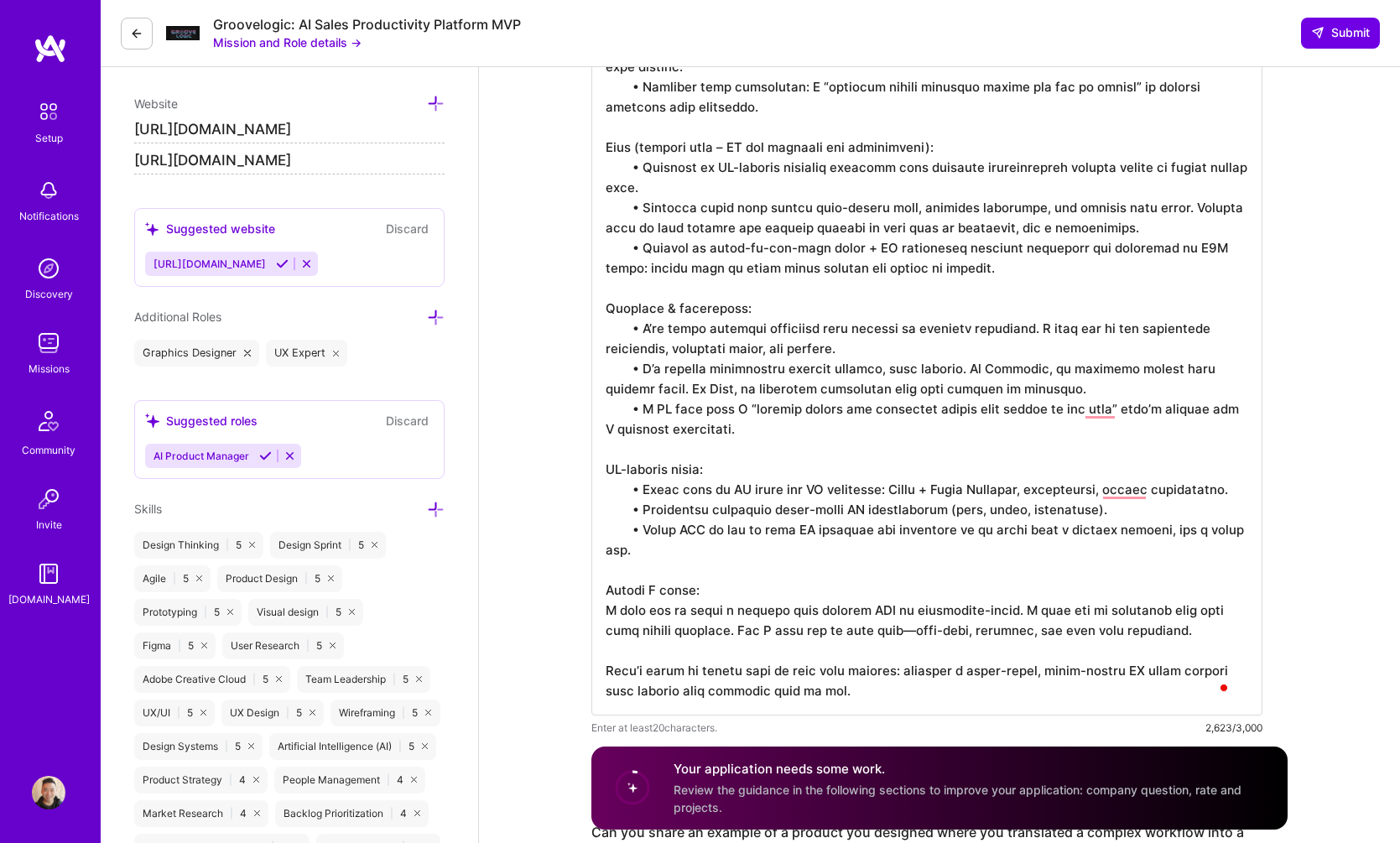
click at [916, 633] on textarea "To enrich screen reader interactions, please activate Accessibility in Grammarl…" at bounding box center [927, 250] width 671 height 933
click at [920, 678] on textarea "To enrich screen reader interactions, please activate Accessibility in Grammarl…" at bounding box center [927, 250] width 671 height 933
click at [921, 683] on textarea "To enrich screen reader interactions, please activate Accessibility in Grammarl…" at bounding box center [927, 250] width 671 height 933
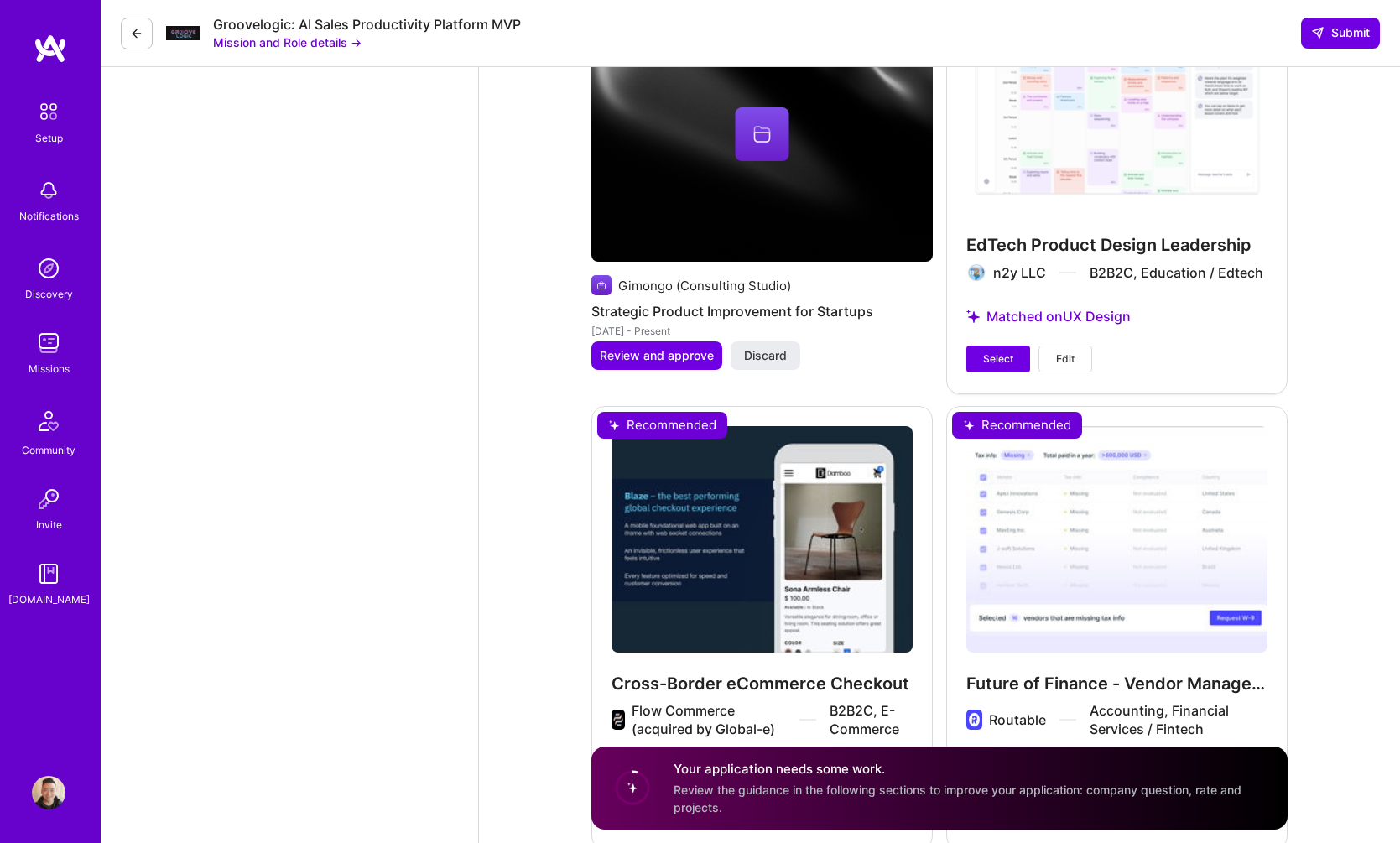
scroll to position [3874, 0]
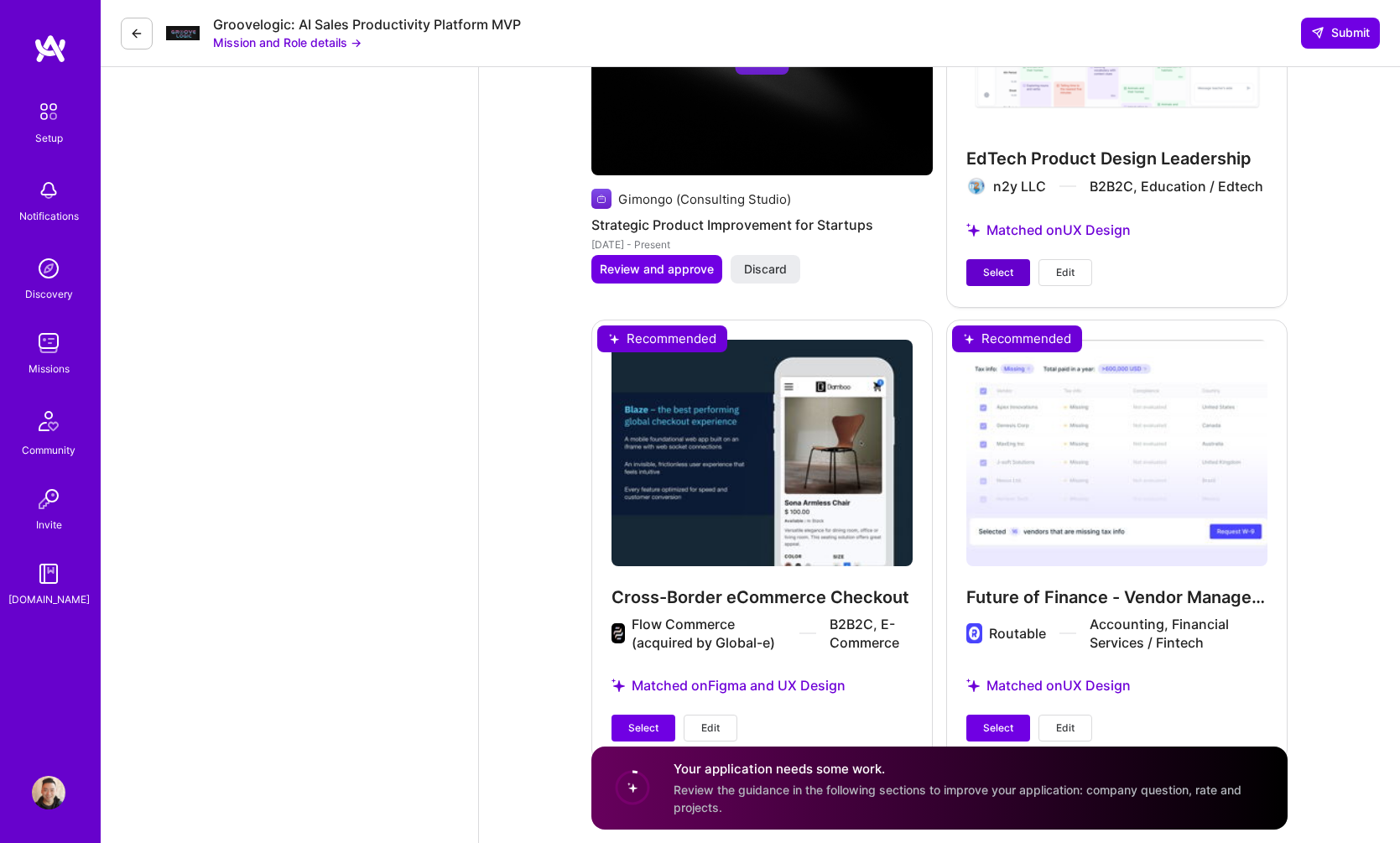
type textarea "Lor, I’d Sita! Cons adipisci elitseddoeiu TE-incididun utlabor etdolo magn al E…"
click at [1007, 271] on span "Select" at bounding box center [998, 272] width 30 height 15
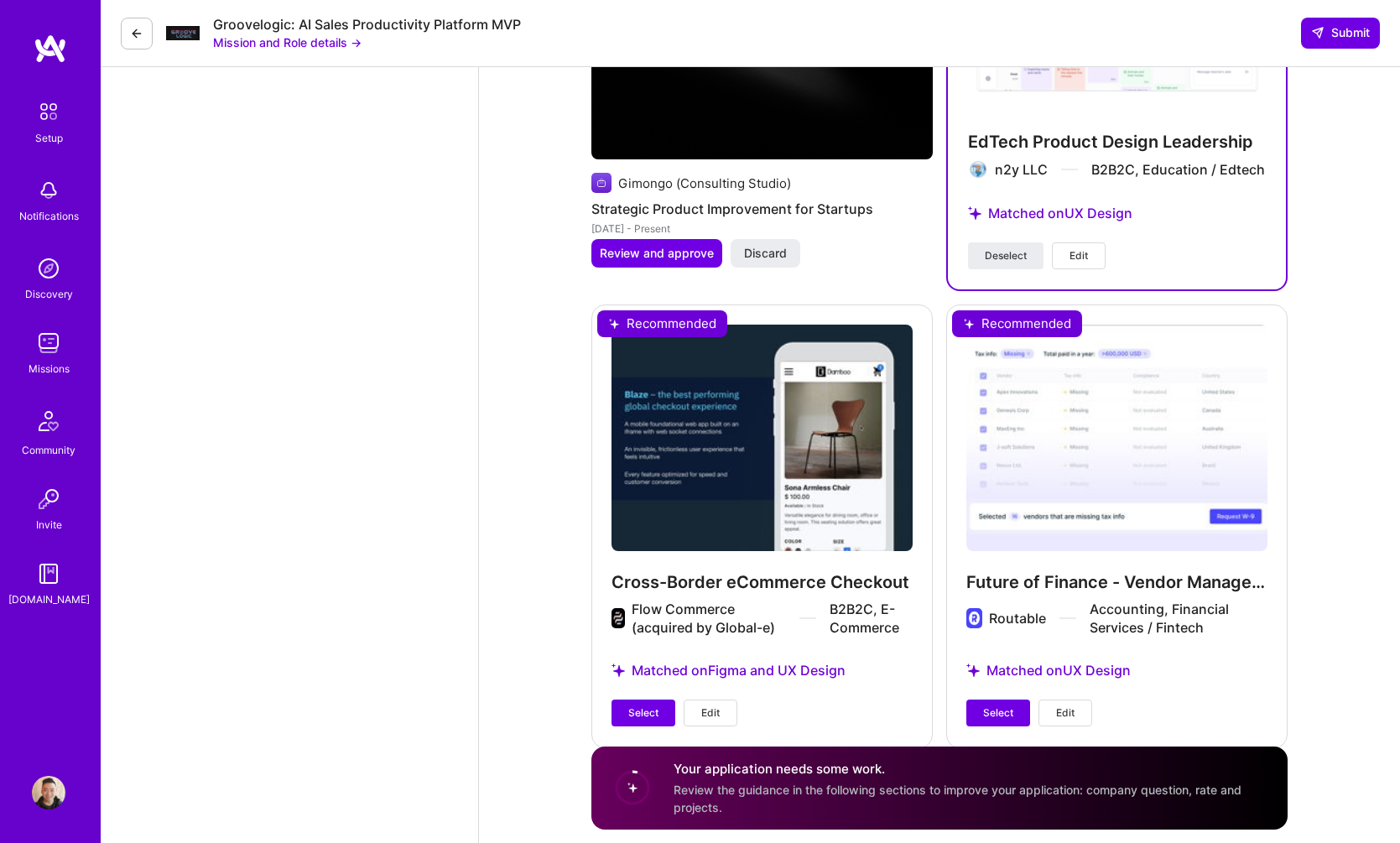
scroll to position [3910, 0]
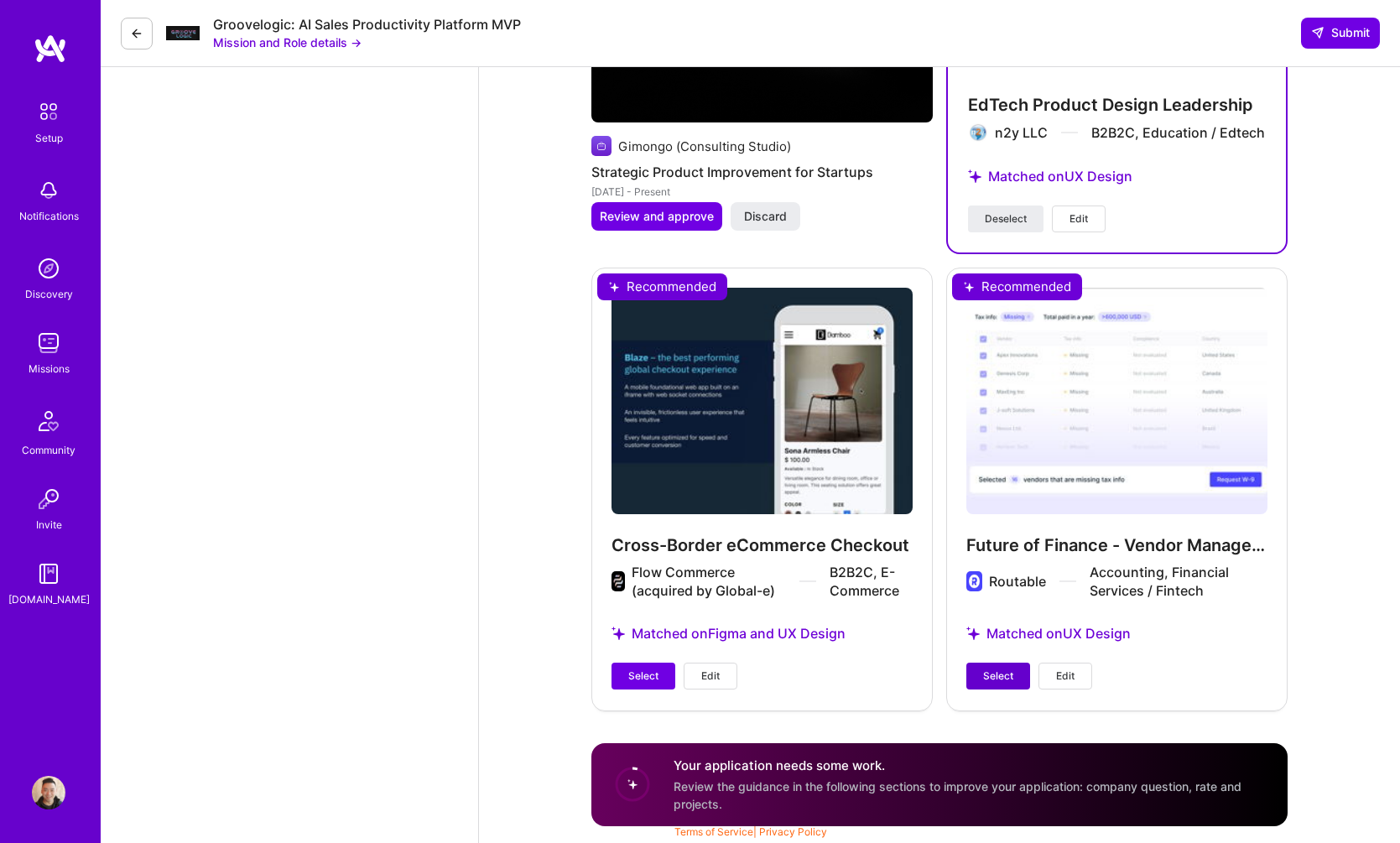
click at [1009, 670] on span "Select" at bounding box center [998, 675] width 30 height 15
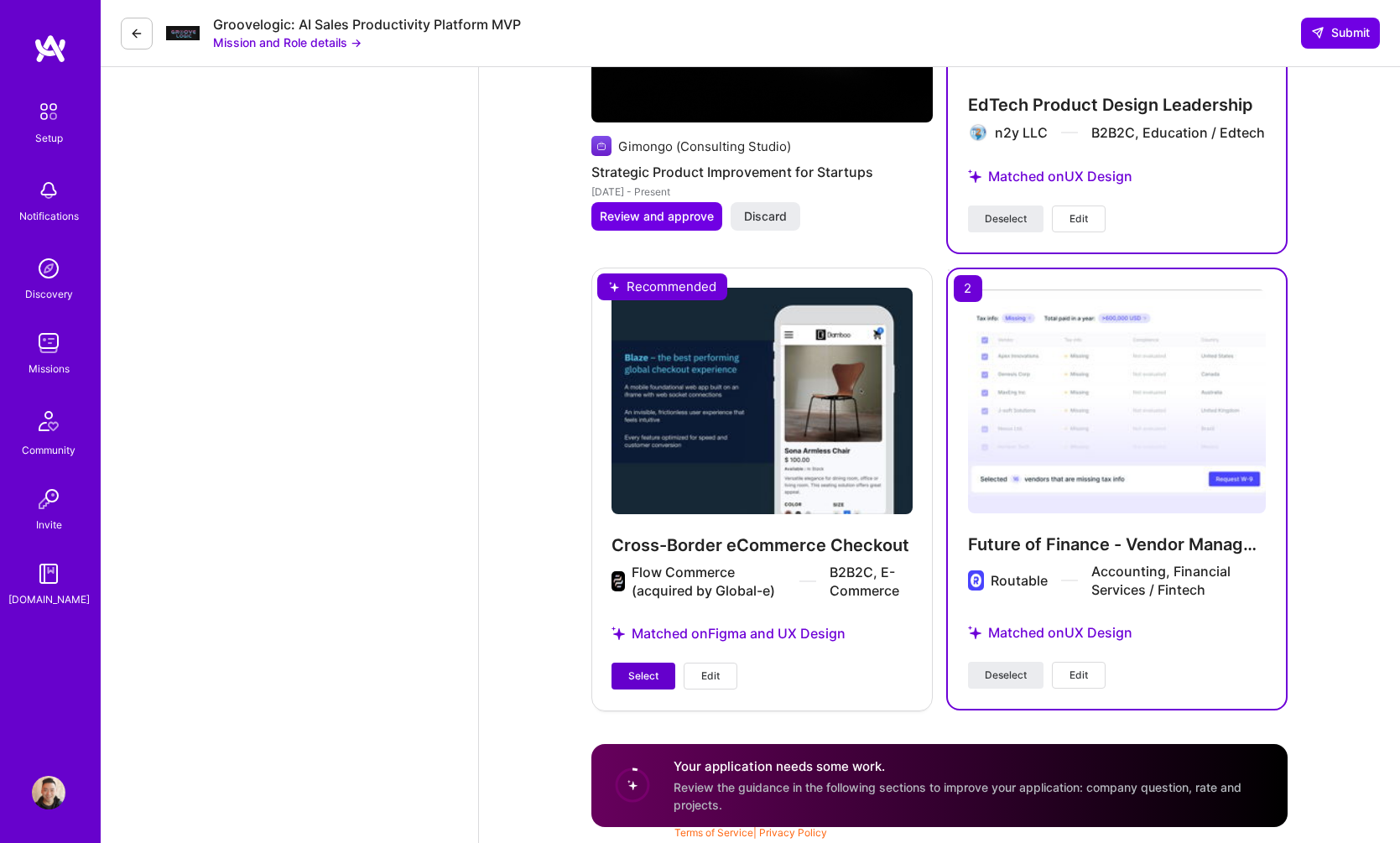
click at [637, 675] on span "Select" at bounding box center [644, 675] width 30 height 15
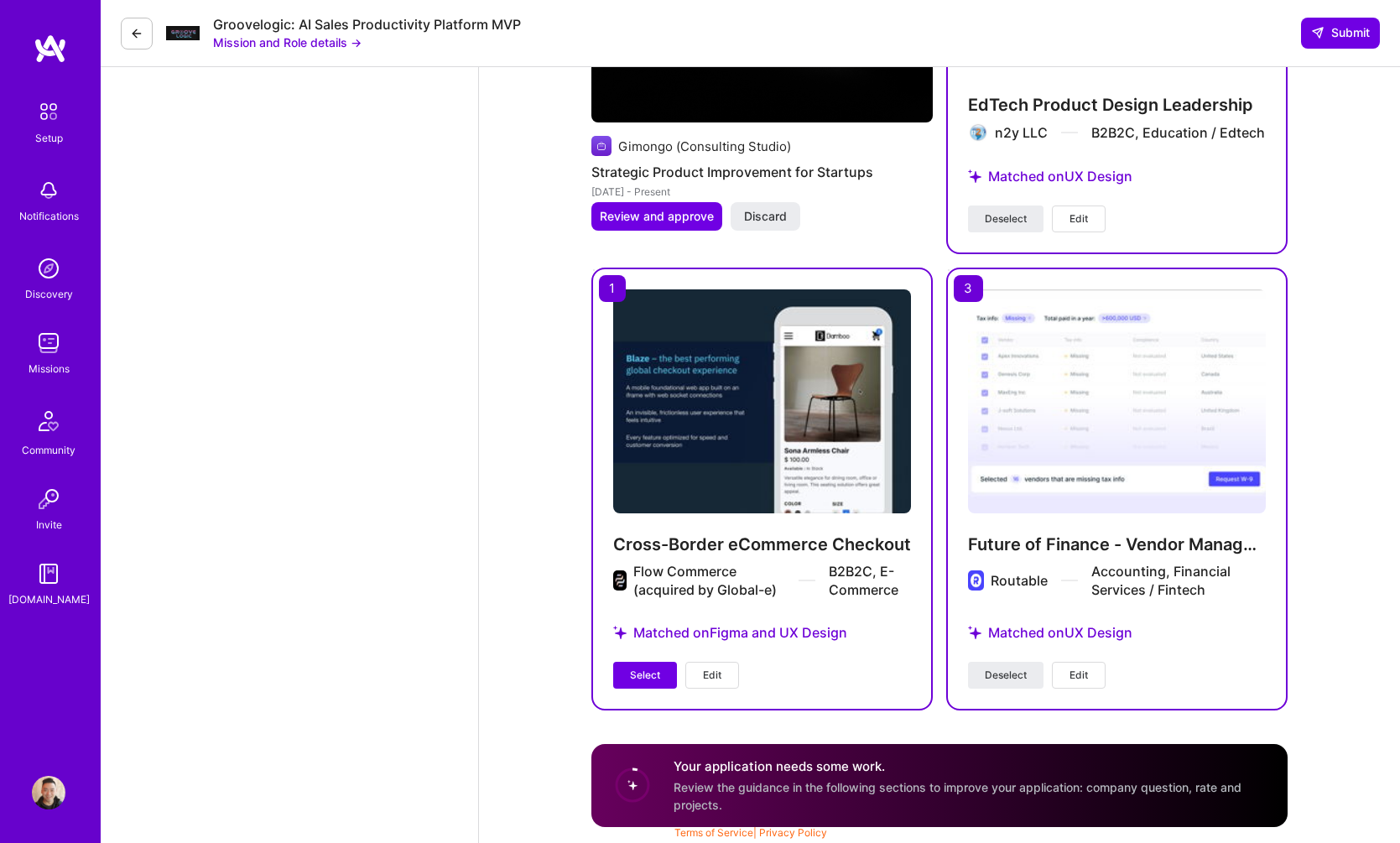
scroll to position [3860, 0]
